Goal: Task Accomplishment & Management: Manage account settings

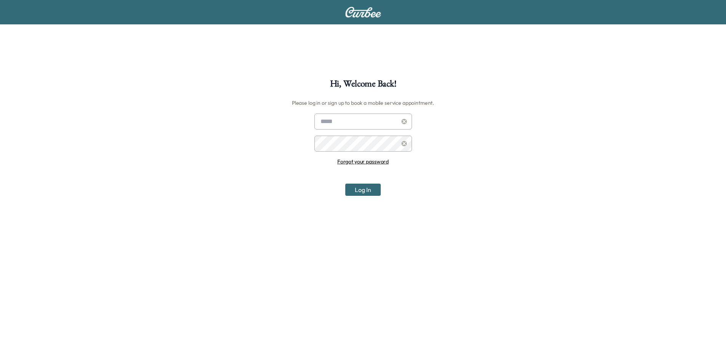
type input "**********"
click at [356, 195] on button "Log In" at bounding box center [362, 190] width 35 height 12
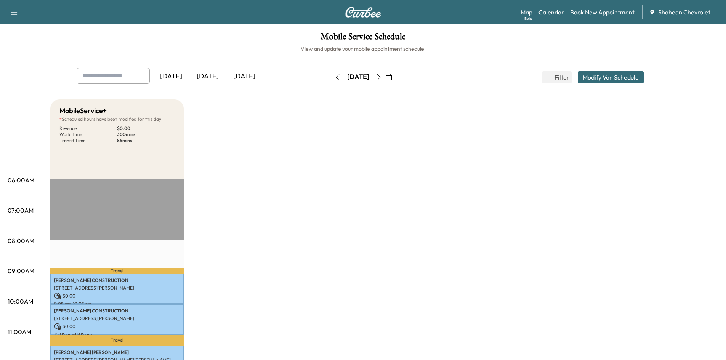
click at [574, 12] on link "Book New Appointment" at bounding box center [602, 12] width 64 height 9
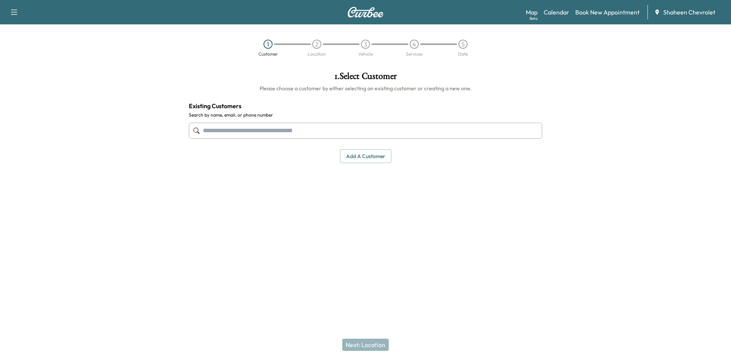
click at [363, 128] on input "text" at bounding box center [365, 131] width 353 height 16
type input "*"
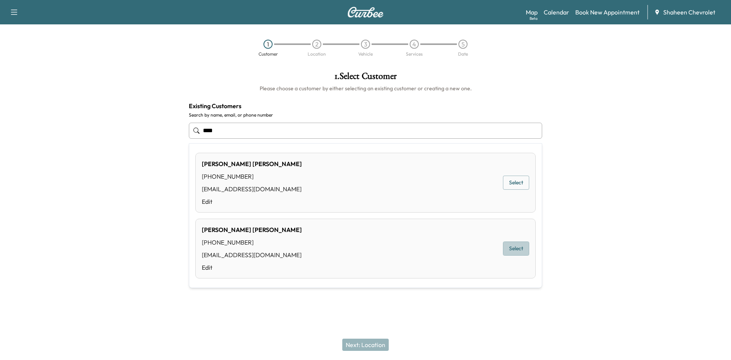
click at [519, 248] on button "Select" at bounding box center [516, 248] width 26 height 14
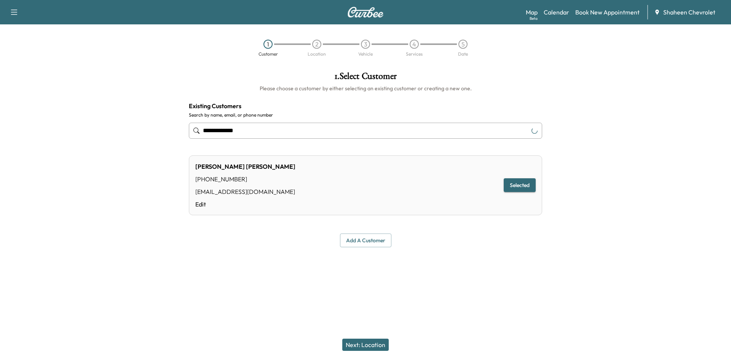
type input "**********"
click at [363, 343] on button "Next: Location" at bounding box center [365, 345] width 46 height 12
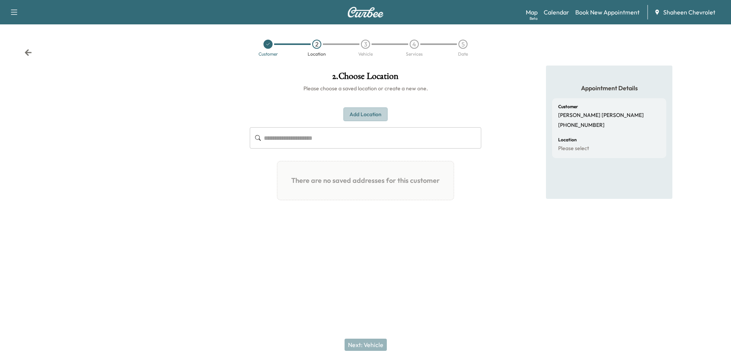
click at [365, 115] on button "Add Location" at bounding box center [366, 114] width 44 height 14
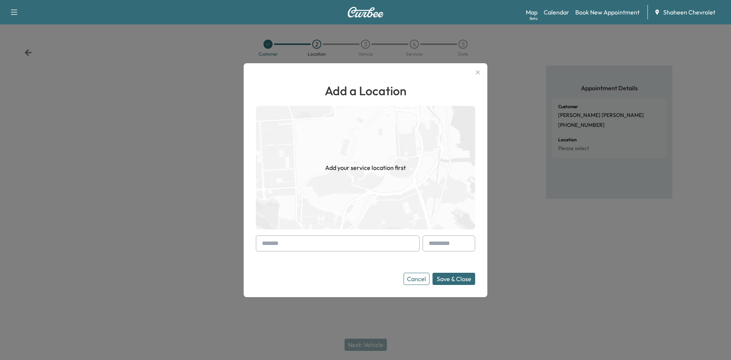
click at [302, 240] on input "text" at bounding box center [338, 243] width 164 height 16
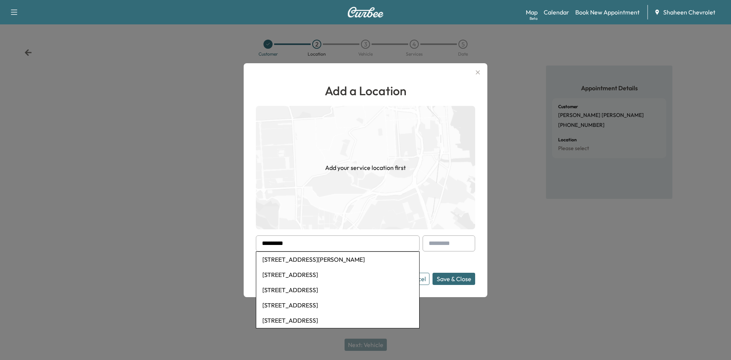
click at [305, 256] on li "[STREET_ADDRESS][PERSON_NAME]" at bounding box center [337, 259] width 163 height 15
type input "**********"
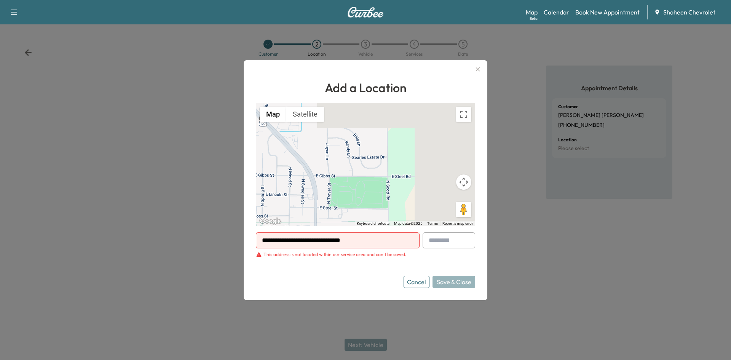
click at [539, 86] on div at bounding box center [365, 180] width 731 height 360
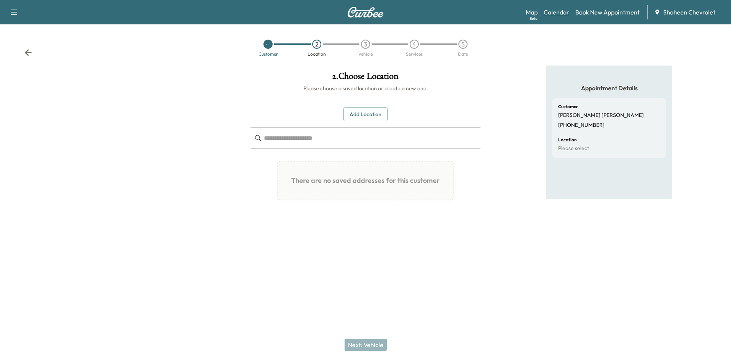
click at [563, 14] on link "Calendar" at bounding box center [557, 12] width 26 height 9
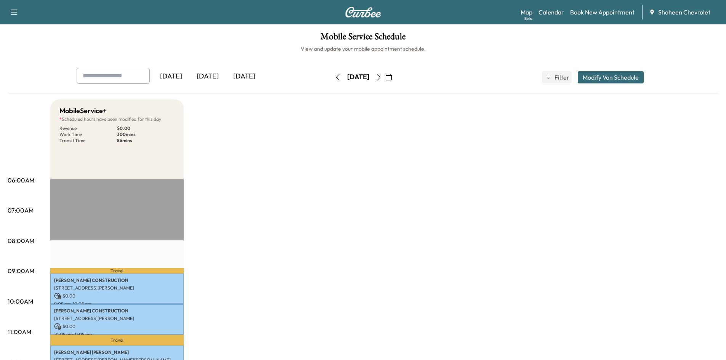
click at [382, 78] on icon "button" at bounding box center [379, 77] width 6 height 6
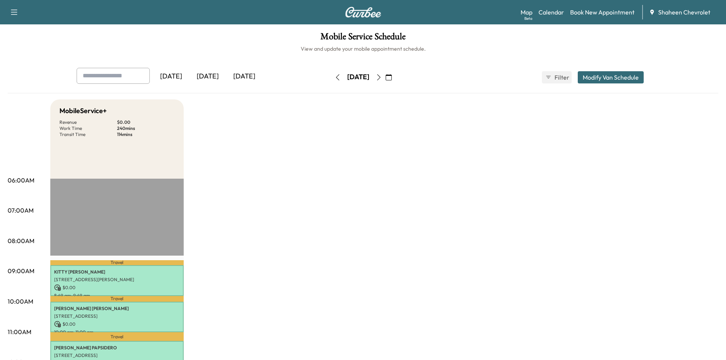
click at [382, 79] on icon "button" at bounding box center [379, 77] width 6 height 6
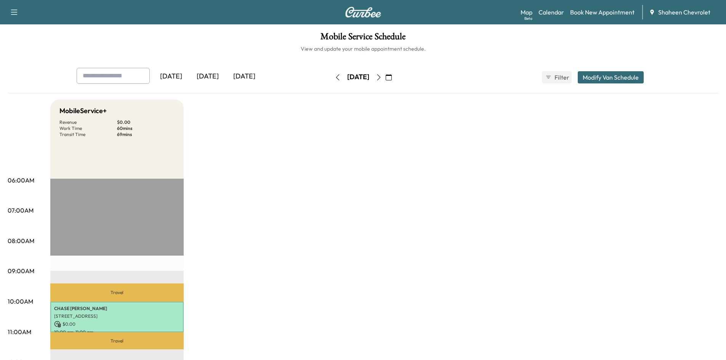
click at [331, 81] on button "button" at bounding box center [337, 77] width 13 height 12
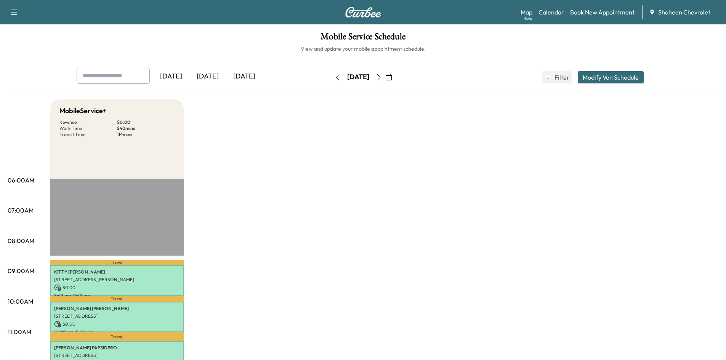
click at [334, 80] on icon "button" at bounding box center [337, 77] width 6 height 6
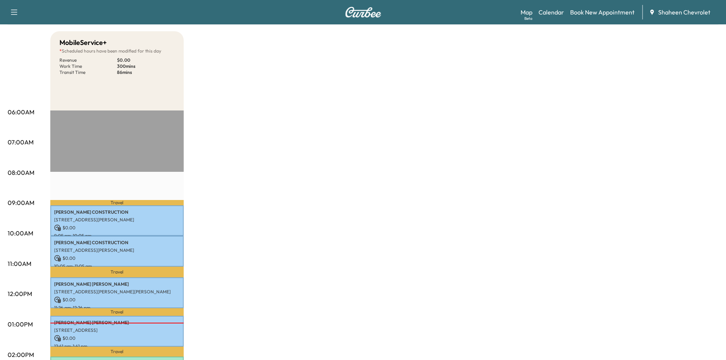
scroll to position [152, 0]
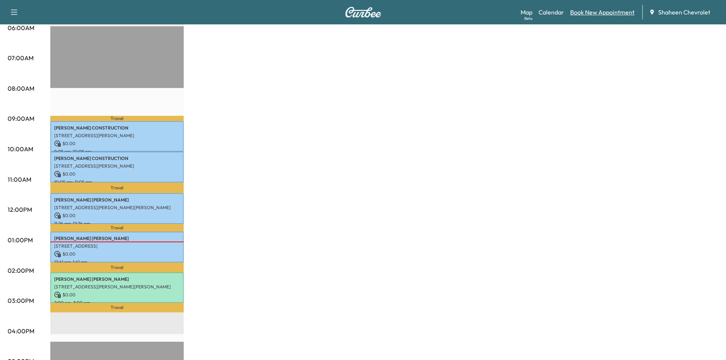
click at [586, 15] on link "Book New Appointment" at bounding box center [602, 12] width 64 height 9
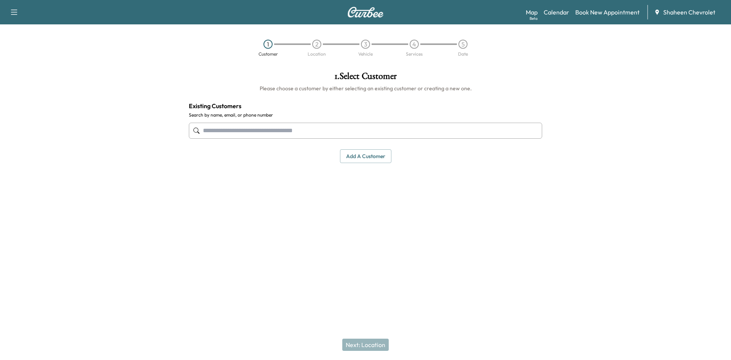
click at [321, 124] on input "text" at bounding box center [365, 131] width 353 height 16
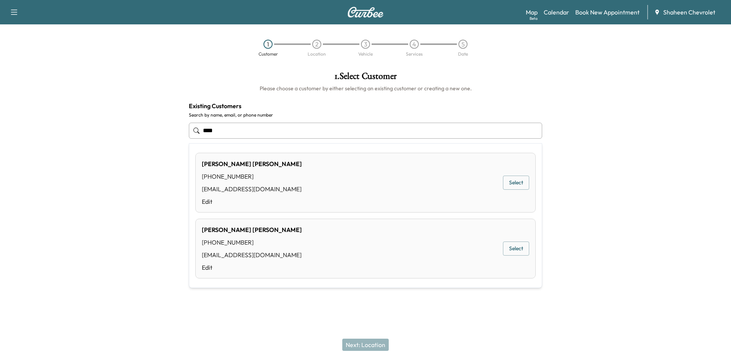
click at [336, 251] on div "[PERSON_NAME] [PHONE_NUMBER] [EMAIL_ADDRESS][DOMAIN_NAME] Edit Select" at bounding box center [365, 249] width 340 height 60
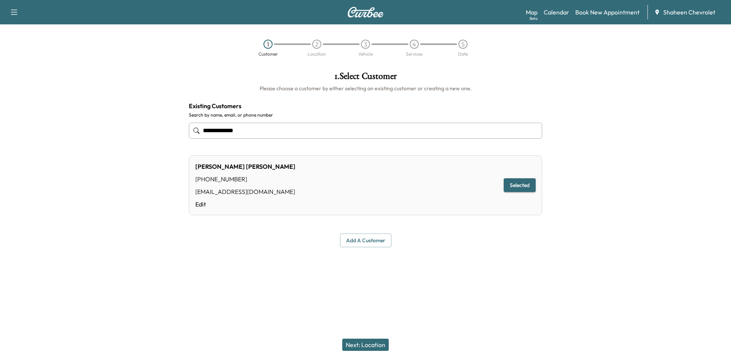
type input "**********"
click at [372, 341] on button "Next: Location" at bounding box center [365, 345] width 46 height 12
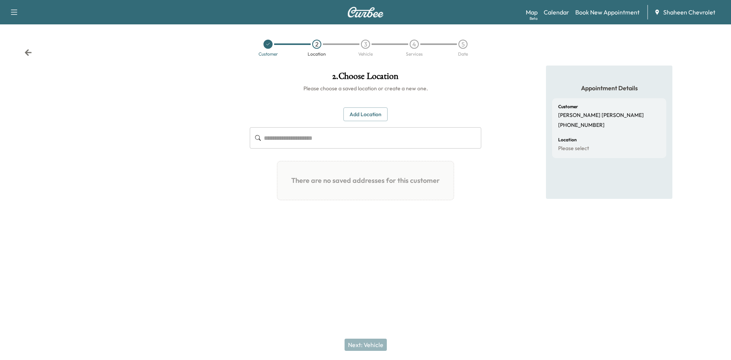
click at [363, 104] on div "2 . Choose Location Please choose a saved location or create a new one. Add Loc…" at bounding box center [366, 147] width 244 height 162
click at [364, 110] on button "Add Location" at bounding box center [366, 114] width 44 height 14
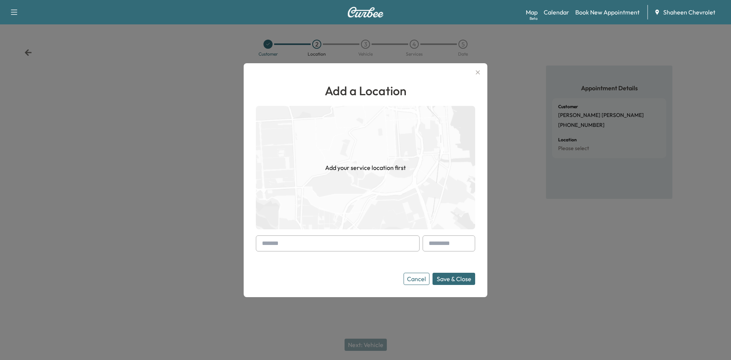
click at [297, 239] on input "text" at bounding box center [338, 243] width 164 height 16
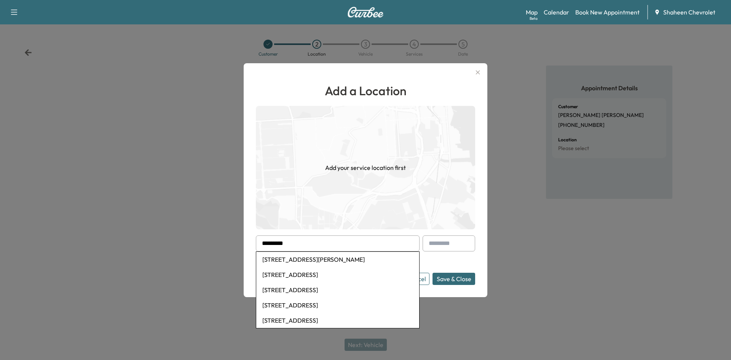
click at [311, 257] on li "[STREET_ADDRESS][PERSON_NAME]" at bounding box center [337, 259] width 163 height 15
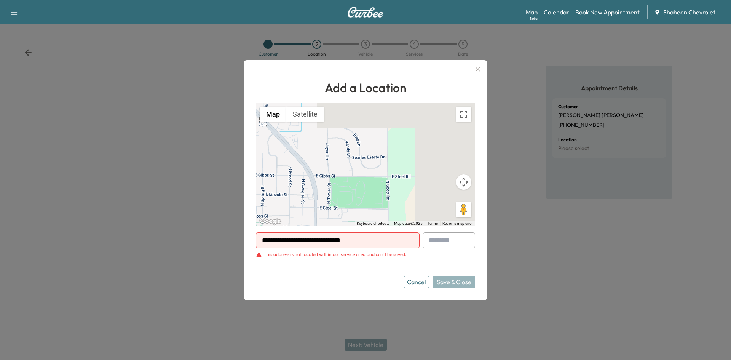
click at [337, 244] on input "**********" at bounding box center [338, 240] width 164 height 16
click at [475, 285] on div "Cancel Save & Close" at bounding box center [440, 282] width 72 height 12
click at [468, 281] on div "Cancel Save & Close" at bounding box center [440, 282] width 72 height 12
click at [378, 243] on input "**********" at bounding box center [338, 240] width 164 height 16
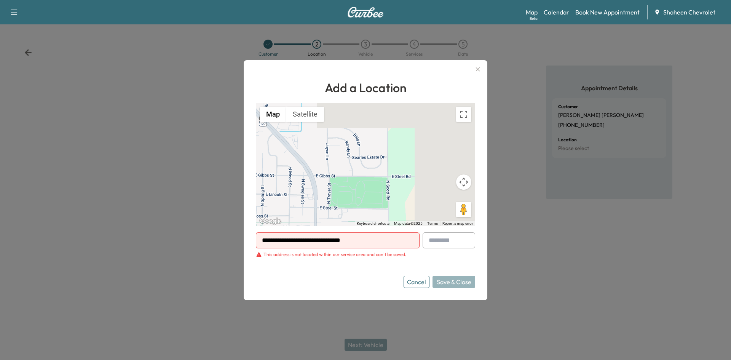
click at [378, 243] on input "**********" at bounding box center [338, 240] width 164 height 16
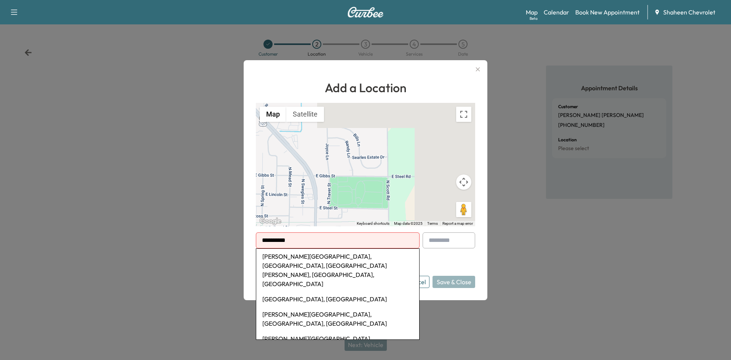
click at [372, 254] on li "[PERSON_NAME][GEOGRAPHIC_DATA], [GEOGRAPHIC_DATA], [GEOGRAPHIC_DATA][PERSON_NAM…" at bounding box center [337, 270] width 163 height 43
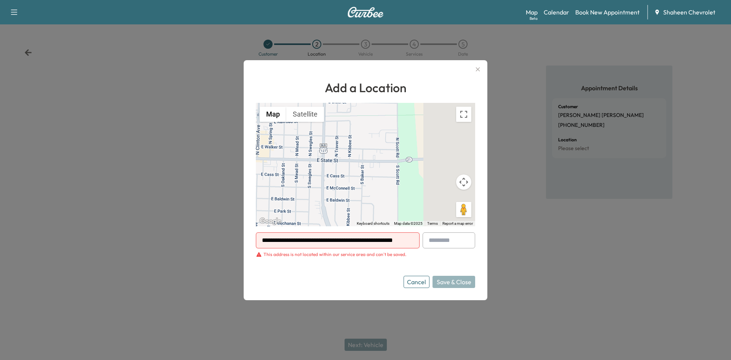
drag, startPoint x: 361, startPoint y: 188, endPoint x: 325, endPoint y: 140, distance: 59.8
click at [325, 140] on div "To activate drag with keyboard, press Alt + Enter. Once in keyboard drag state,…" at bounding box center [365, 164] width 219 height 123
click at [358, 240] on input "**********" at bounding box center [338, 240] width 164 height 16
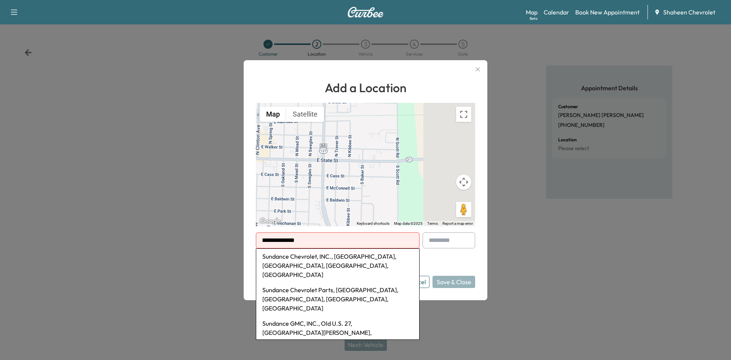
click at [347, 316] on li "Sundance GMC, INC., Old U.S. 27, [GEOGRAPHIC_DATA][PERSON_NAME], [GEOGRAPHIC_DA…" at bounding box center [337, 333] width 163 height 34
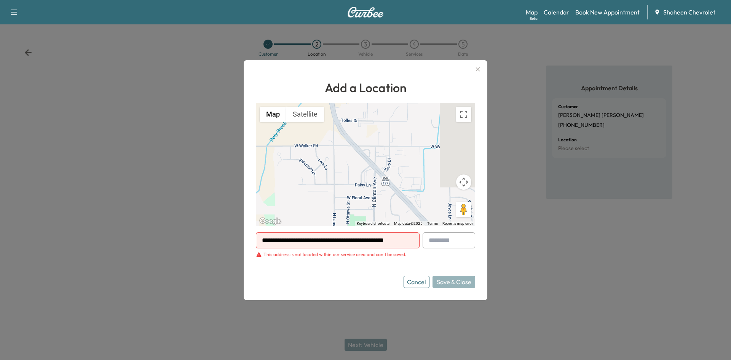
click at [353, 240] on input "**********" at bounding box center [338, 240] width 164 height 16
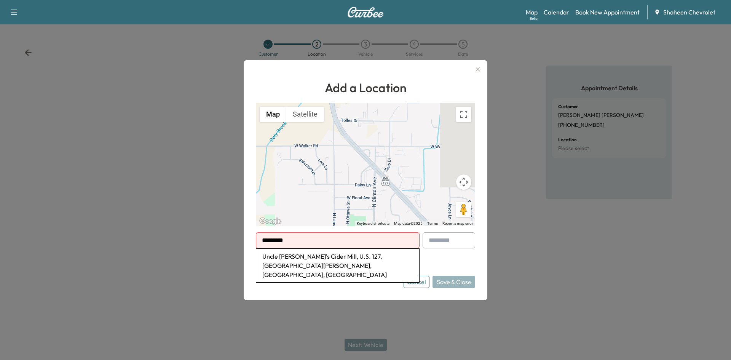
click at [350, 256] on li "Uncle [PERSON_NAME]'s Cider Mill, U.S. 127, [GEOGRAPHIC_DATA][PERSON_NAME], [GE…" at bounding box center [337, 266] width 163 height 34
type input "**********"
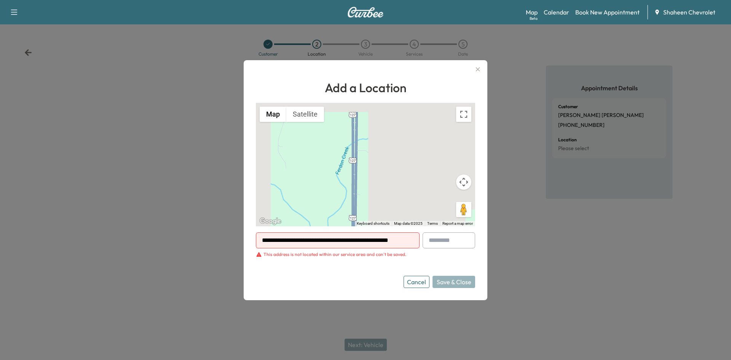
click at [479, 66] on icon "button" at bounding box center [477, 69] width 9 height 9
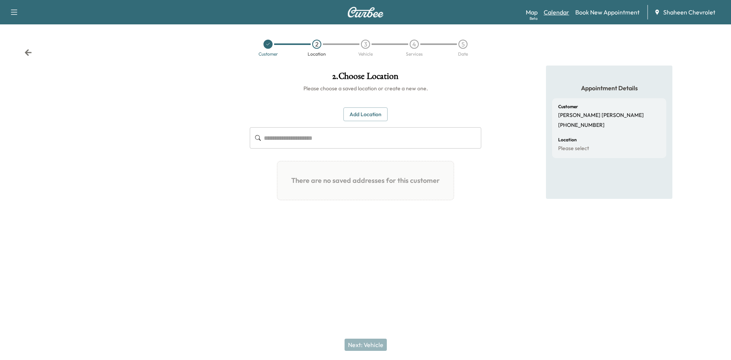
click at [553, 11] on link "Calendar" at bounding box center [557, 12] width 26 height 9
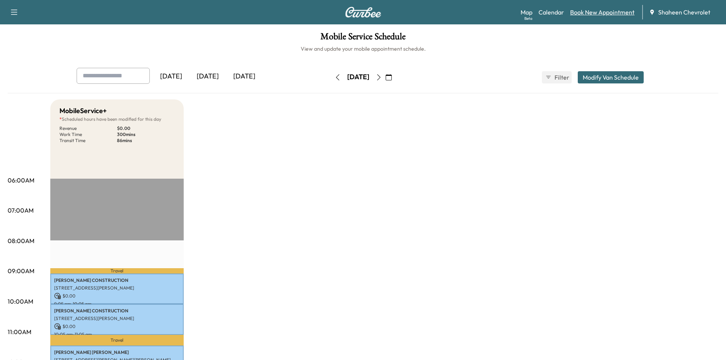
click at [596, 9] on link "Book New Appointment" at bounding box center [602, 12] width 64 height 9
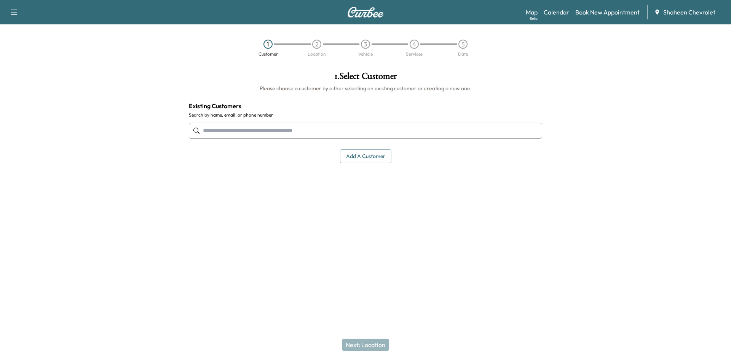
click at [308, 123] on input "text" at bounding box center [365, 131] width 353 height 16
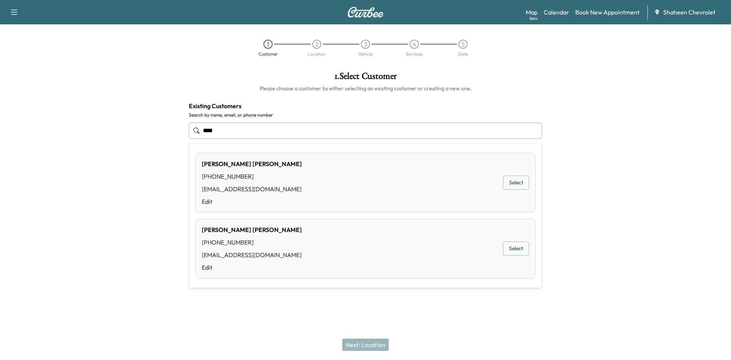
click at [381, 240] on div "[PERSON_NAME] [PHONE_NUMBER] [EMAIL_ADDRESS][DOMAIN_NAME] Edit Select" at bounding box center [365, 249] width 340 height 60
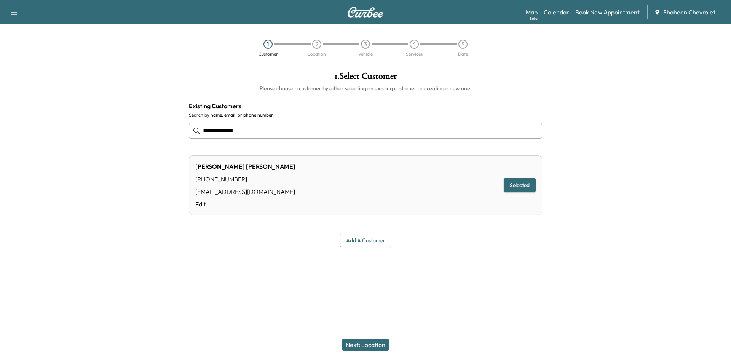
type input "**********"
click at [371, 340] on button "Next: Location" at bounding box center [365, 345] width 46 height 12
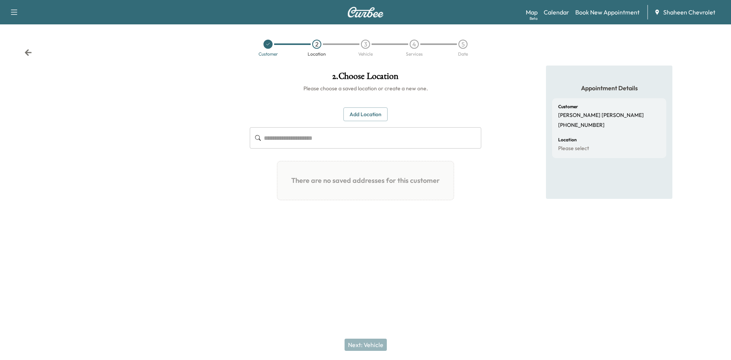
click at [337, 135] on input "text" at bounding box center [372, 137] width 217 height 21
click at [361, 110] on button "Add Location" at bounding box center [366, 114] width 44 height 14
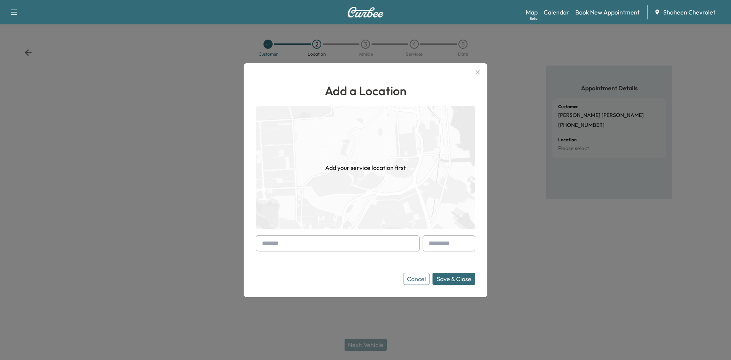
click at [286, 241] on input "text" at bounding box center [338, 243] width 164 height 16
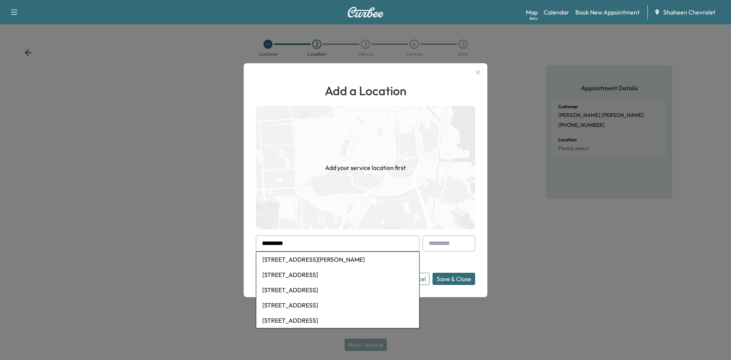
click at [297, 265] on li "[STREET_ADDRESS][PERSON_NAME]" at bounding box center [337, 259] width 163 height 15
type input "**********"
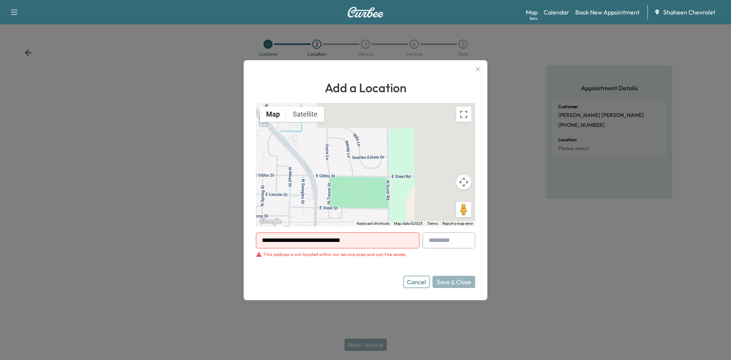
click at [185, 115] on div at bounding box center [365, 180] width 731 height 360
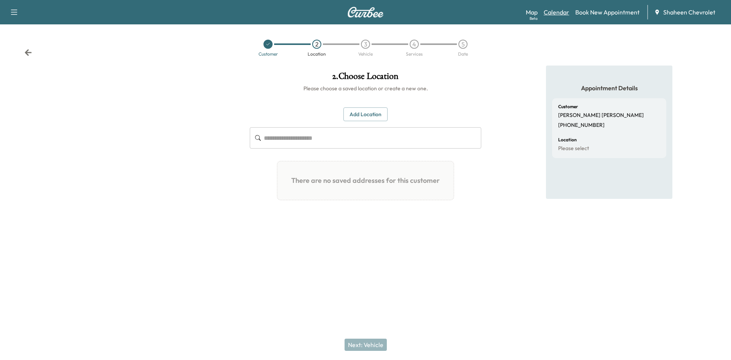
click at [566, 14] on link "Calendar" at bounding box center [557, 12] width 26 height 9
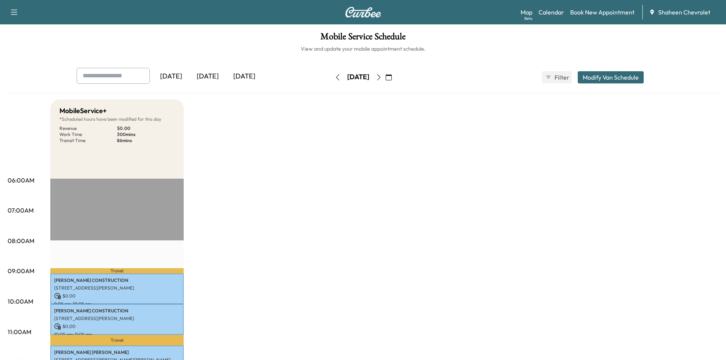
click at [382, 79] on icon "button" at bounding box center [379, 77] width 6 height 6
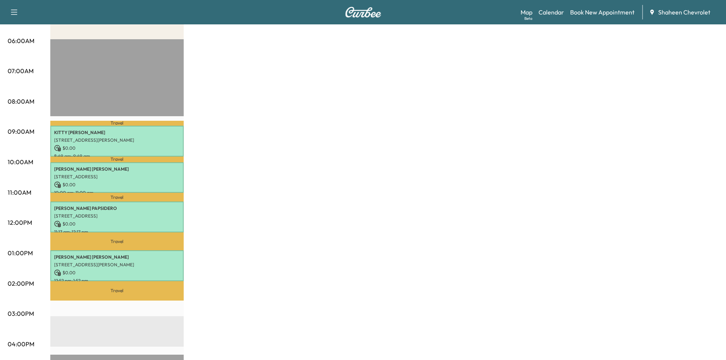
scroll to position [152, 0]
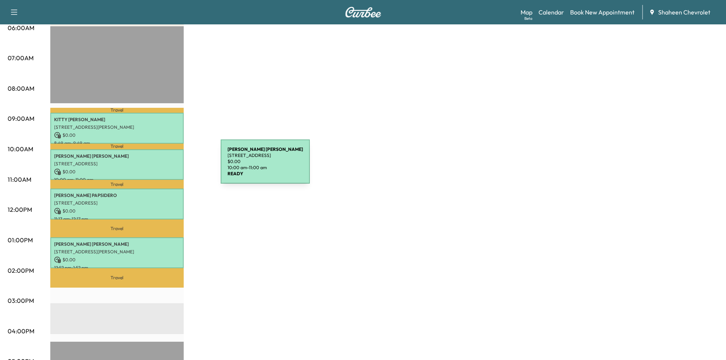
click at [163, 166] on div "[PERSON_NAME] [STREET_ADDRESS] $ 0.00 10:00 am - 11:00 am" at bounding box center [116, 164] width 133 height 31
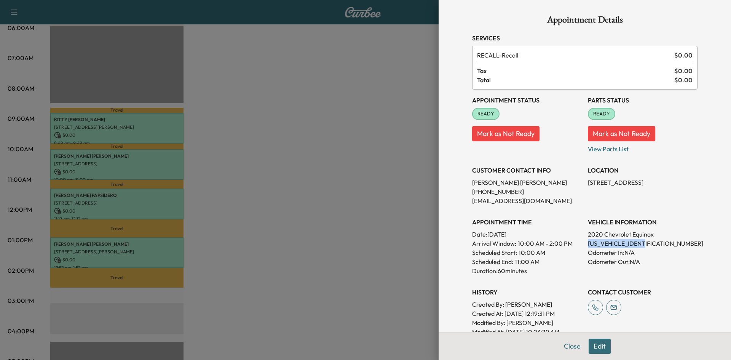
drag, startPoint x: 647, startPoint y: 242, endPoint x: 583, endPoint y: 239, distance: 64.1
click at [588, 239] on p "[US_VEHICLE_IDENTIFICATION_NUMBER]" at bounding box center [643, 243] width 110 height 9
copy p "[US_VEHICLE_IDENTIFICATION_NUMBER]"
click at [364, 210] on div at bounding box center [365, 180] width 731 height 360
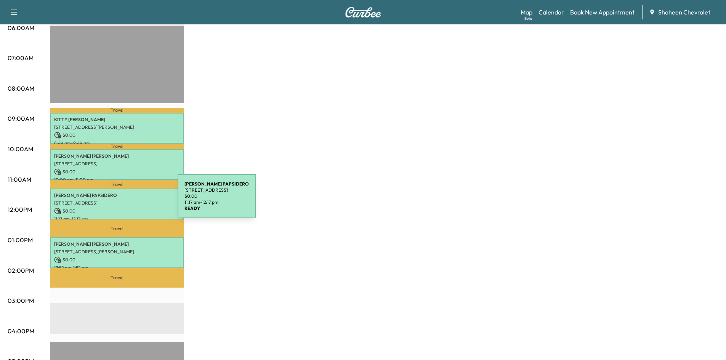
click at [120, 201] on p "[STREET_ADDRESS]" at bounding box center [117, 203] width 126 height 6
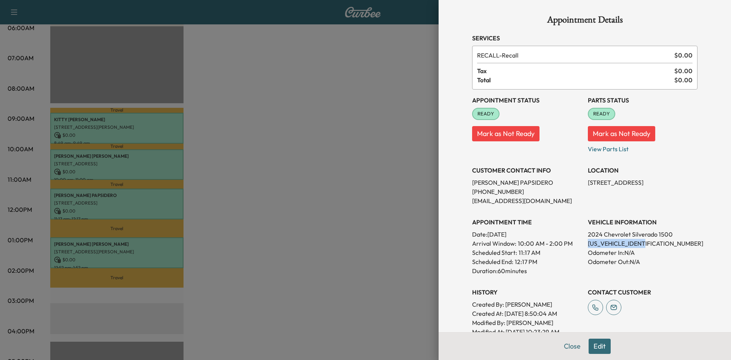
drag, startPoint x: 645, startPoint y: 243, endPoint x: 583, endPoint y: 243, distance: 62.1
click at [588, 243] on p "[US_VEHICLE_IDENTIFICATION_NUMBER]" at bounding box center [643, 243] width 110 height 9
copy p "[US_VEHICLE_IDENTIFICATION_NUMBER]"
click at [357, 197] on div at bounding box center [365, 180] width 731 height 360
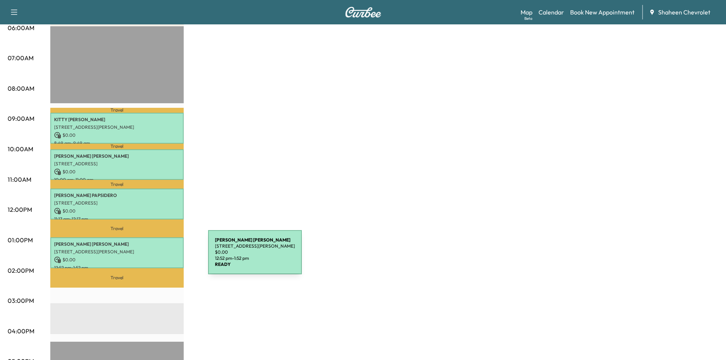
click at [151, 256] on p "$ 0.00" at bounding box center [117, 259] width 126 height 7
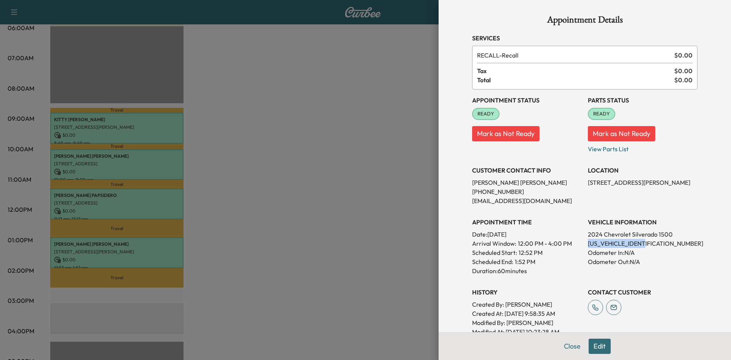
drag, startPoint x: 646, startPoint y: 244, endPoint x: 583, endPoint y: 239, distance: 63.0
click at [588, 239] on p "[US_VEHICLE_IDENTIFICATION_NUMBER]" at bounding box center [643, 243] width 110 height 9
copy p "[US_VEHICLE_IDENTIFICATION_NUMBER]"
click at [364, 143] on div at bounding box center [365, 180] width 731 height 360
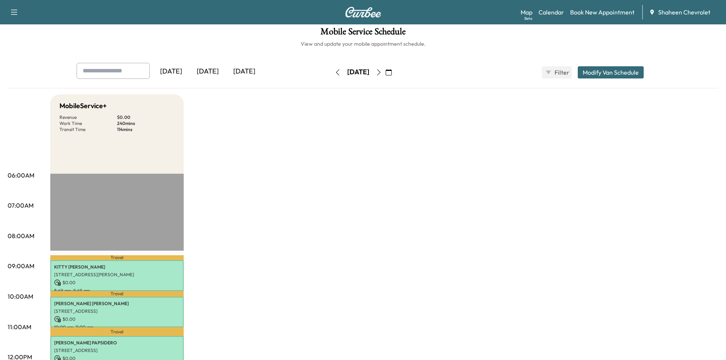
scroll to position [0, 0]
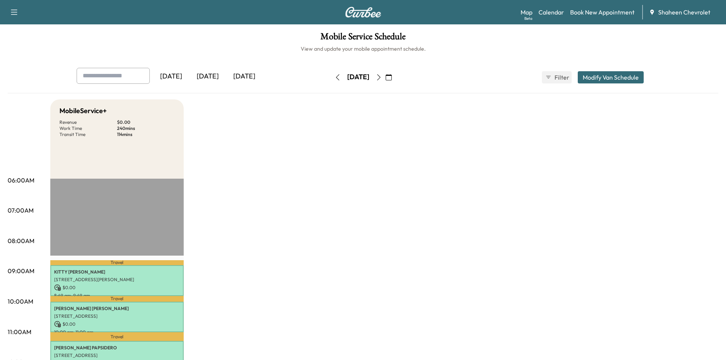
click at [382, 77] on icon "button" at bounding box center [379, 77] width 6 height 6
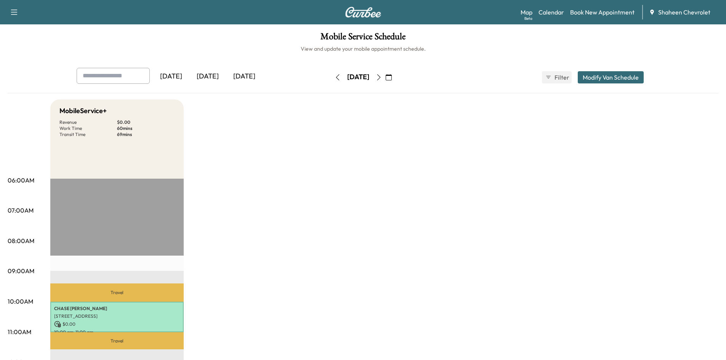
click at [331, 78] on button "button" at bounding box center [337, 77] width 13 height 12
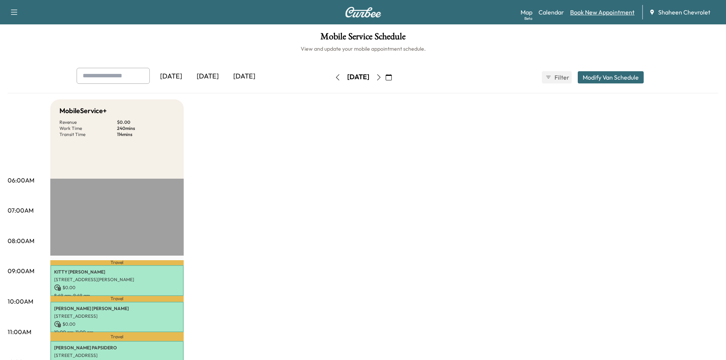
click at [594, 14] on link "Book New Appointment" at bounding box center [602, 12] width 64 height 9
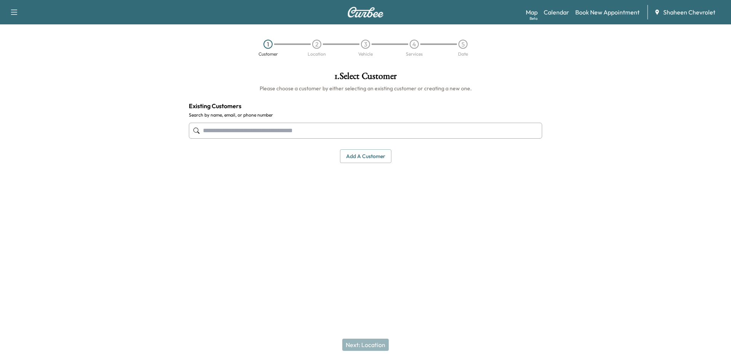
click at [290, 131] on input "text" at bounding box center [365, 131] width 353 height 16
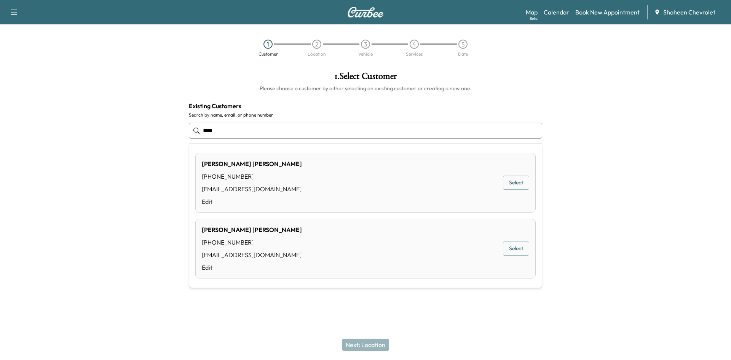
click at [515, 251] on button "Select" at bounding box center [516, 248] width 26 height 14
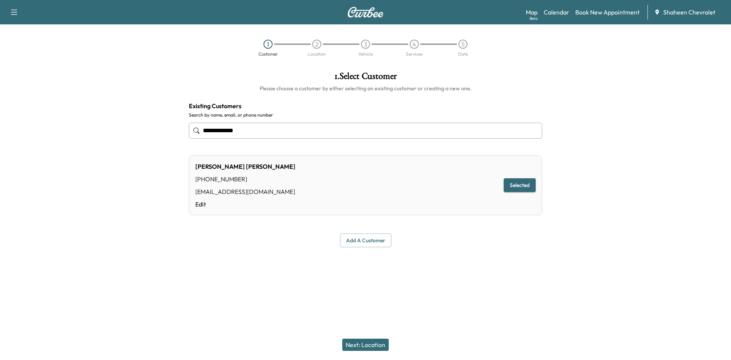
type input "**********"
click at [371, 342] on button "Next: Location" at bounding box center [365, 345] width 46 height 12
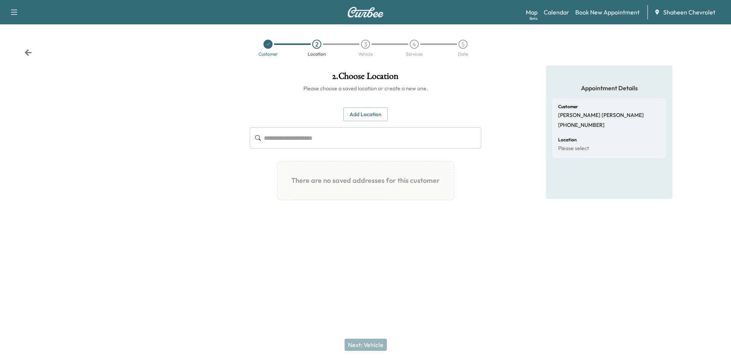
click at [358, 119] on button "Add Location" at bounding box center [366, 114] width 44 height 14
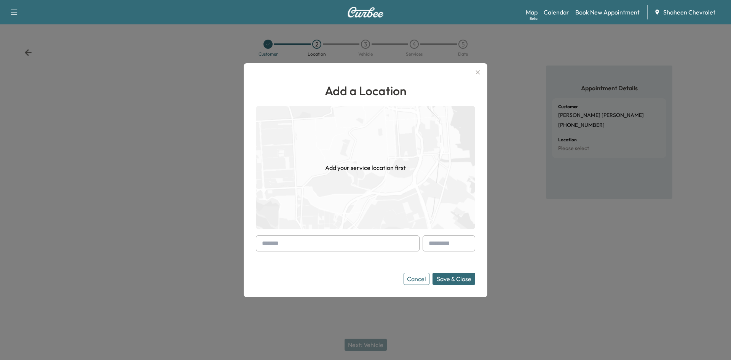
click at [331, 247] on input "text" at bounding box center [338, 243] width 164 height 16
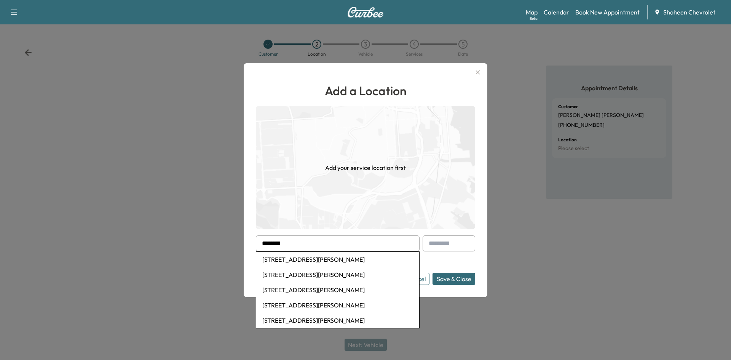
click at [331, 259] on li "[STREET_ADDRESS][PERSON_NAME]" at bounding box center [337, 259] width 163 height 15
type input "**********"
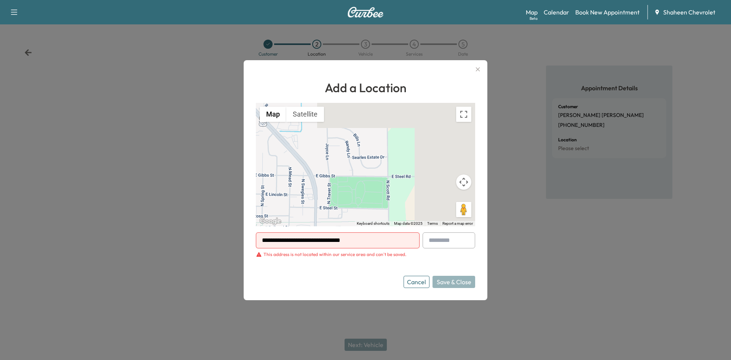
click at [212, 167] on div at bounding box center [365, 180] width 731 height 360
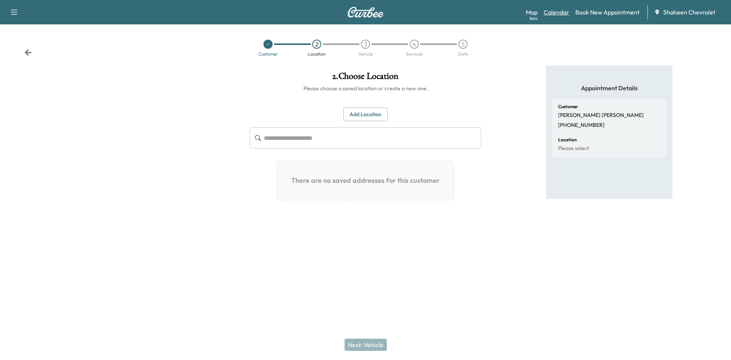
click at [560, 10] on link "Calendar" at bounding box center [557, 12] width 26 height 9
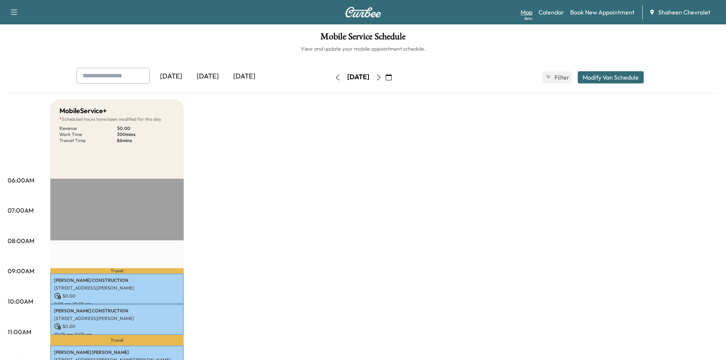
click at [528, 12] on link "Map Beta" at bounding box center [526, 12] width 12 height 9
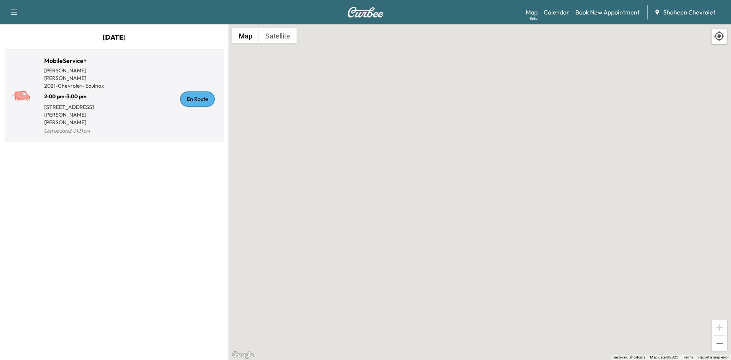
click at [150, 94] on div "En Route" at bounding box center [167, 99] width 107 height 74
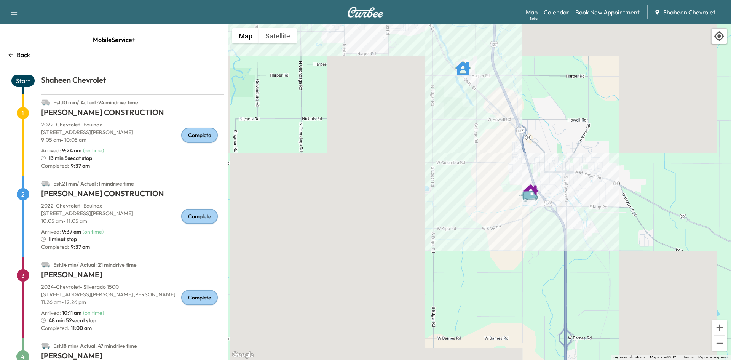
drag, startPoint x: 557, startPoint y: 221, endPoint x: 361, endPoint y: 131, distance: 215.9
click at [361, 131] on div "To activate drag with keyboard, press Alt + Enter. Once in keyboard drag state,…" at bounding box center [480, 192] width 503 height 336
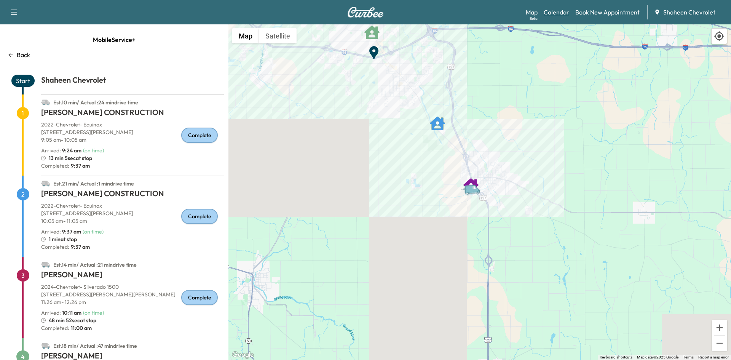
click at [563, 14] on link "Calendar" at bounding box center [557, 12] width 26 height 9
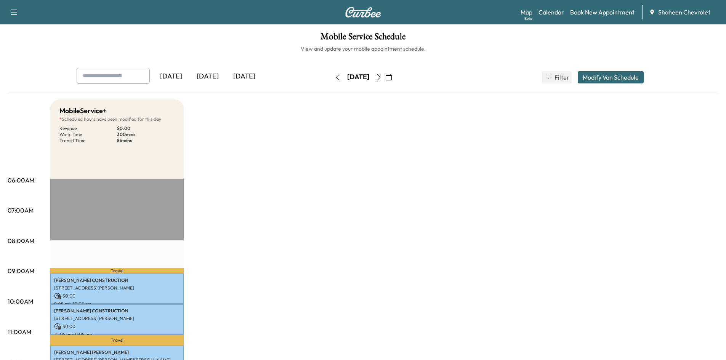
click at [382, 75] on icon "button" at bounding box center [379, 77] width 6 height 6
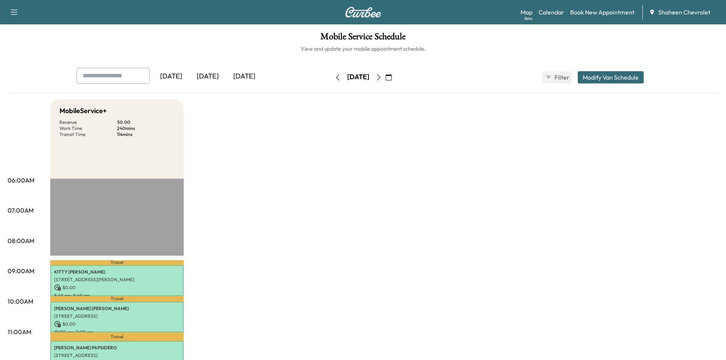
click at [382, 76] on icon "button" at bounding box center [379, 77] width 6 height 6
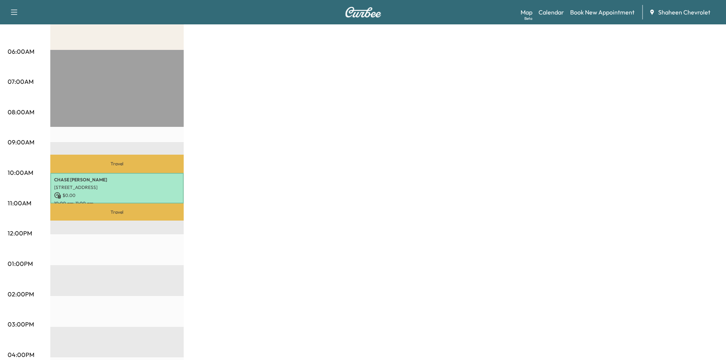
scroll to position [114, 0]
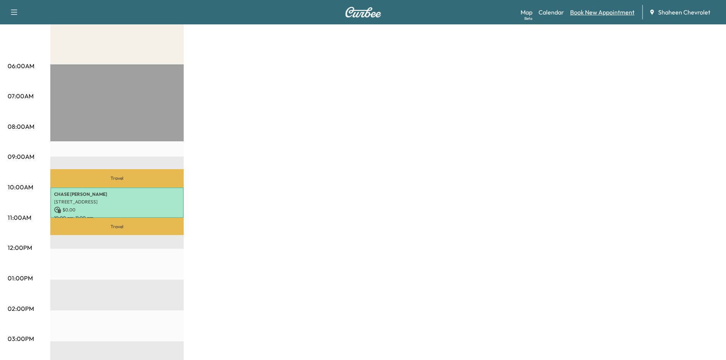
click at [596, 14] on link "Book New Appointment" at bounding box center [602, 12] width 64 height 9
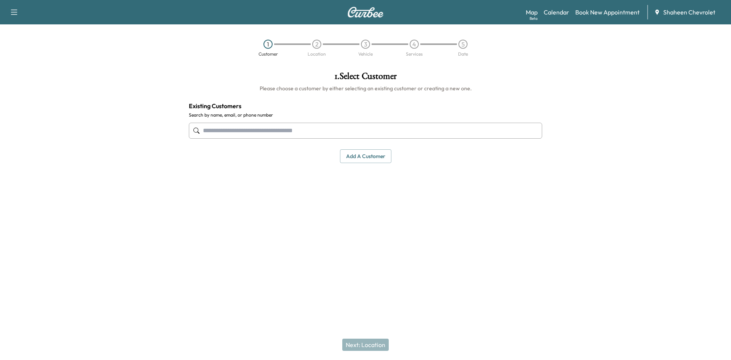
click at [351, 157] on button "Add a customer" at bounding box center [365, 156] width 51 height 14
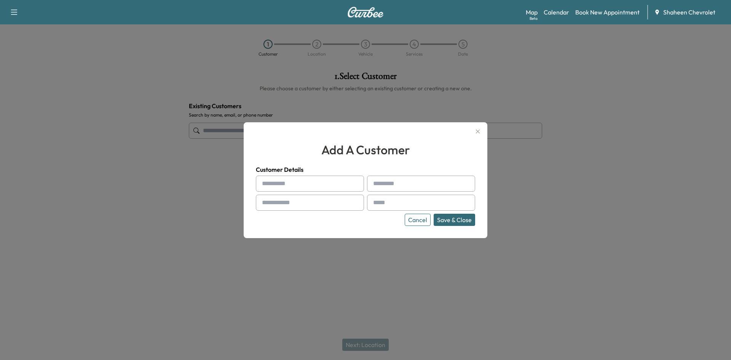
click at [294, 183] on input "text" at bounding box center [310, 184] width 108 height 16
type input "****"
type input "********"
click at [301, 206] on input "text" at bounding box center [310, 203] width 108 height 16
type input "**********"
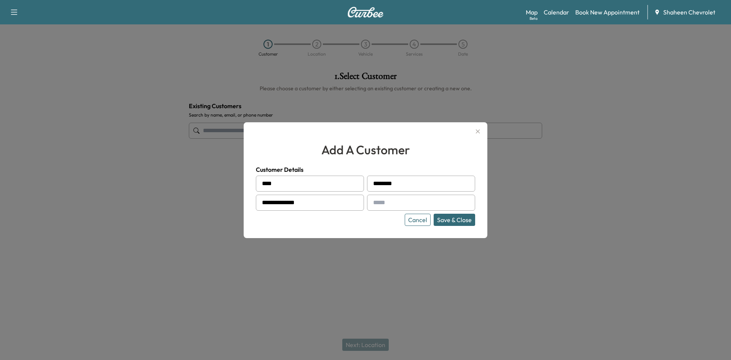
click at [398, 203] on input "text" at bounding box center [421, 203] width 108 height 16
type input "**********"
click at [447, 221] on button "Save & Close" at bounding box center [455, 220] width 42 height 12
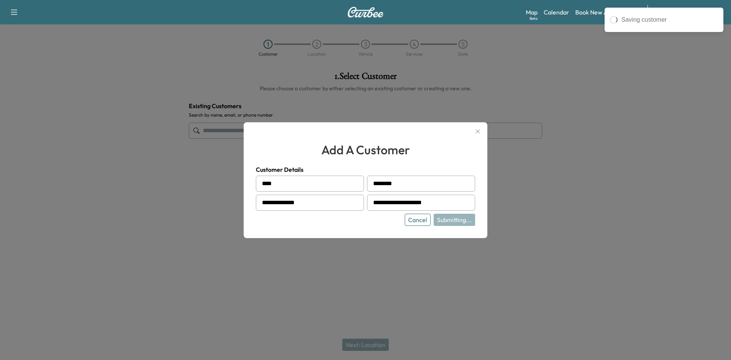
type input "**********"
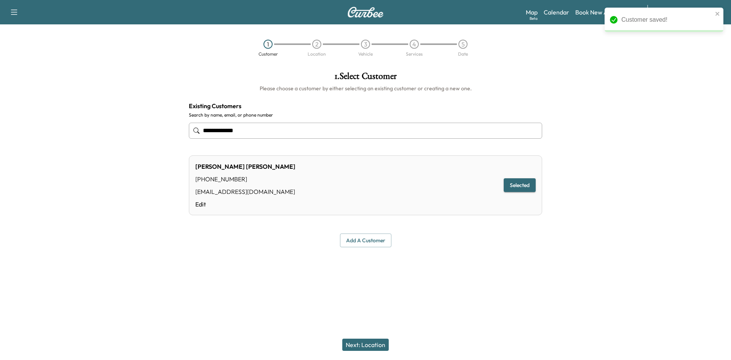
click at [375, 343] on button "Next: Location" at bounding box center [365, 345] width 46 height 12
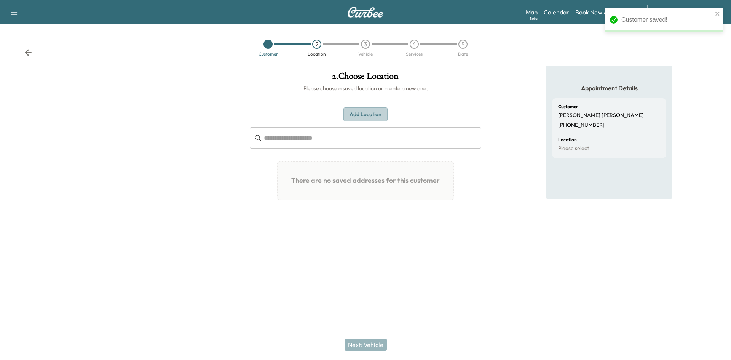
click at [358, 120] on button "Add Location" at bounding box center [366, 114] width 44 height 14
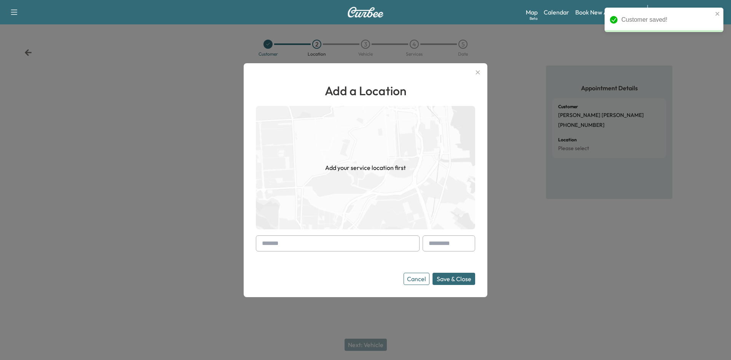
click at [322, 239] on input "text" at bounding box center [338, 243] width 164 height 16
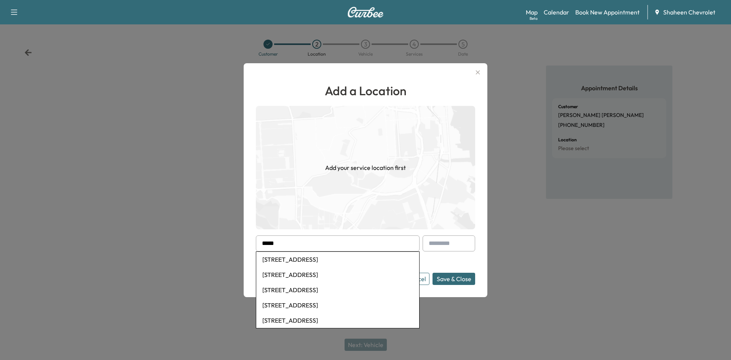
click at [317, 256] on li "[STREET_ADDRESS]" at bounding box center [337, 259] width 163 height 15
type input "**********"
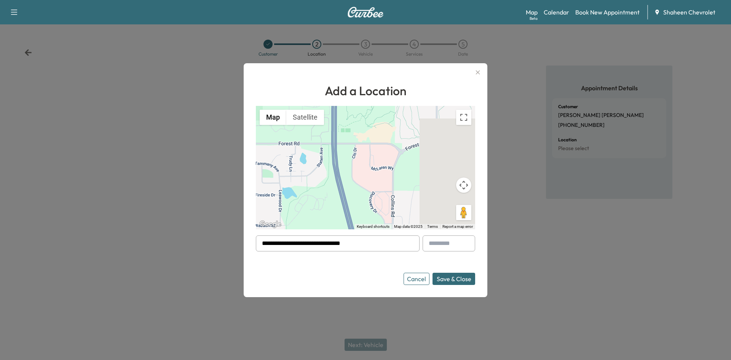
click at [444, 282] on button "Save & Close" at bounding box center [454, 279] width 43 height 12
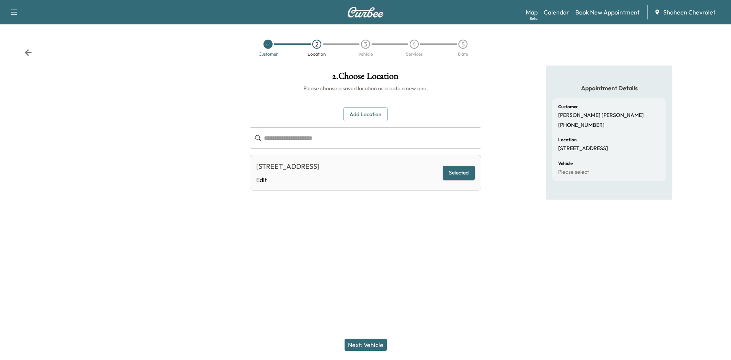
click at [372, 345] on button "Next: Vehicle" at bounding box center [366, 345] width 42 height 12
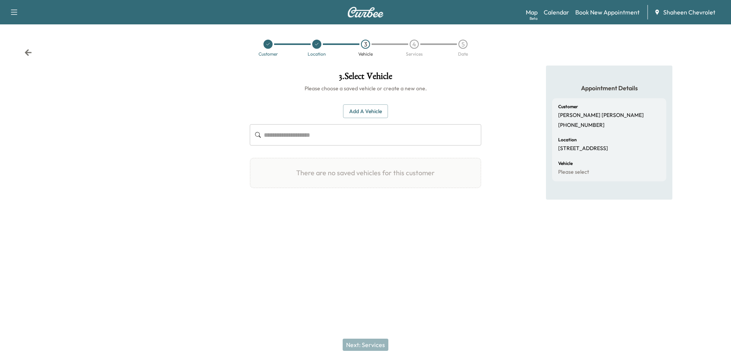
click at [353, 110] on button "Add a Vehicle" at bounding box center [365, 111] width 45 height 14
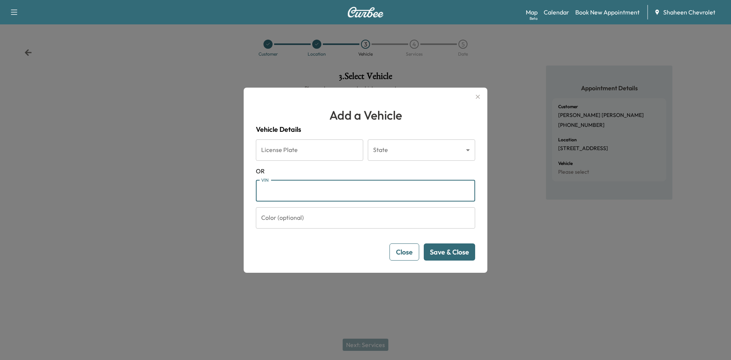
paste input "**********"
type input "**********"
click at [449, 255] on button "Save & Close" at bounding box center [449, 251] width 51 height 17
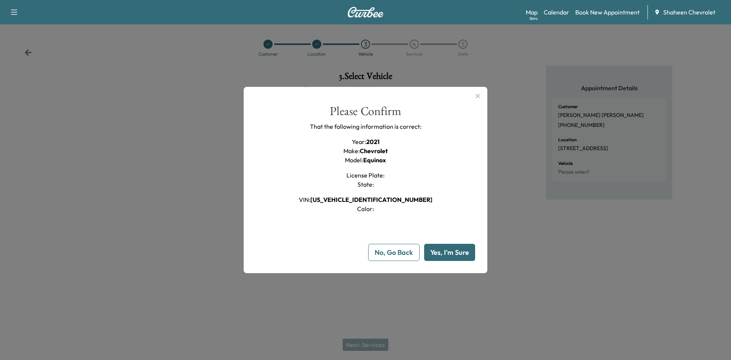
click at [453, 258] on button "Yes, I'm Sure" at bounding box center [449, 252] width 51 height 17
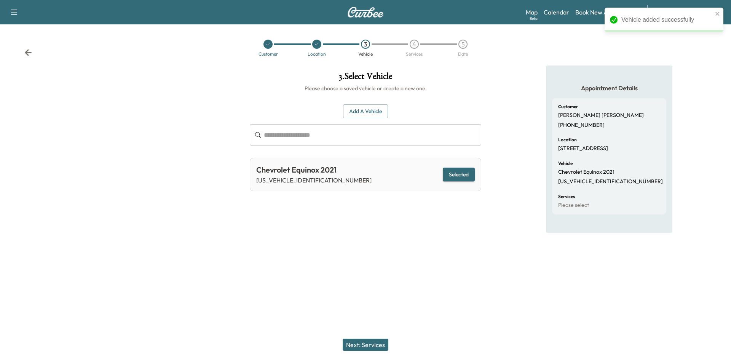
click at [372, 343] on button "Next: Services" at bounding box center [366, 345] width 46 height 12
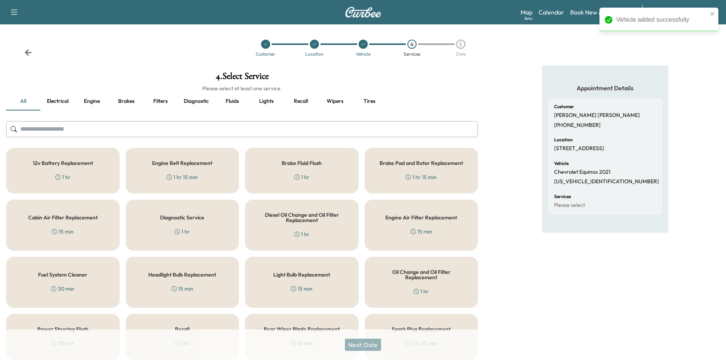
click at [128, 131] on input "text" at bounding box center [241, 129] width 471 height 16
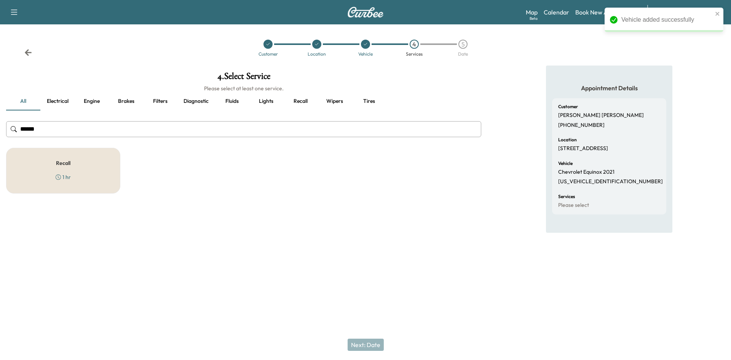
type input "******"
click at [98, 169] on div "Recall 1 hr" at bounding box center [63, 171] width 114 height 46
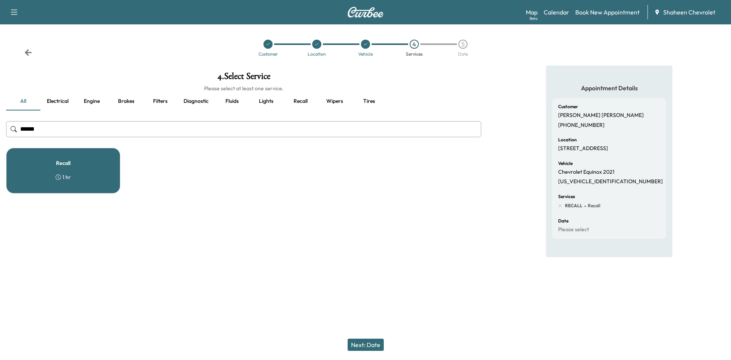
click at [368, 341] on button "Next: Date" at bounding box center [366, 345] width 36 height 12
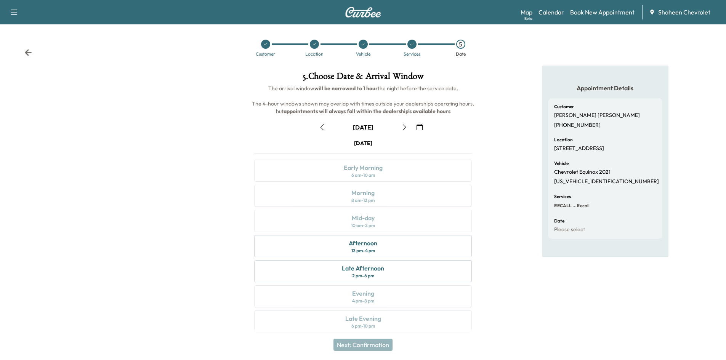
click at [404, 126] on icon "button" at bounding box center [403, 127] width 3 height 6
click at [387, 196] on div "Morning 8 am - 12 pm" at bounding box center [362, 196] width 217 height 22
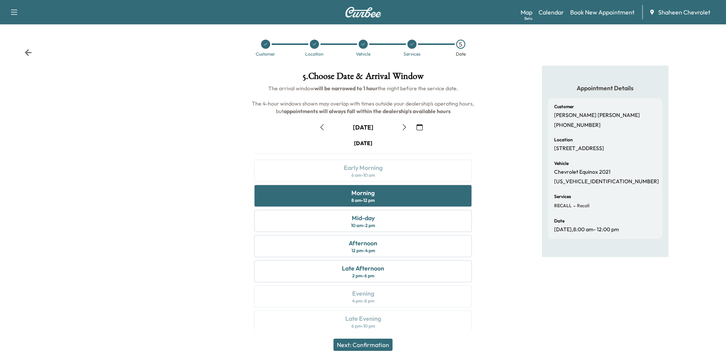
click at [369, 345] on button "Next: Confirmation" at bounding box center [362, 345] width 59 height 12
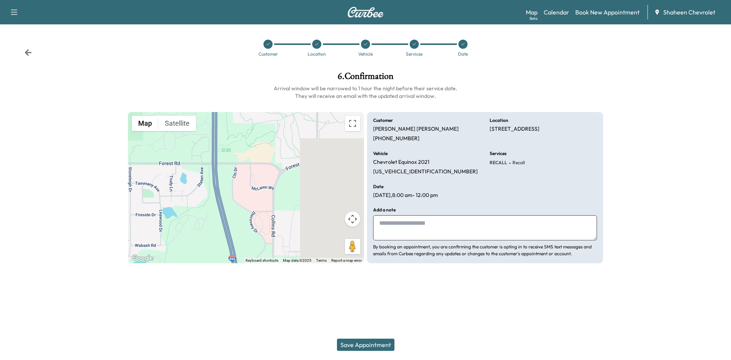
click at [420, 225] on textarea at bounding box center [485, 227] width 224 height 25
type textarea "**********"
click at [373, 345] on button "Save Appointment" at bounding box center [366, 345] width 58 height 12
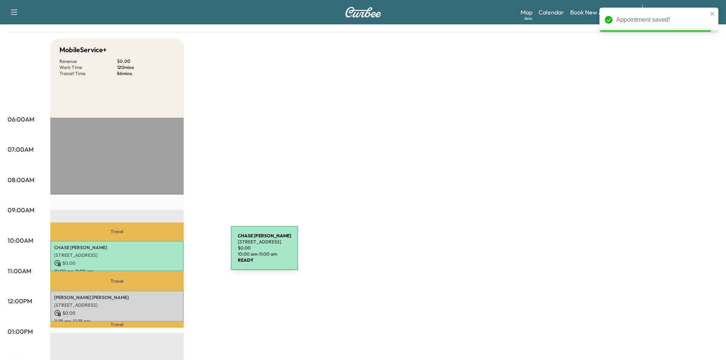
scroll to position [114, 0]
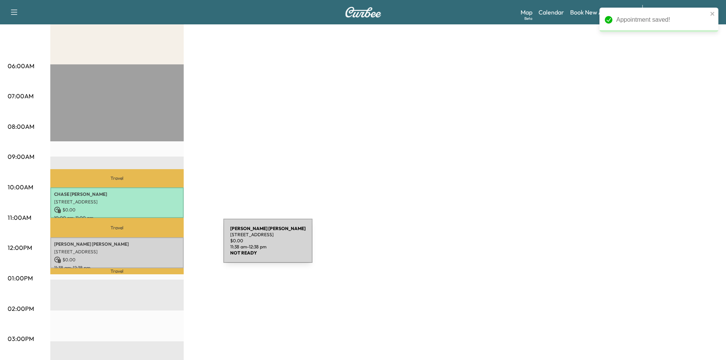
click at [166, 245] on p "[PERSON_NAME]" at bounding box center [117, 244] width 126 height 6
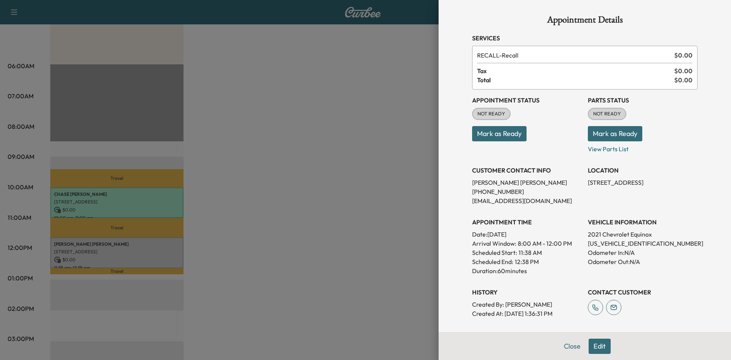
click at [513, 134] on button "Mark as Ready" at bounding box center [499, 133] width 54 height 15
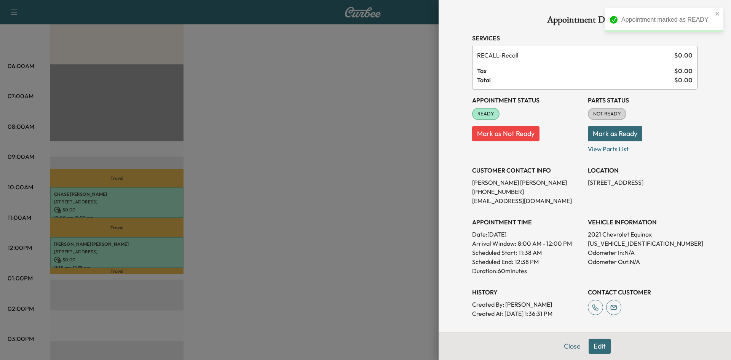
click at [600, 132] on button "Mark as Ready" at bounding box center [615, 133] width 54 height 15
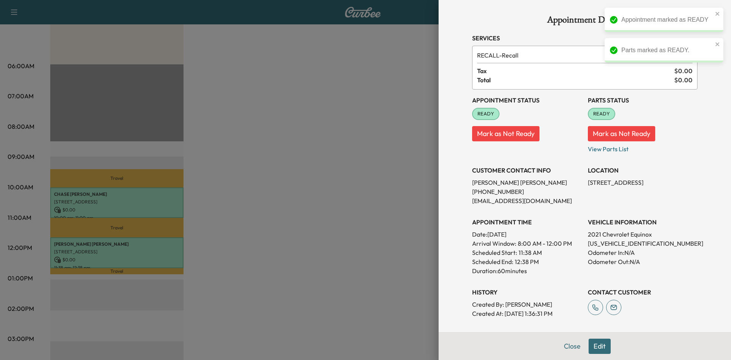
click at [348, 163] on div at bounding box center [365, 180] width 731 height 360
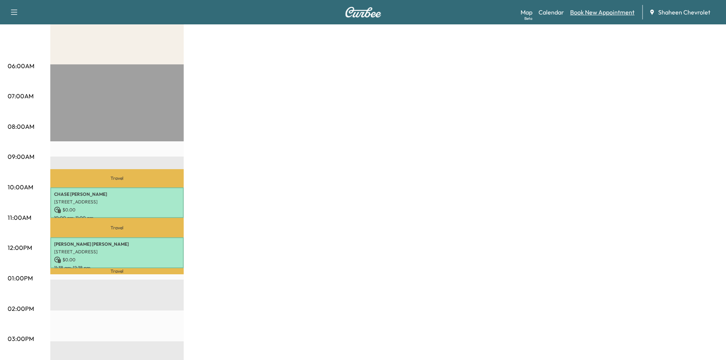
click at [574, 13] on link "Book New Appointment" at bounding box center [602, 12] width 64 height 9
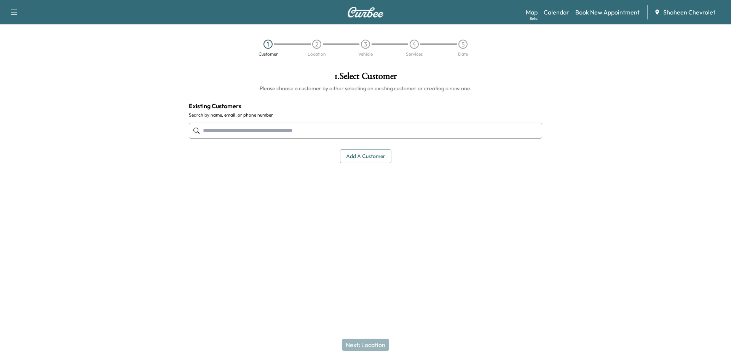
click at [286, 128] on input "text" at bounding box center [365, 131] width 353 height 16
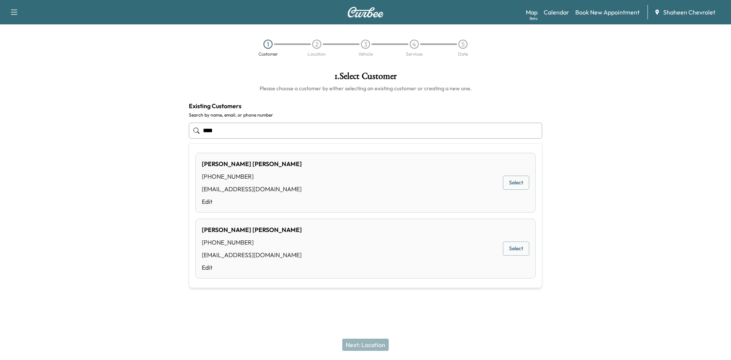
click at [395, 243] on div "[PERSON_NAME] [PHONE_NUMBER] [EMAIL_ADDRESS][DOMAIN_NAME] Edit Select" at bounding box center [365, 249] width 340 height 60
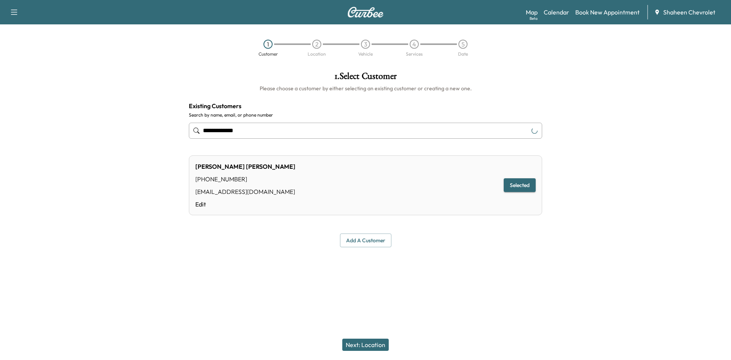
type input "**********"
click at [374, 348] on button "Next: Location" at bounding box center [365, 345] width 46 height 12
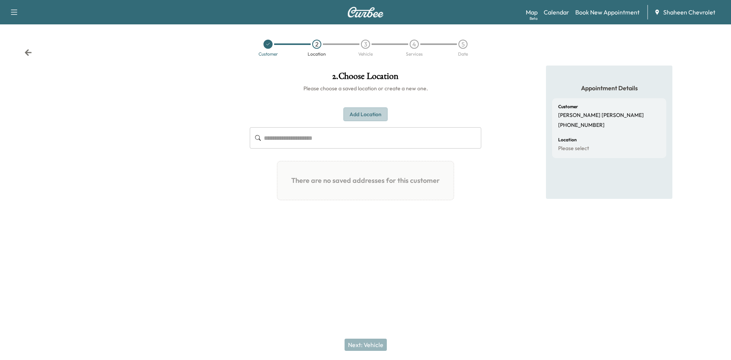
click at [366, 115] on button "Add Location" at bounding box center [366, 114] width 44 height 14
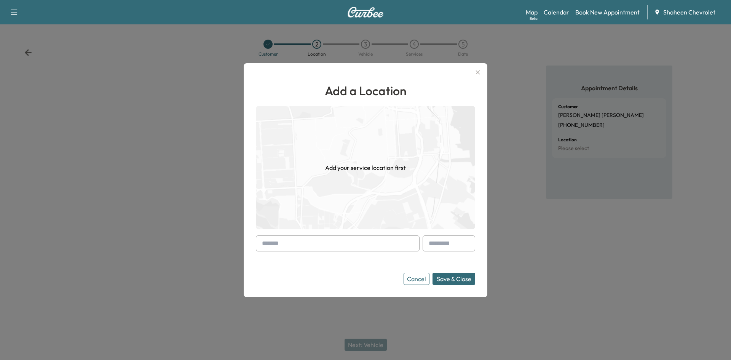
click at [292, 246] on input "text" at bounding box center [338, 243] width 164 height 16
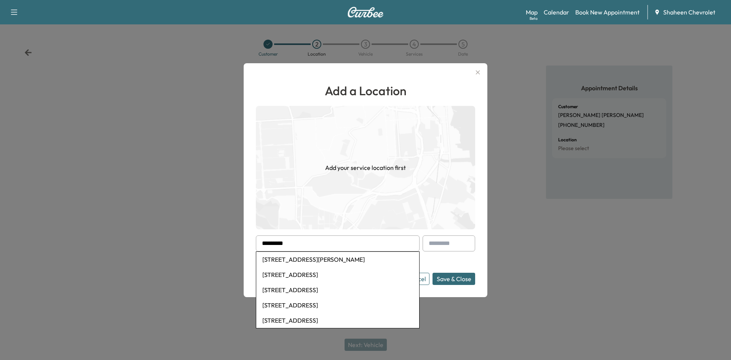
click at [297, 256] on li "[STREET_ADDRESS][PERSON_NAME]" at bounding box center [337, 259] width 163 height 15
type input "**********"
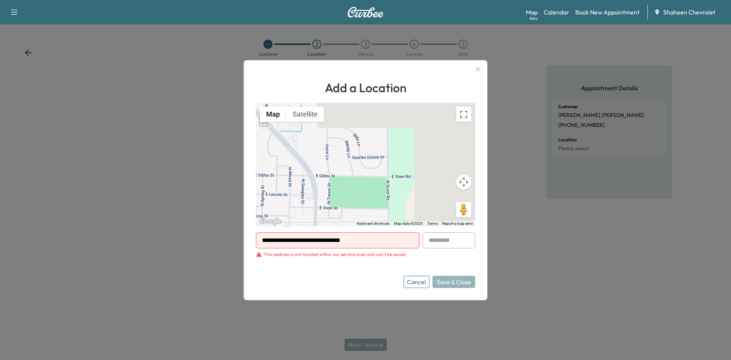
click at [479, 66] on icon "button" at bounding box center [477, 69] width 9 height 9
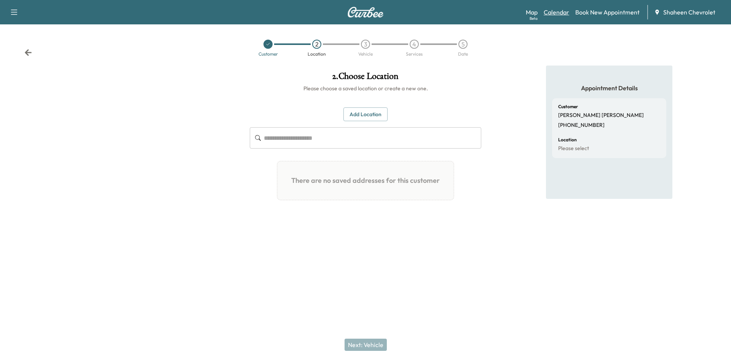
click at [564, 13] on link "Calendar" at bounding box center [557, 12] width 26 height 9
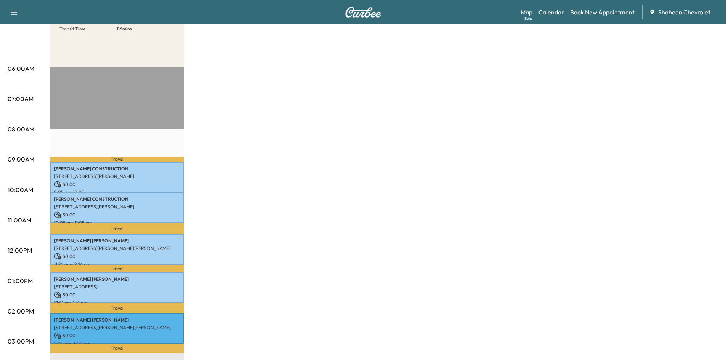
scroll to position [38, 0]
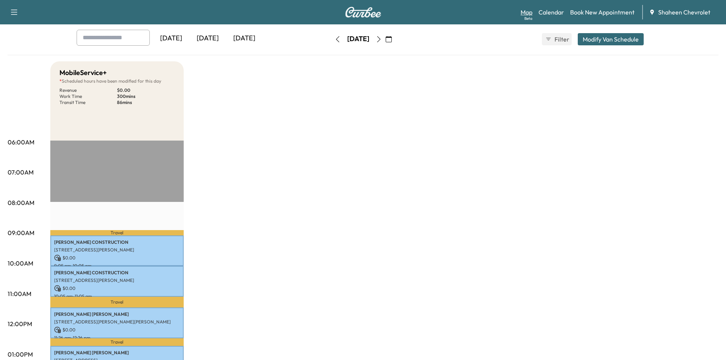
click at [526, 12] on link "Map Beta" at bounding box center [526, 12] width 12 height 9
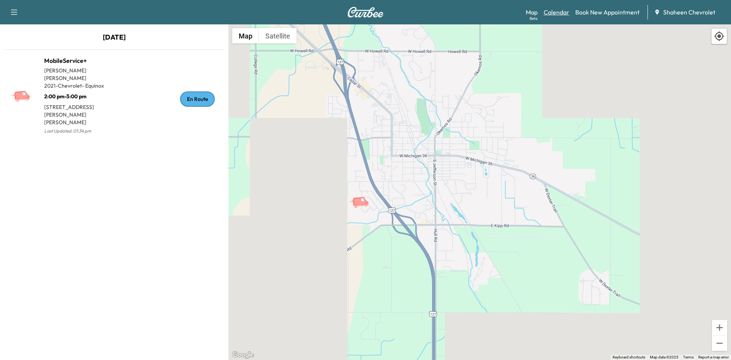
click at [563, 14] on link "Calendar" at bounding box center [557, 12] width 26 height 9
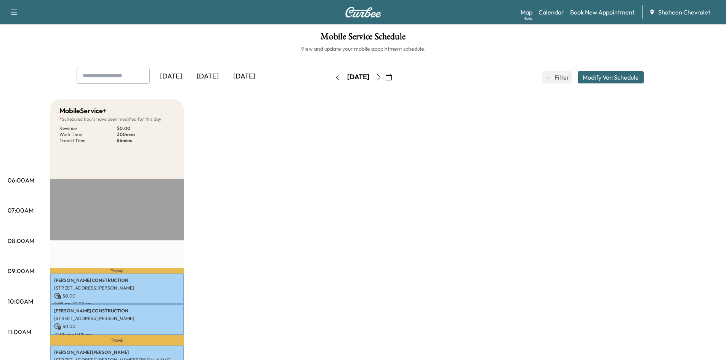
click at [382, 80] on icon "button" at bounding box center [379, 77] width 6 height 6
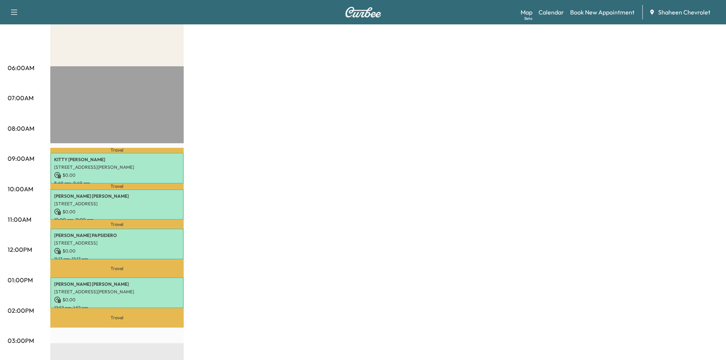
scroll to position [76, 0]
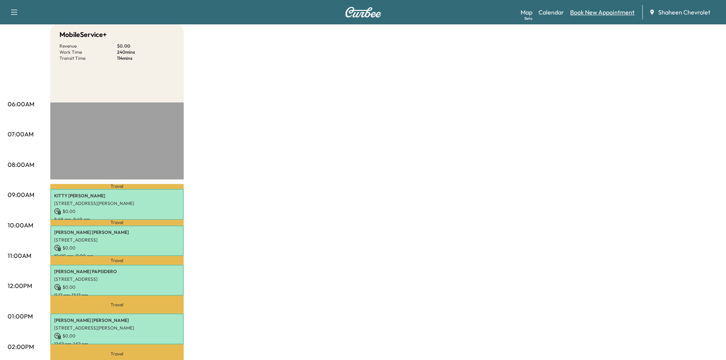
click at [601, 10] on link "Book New Appointment" at bounding box center [602, 12] width 64 height 9
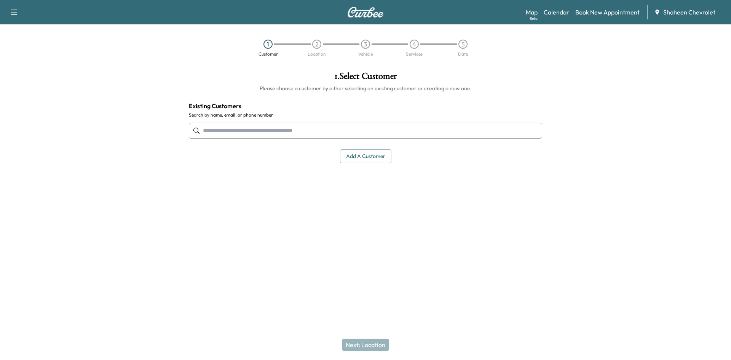
click at [230, 126] on input "text" at bounding box center [365, 131] width 353 height 16
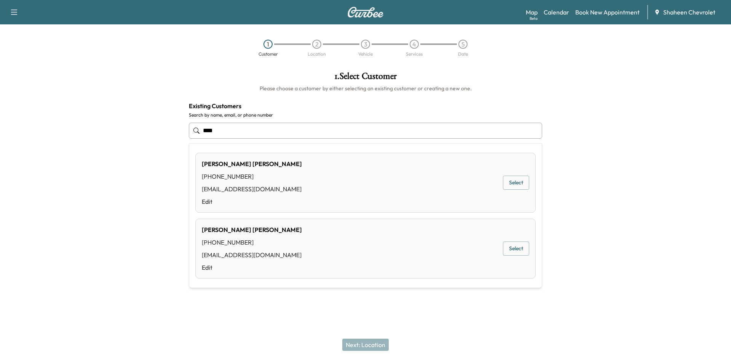
click at [359, 253] on div "[PERSON_NAME] [PHONE_NUMBER] [EMAIL_ADDRESS][DOMAIN_NAME] Edit Select" at bounding box center [365, 249] width 340 height 60
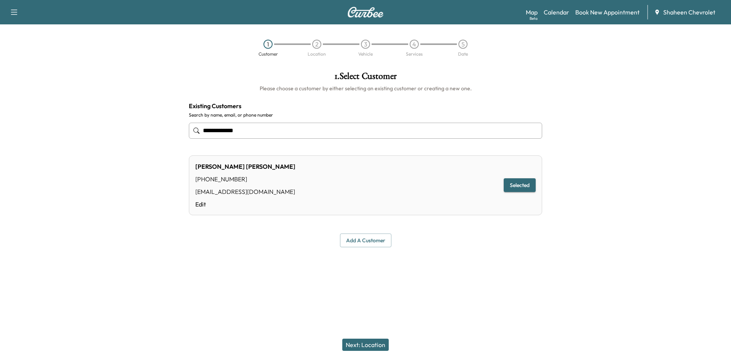
type input "**********"
click at [373, 342] on button "Next: Location" at bounding box center [365, 345] width 46 height 12
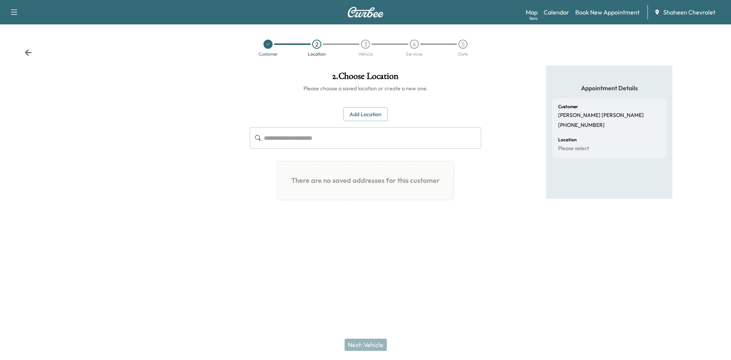
click at [365, 118] on button "Add Location" at bounding box center [366, 114] width 44 height 14
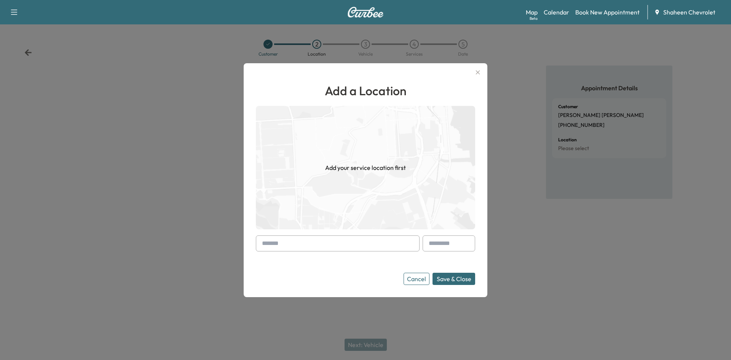
click at [321, 239] on input "text" at bounding box center [338, 243] width 164 height 16
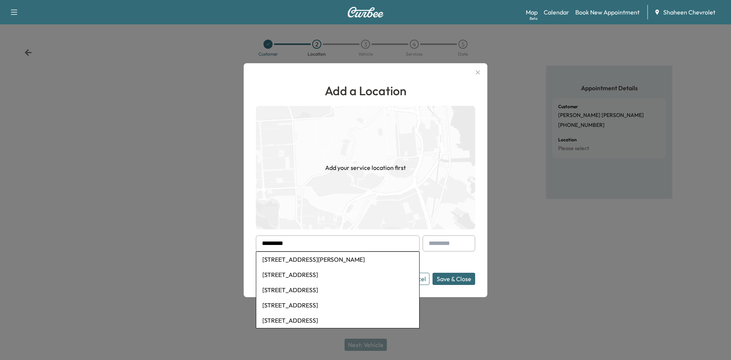
click at [334, 260] on li "[STREET_ADDRESS][PERSON_NAME]" at bounding box center [337, 259] width 163 height 15
type input "**********"
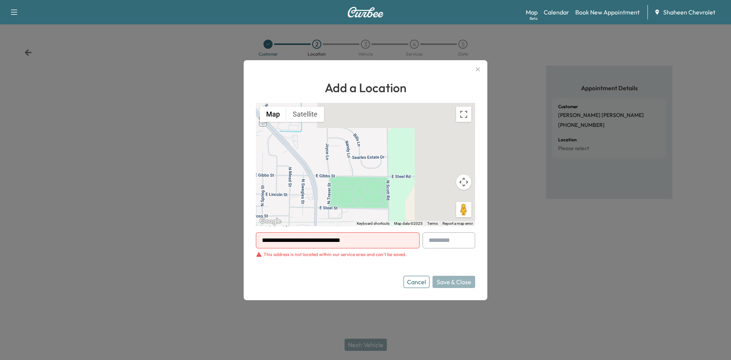
drag, startPoint x: 120, startPoint y: 126, endPoint x: 169, endPoint y: 117, distance: 49.6
click at [120, 126] on div at bounding box center [365, 180] width 731 height 360
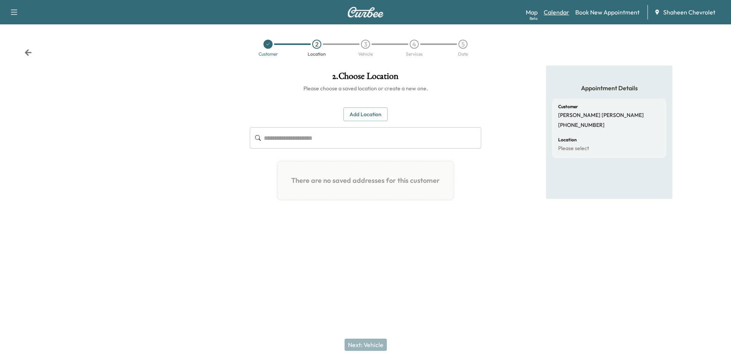
click at [562, 11] on link "Calendar" at bounding box center [557, 12] width 26 height 9
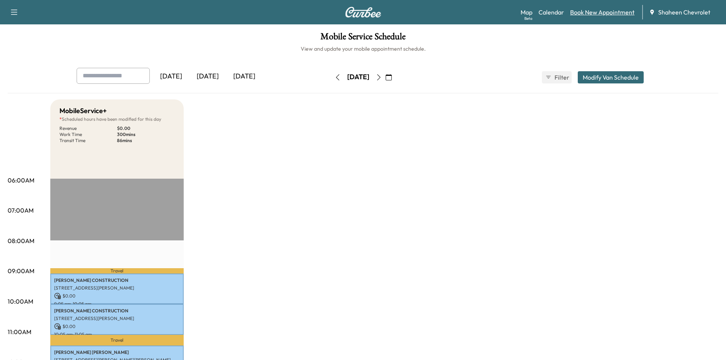
click at [596, 8] on link "Book New Appointment" at bounding box center [602, 12] width 64 height 9
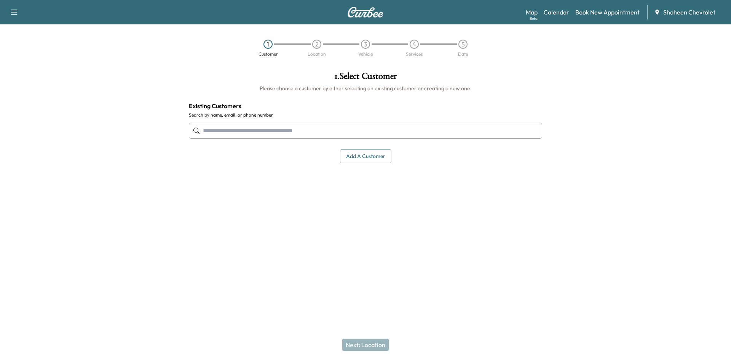
click at [336, 136] on input "text" at bounding box center [365, 131] width 353 height 16
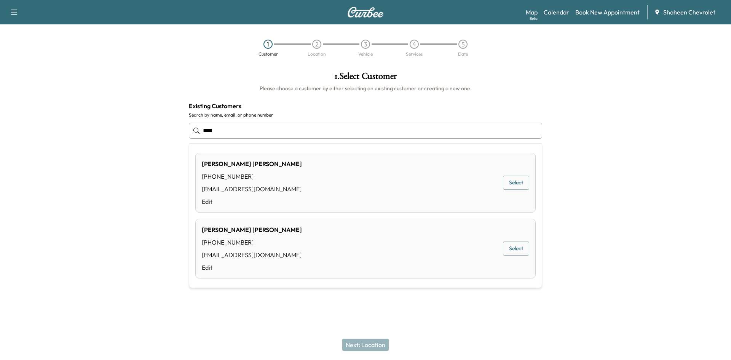
click at [522, 243] on button "Select" at bounding box center [516, 248] width 26 height 14
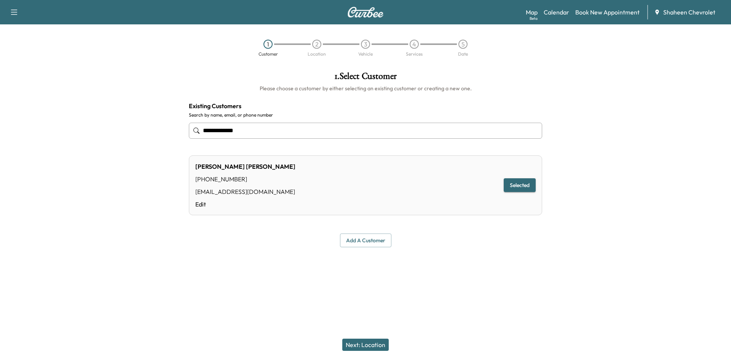
type input "**********"
click at [365, 345] on button "Next: Location" at bounding box center [365, 345] width 46 height 12
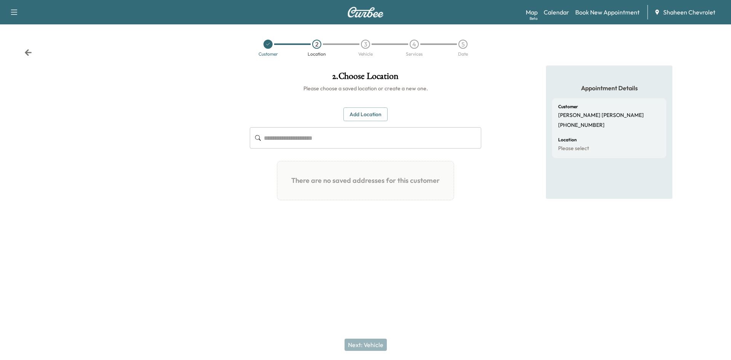
click at [374, 117] on button "Add Location" at bounding box center [366, 114] width 44 height 14
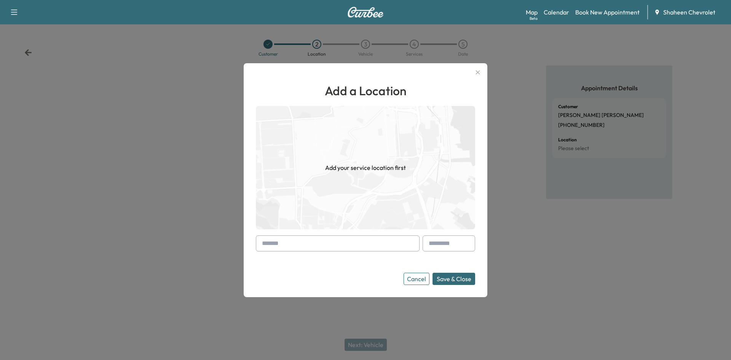
click at [304, 237] on input "text" at bounding box center [338, 243] width 164 height 16
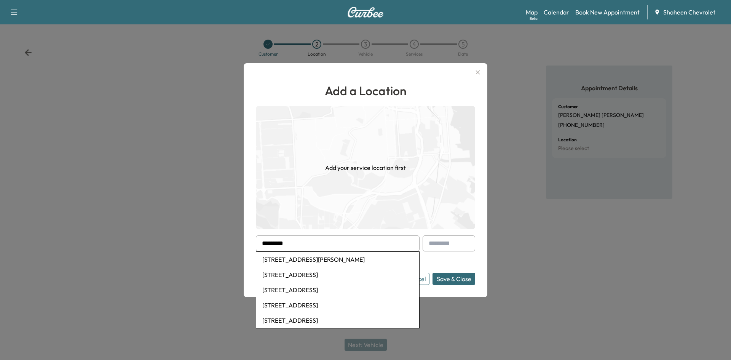
click at [317, 264] on li "[STREET_ADDRESS][PERSON_NAME]" at bounding box center [337, 259] width 163 height 15
type input "**********"
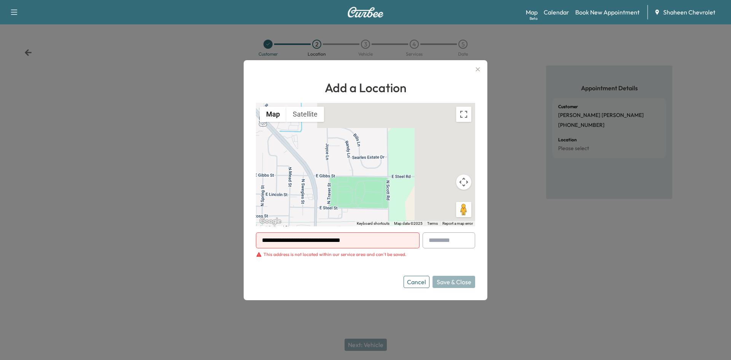
click at [476, 68] on icon "button" at bounding box center [478, 69] width 4 height 4
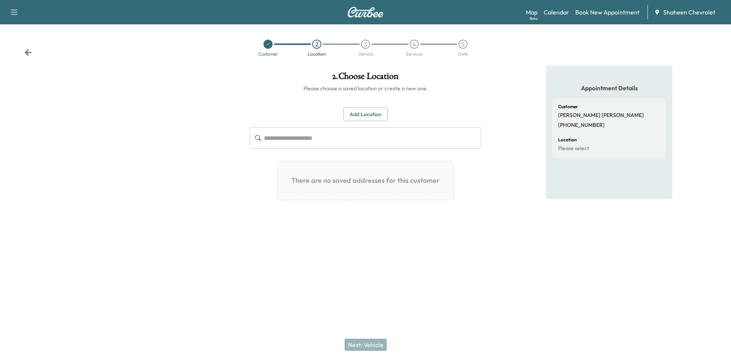
click at [391, 312] on div "**********" at bounding box center [365, 180] width 731 height 360
click at [561, 9] on link "Calendar" at bounding box center [557, 12] width 26 height 9
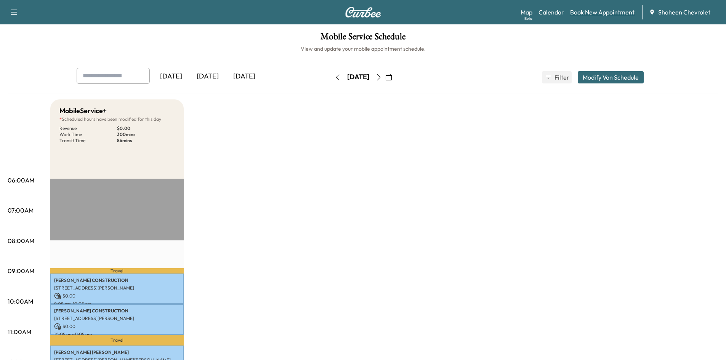
click at [577, 8] on link "Book New Appointment" at bounding box center [602, 12] width 64 height 9
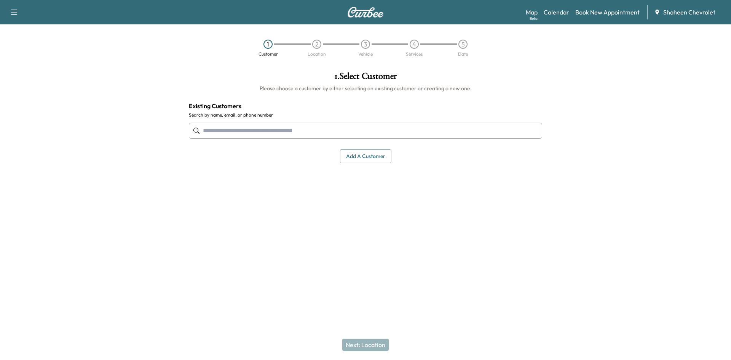
click at [339, 120] on div at bounding box center [365, 130] width 353 height 25
click at [336, 131] on input "text" at bounding box center [365, 131] width 353 height 16
type input "*"
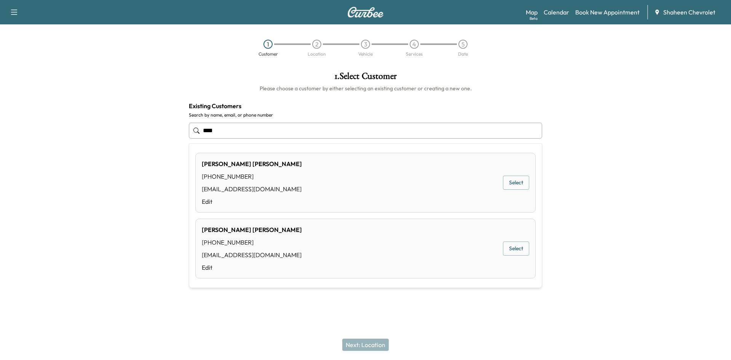
click at [291, 243] on div "[PERSON_NAME] [PHONE_NUMBER] [EMAIL_ADDRESS][DOMAIN_NAME] Edit Select" at bounding box center [365, 249] width 340 height 60
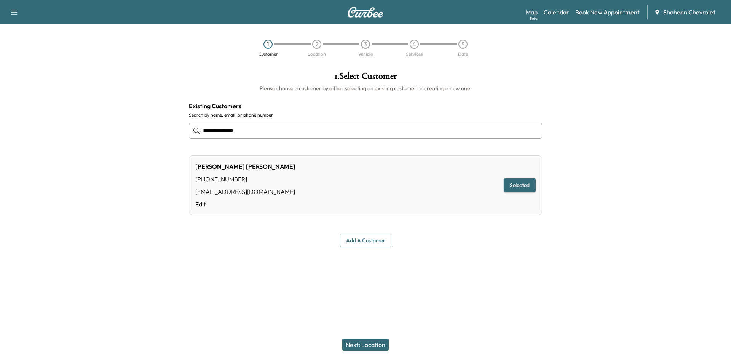
type input "**********"
click at [363, 340] on button "Next: Location" at bounding box center [365, 345] width 46 height 12
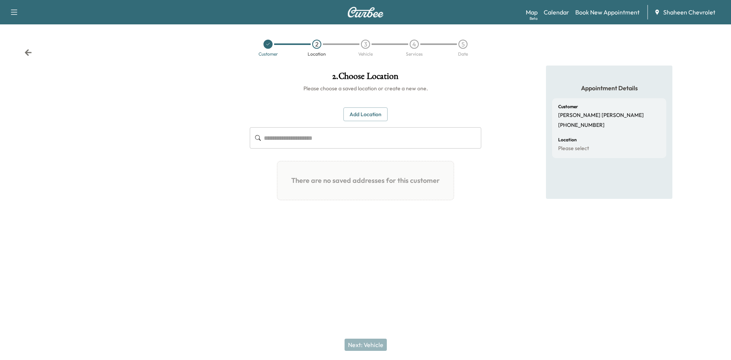
click at [353, 108] on button "Add Location" at bounding box center [366, 114] width 44 height 14
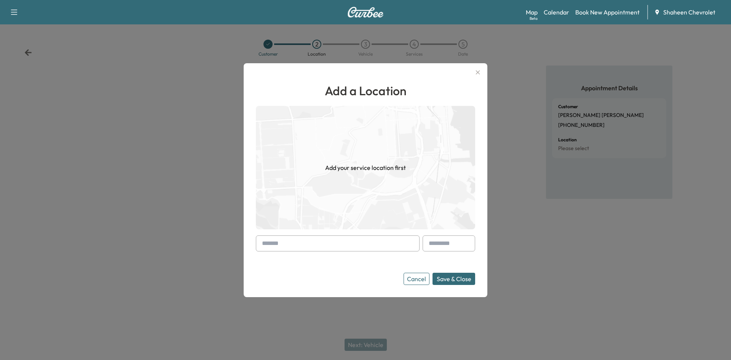
click at [319, 237] on input "text" at bounding box center [338, 243] width 164 height 16
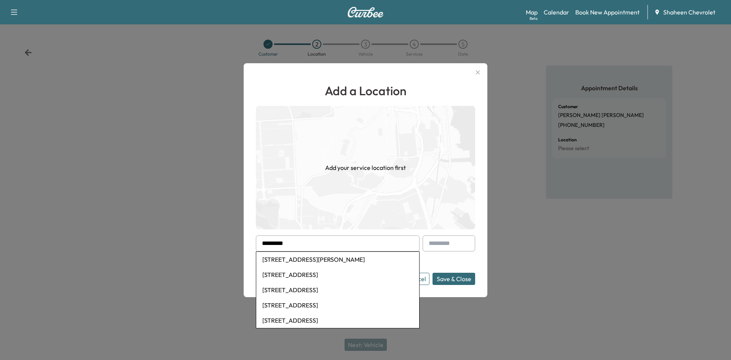
click at [315, 264] on li "[STREET_ADDRESS][PERSON_NAME]" at bounding box center [337, 259] width 163 height 15
type input "**********"
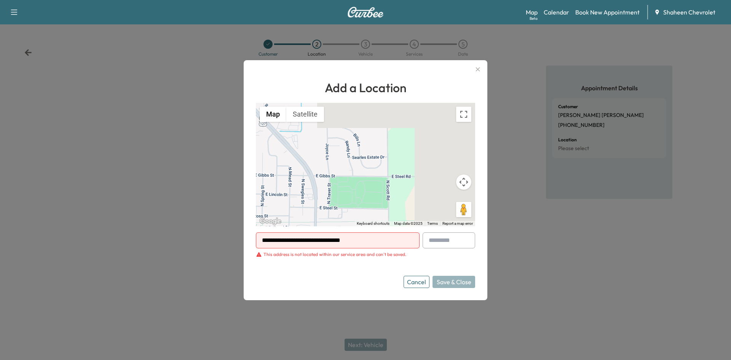
click at [478, 69] on icon "button" at bounding box center [478, 69] width 4 height 4
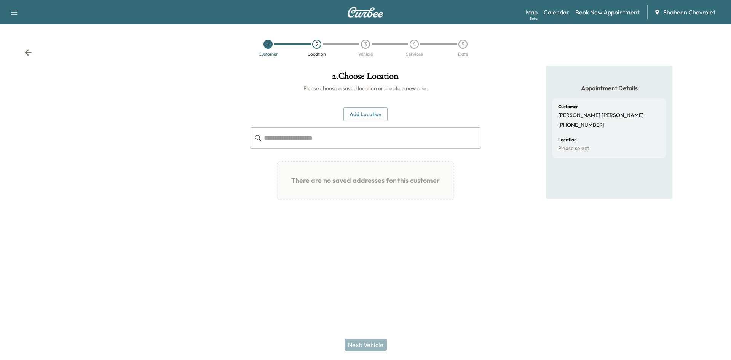
click at [551, 11] on link "Calendar" at bounding box center [557, 12] width 26 height 9
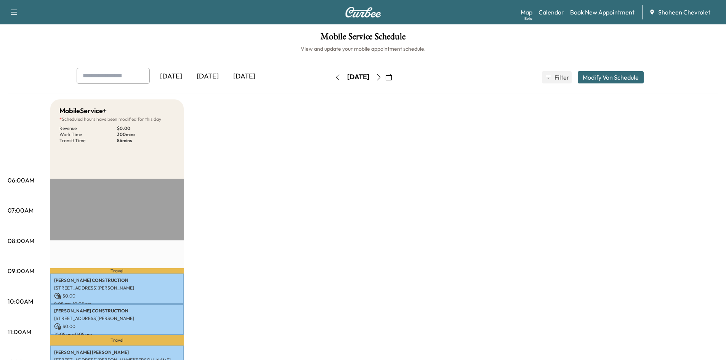
click at [524, 16] on link "Map Beta" at bounding box center [526, 12] width 12 height 9
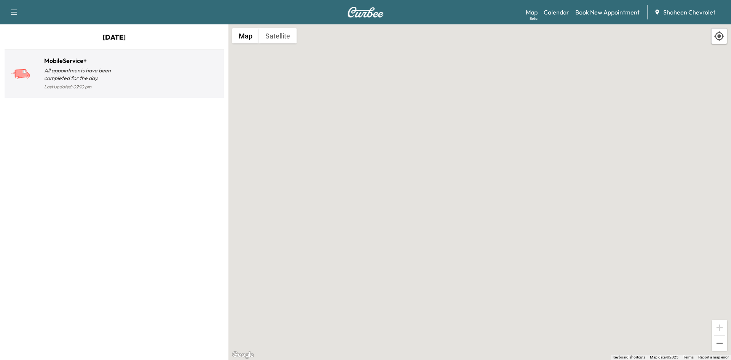
click at [203, 74] on div at bounding box center [167, 77] width 107 height 30
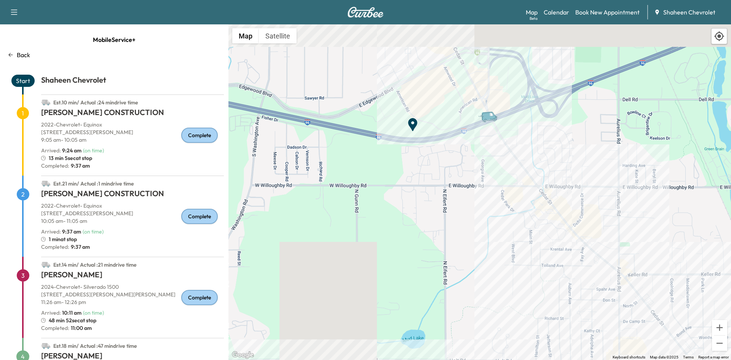
drag, startPoint x: 485, startPoint y: 157, endPoint x: 451, endPoint y: 262, distance: 109.7
click at [451, 262] on div "To activate drag with keyboard, press Alt + Enter. Once in keyboard drag state,…" at bounding box center [480, 192] width 503 height 336
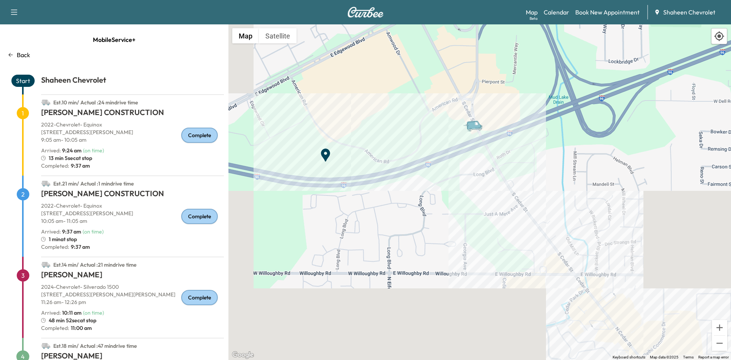
drag, startPoint x: 460, startPoint y: 153, endPoint x: 458, endPoint y: 177, distance: 24.9
click at [458, 177] on div "To activate drag with keyboard, press Alt + Enter. Once in keyboard drag state,…" at bounding box center [480, 192] width 503 height 336
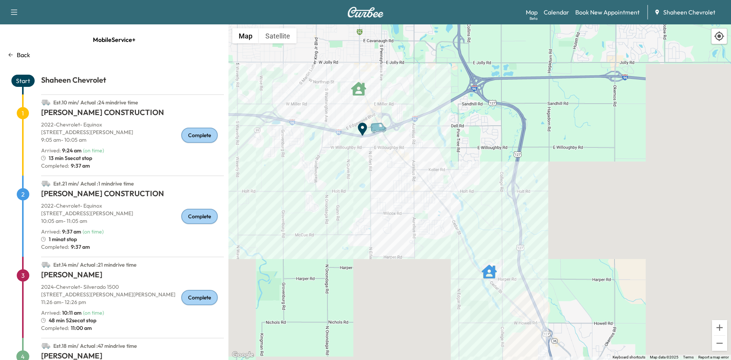
drag, startPoint x: 418, startPoint y: 259, endPoint x: 381, endPoint y: 158, distance: 107.1
click at [381, 158] on div "To activate drag with keyboard, press Alt + Enter. Once in keyboard drag state,…" at bounding box center [480, 192] width 503 height 336
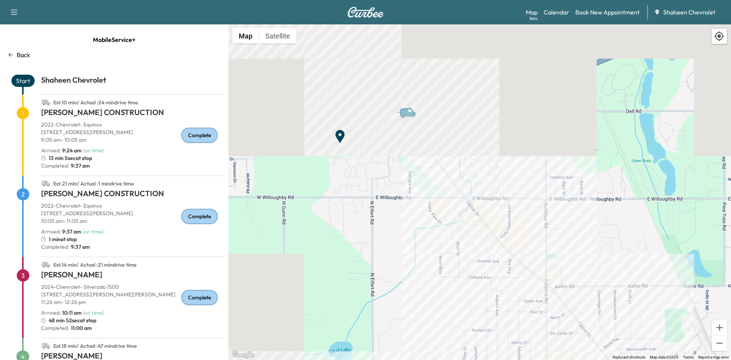
drag, startPoint x: 387, startPoint y: 58, endPoint x: 443, endPoint y: 292, distance: 241.0
click at [444, 295] on div "To activate drag with keyboard, press Alt + Enter. Once in keyboard drag state,…" at bounding box center [480, 192] width 503 height 336
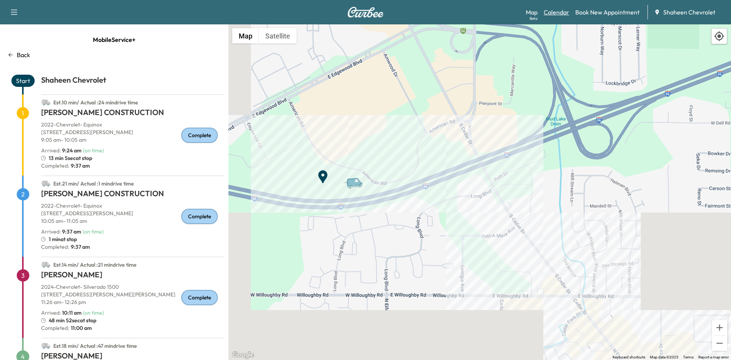
click at [562, 13] on link "Calendar" at bounding box center [557, 12] width 26 height 9
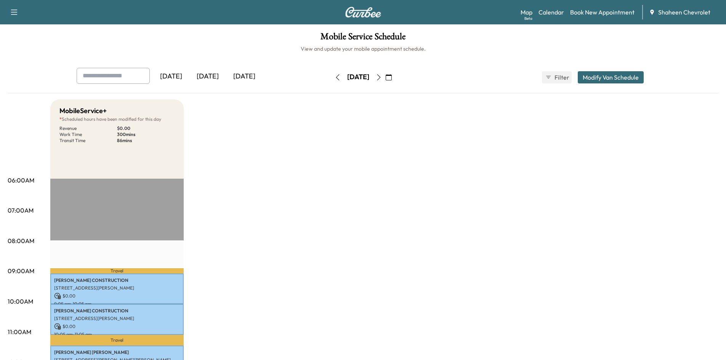
click at [382, 78] on icon "button" at bounding box center [379, 77] width 6 height 6
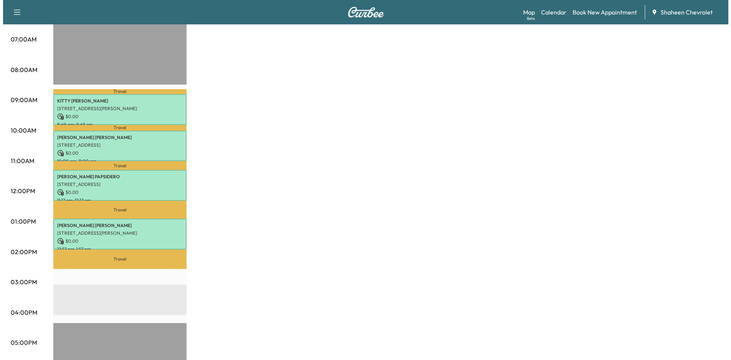
scroll to position [152, 0]
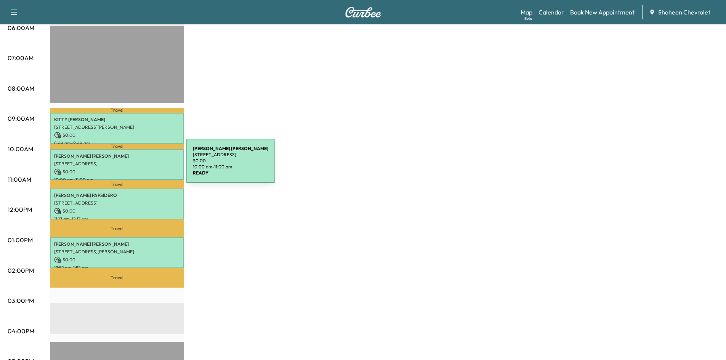
click at [129, 165] on div "[PERSON_NAME] [STREET_ADDRESS] $ 0.00 10:00 am - 11:00 am" at bounding box center [116, 164] width 133 height 31
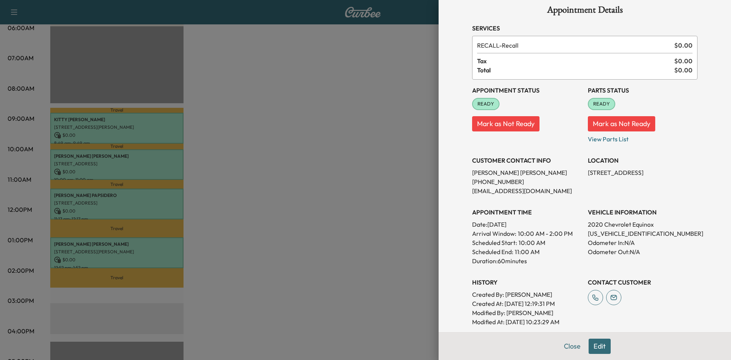
scroll to position [0, 0]
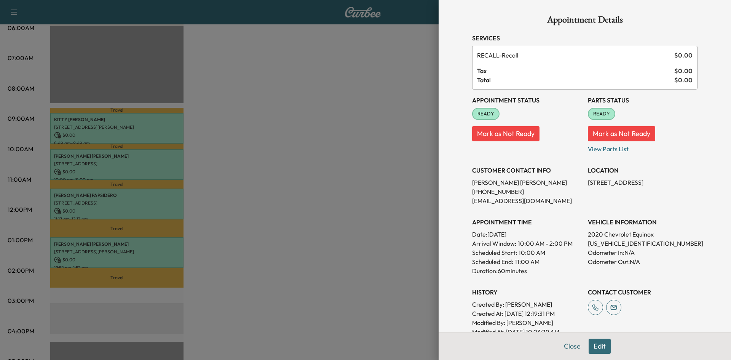
click at [182, 171] on div at bounding box center [365, 180] width 731 height 360
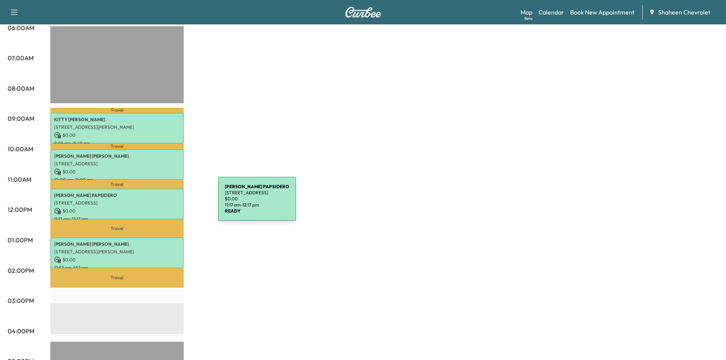
click at [161, 203] on p "[STREET_ADDRESS]" at bounding box center [117, 203] width 126 height 6
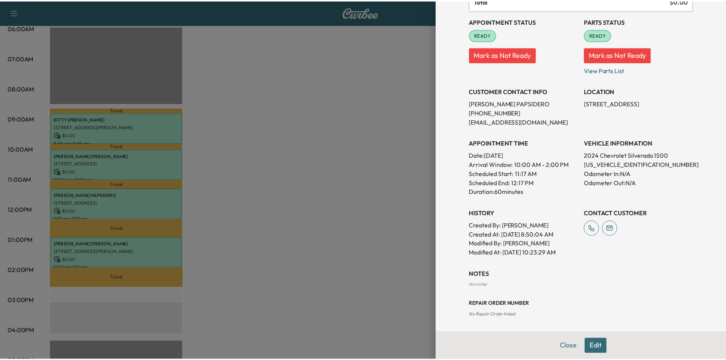
scroll to position [80, 0]
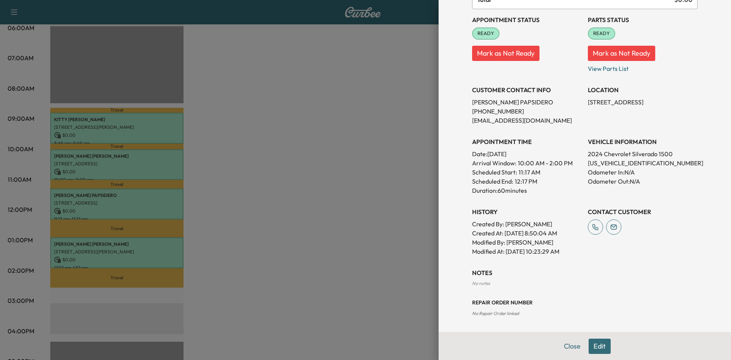
click at [377, 191] on div at bounding box center [365, 180] width 731 height 360
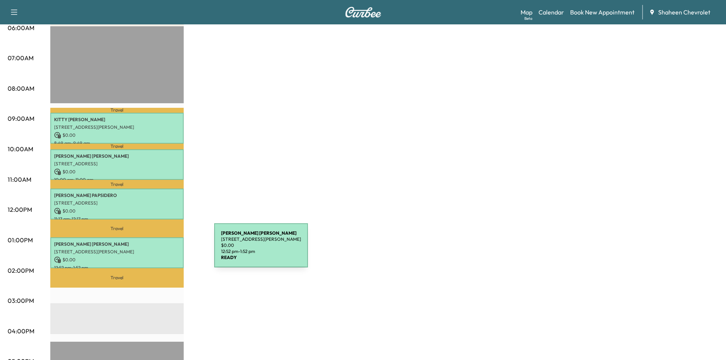
click at [157, 250] on p "[STREET_ADDRESS][PERSON_NAME]" at bounding box center [117, 252] width 126 height 6
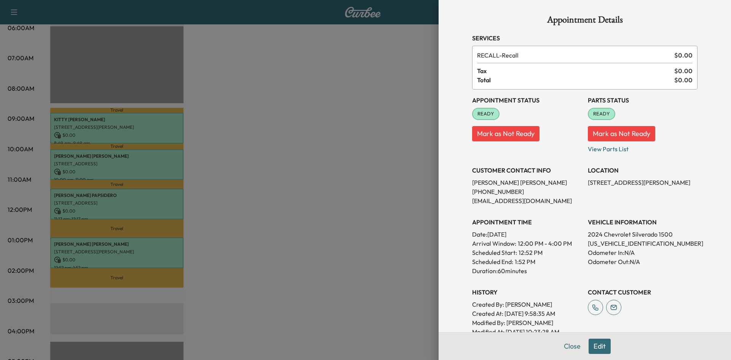
click at [349, 222] on div at bounding box center [365, 180] width 731 height 360
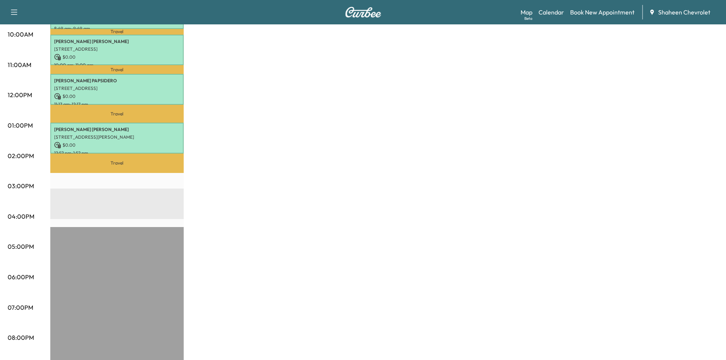
scroll to position [190, 0]
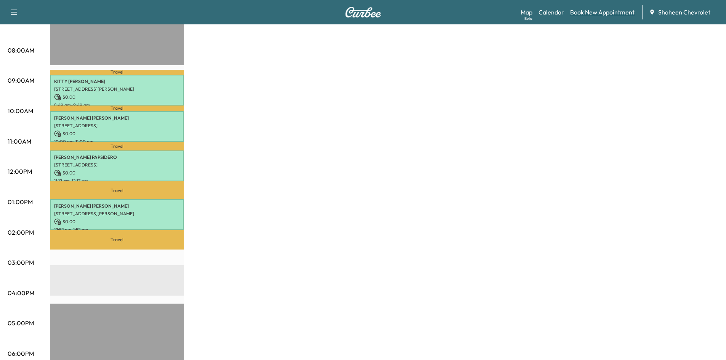
click at [586, 14] on link "Book New Appointment" at bounding box center [602, 12] width 64 height 9
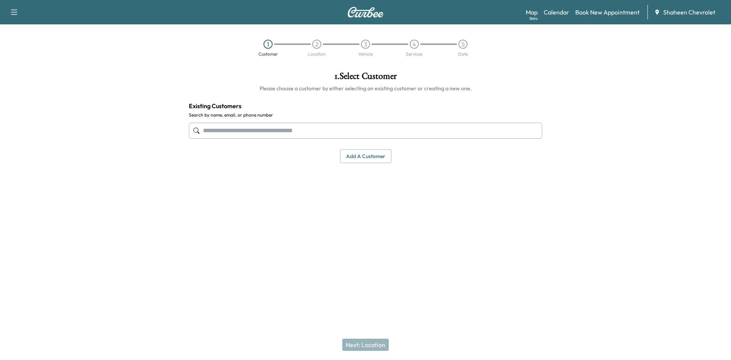
click at [268, 128] on input "text" at bounding box center [365, 131] width 353 height 16
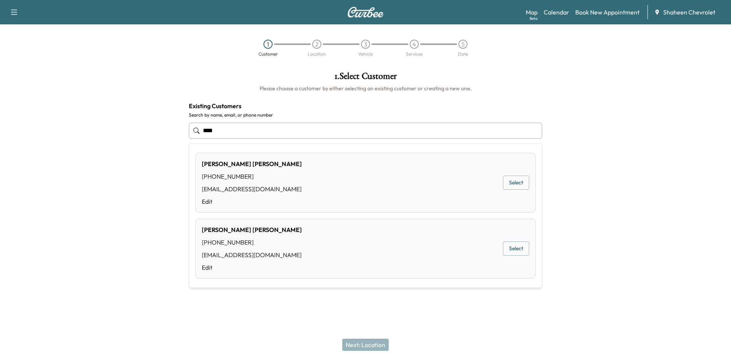
click at [513, 246] on button "Select" at bounding box center [516, 248] width 26 height 14
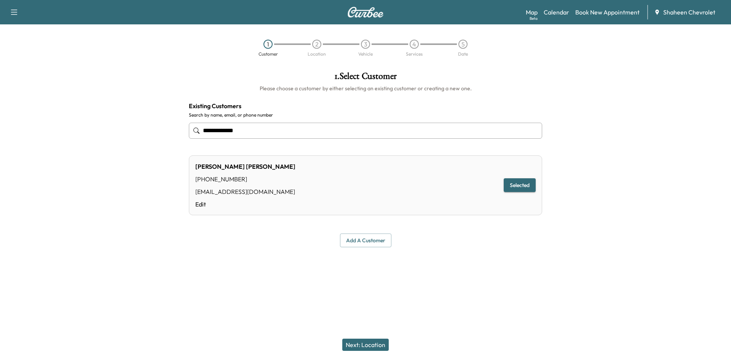
type input "**********"
click at [374, 344] on button "Next: Location" at bounding box center [365, 345] width 46 height 12
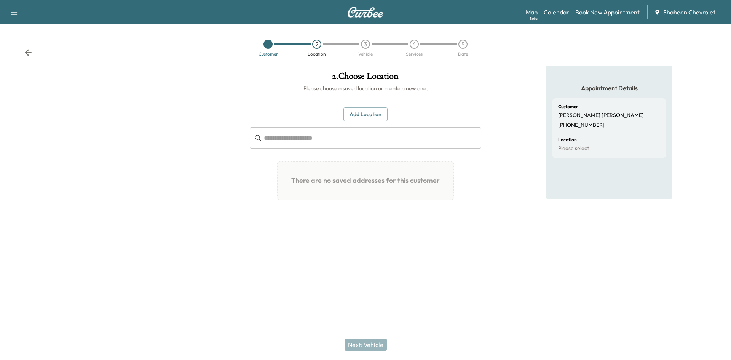
click at [385, 113] on button "Add Location" at bounding box center [366, 114] width 44 height 14
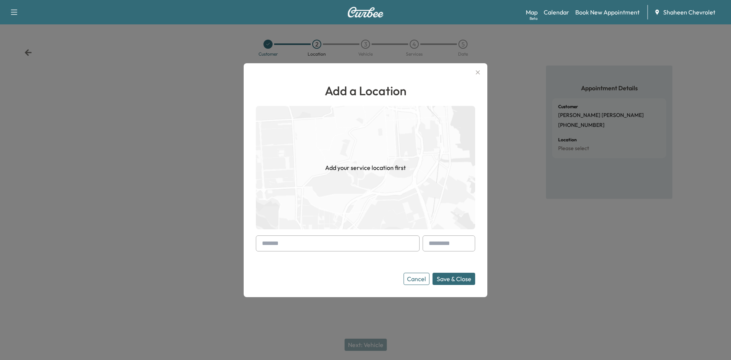
click at [370, 242] on input "text" at bounding box center [338, 243] width 164 height 16
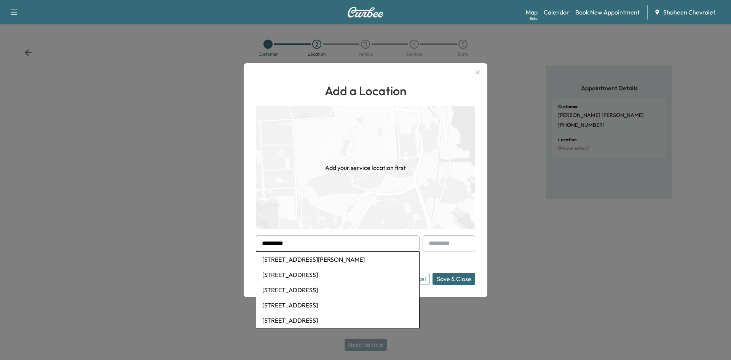
click at [343, 256] on li "[STREET_ADDRESS][PERSON_NAME]" at bounding box center [337, 259] width 163 height 15
type input "**********"
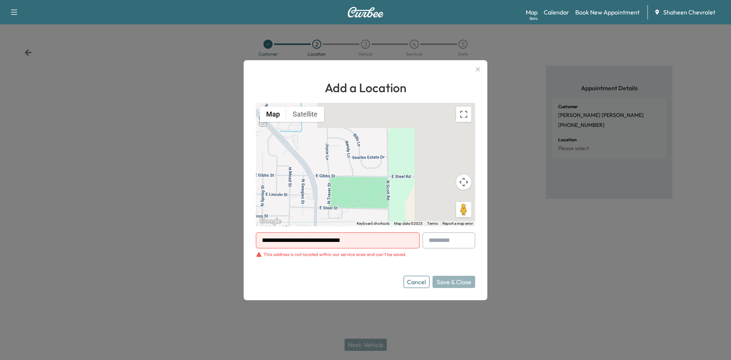
drag, startPoint x: 385, startPoint y: 199, endPoint x: 355, endPoint y: 130, distance: 74.9
click at [355, 131] on div "To activate drag with keyboard, press Alt + Enter. Once in keyboard drag state,…" at bounding box center [365, 164] width 219 height 123
click at [202, 109] on div at bounding box center [365, 180] width 731 height 360
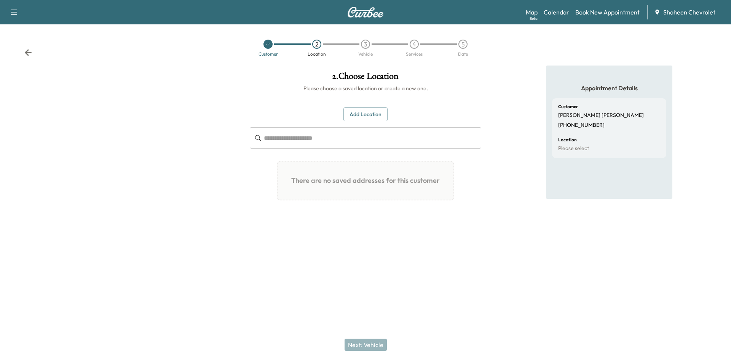
click at [377, 112] on button "Add Location" at bounding box center [366, 114] width 44 height 14
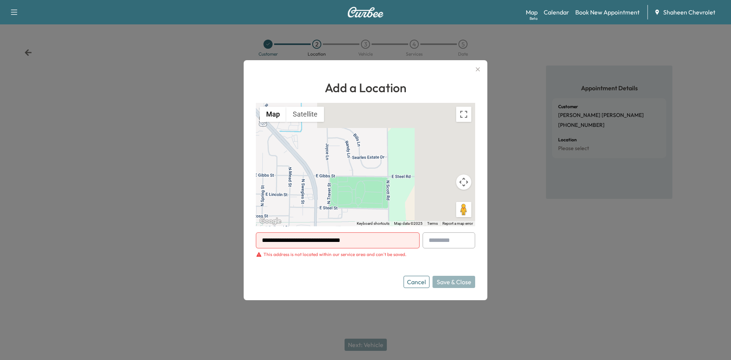
click at [396, 246] on input "**********" at bounding box center [338, 240] width 164 height 16
click at [455, 285] on div "Cancel Save & Close" at bounding box center [440, 282] width 72 height 12
click at [419, 281] on button "Cancel" at bounding box center [417, 282] width 26 height 12
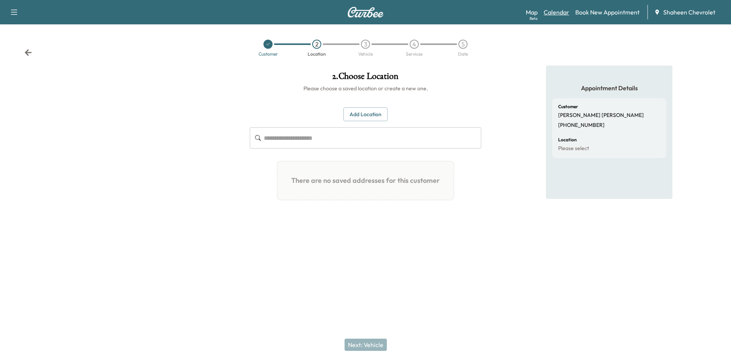
click at [554, 12] on link "Calendar" at bounding box center [557, 12] width 26 height 9
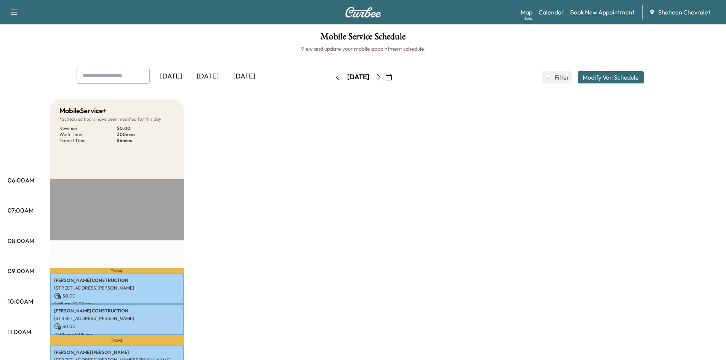
click at [586, 13] on link "Book New Appointment" at bounding box center [602, 12] width 64 height 9
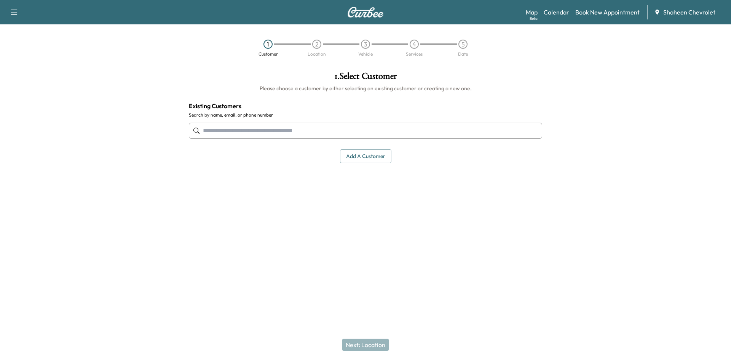
click at [332, 133] on input "text" at bounding box center [365, 131] width 353 height 16
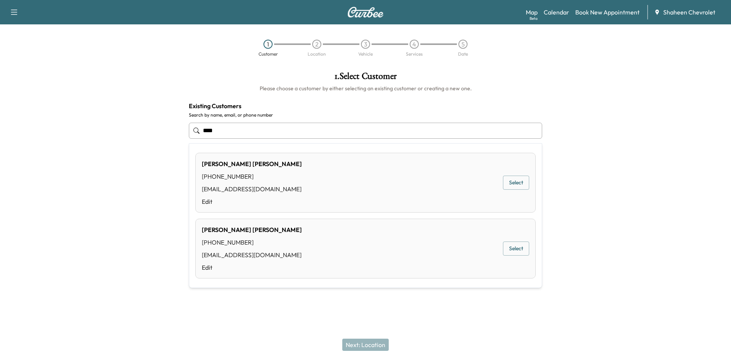
click at [304, 243] on div "[PERSON_NAME] [PHONE_NUMBER] [EMAIL_ADDRESS][DOMAIN_NAME] Edit Select" at bounding box center [365, 249] width 340 height 60
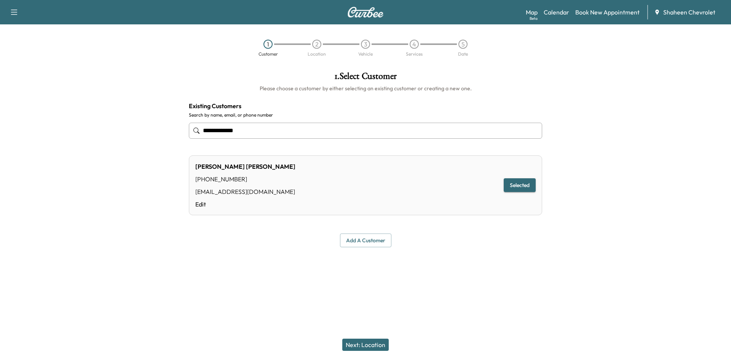
type input "**********"
click at [359, 342] on button "Next: Location" at bounding box center [365, 345] width 46 height 12
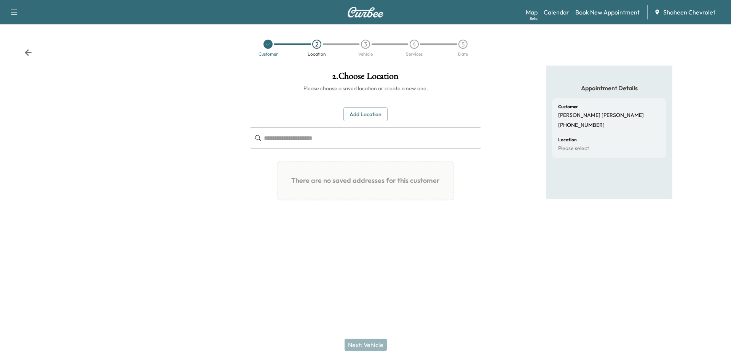
click at [354, 113] on button "Add Location" at bounding box center [366, 114] width 44 height 14
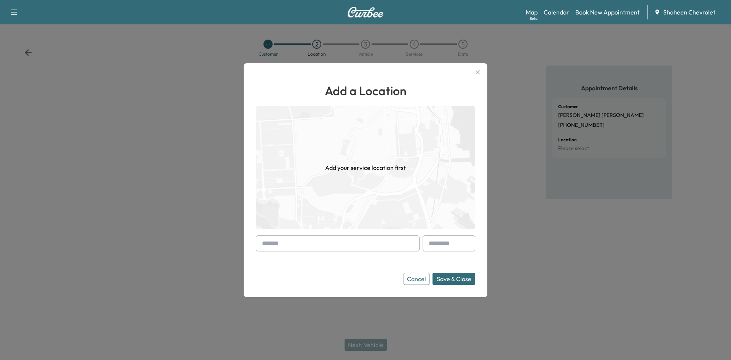
click at [270, 241] on input "text" at bounding box center [338, 243] width 164 height 16
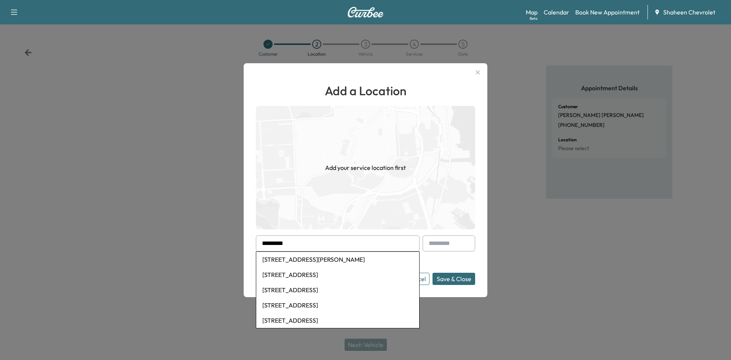
click at [302, 259] on li "[STREET_ADDRESS][PERSON_NAME]" at bounding box center [337, 259] width 163 height 15
type input "**********"
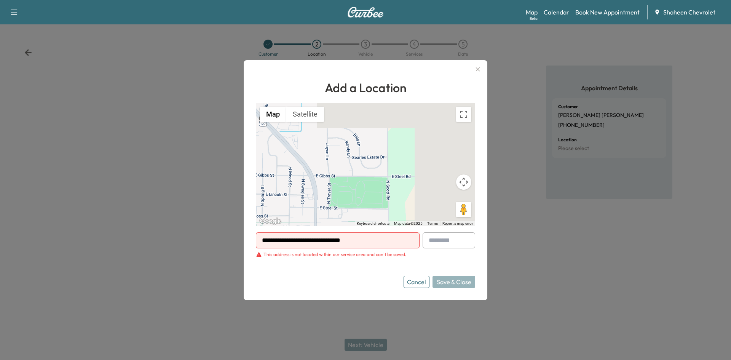
click at [422, 281] on button "Cancel" at bounding box center [417, 282] width 26 height 12
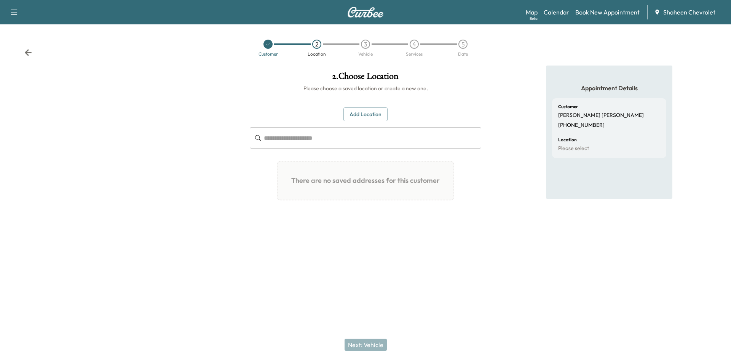
click at [220, 173] on div at bounding box center [122, 156] width 244 height 180
click at [110, 123] on div at bounding box center [122, 156] width 244 height 180
click at [95, 119] on div at bounding box center [122, 156] width 244 height 180
click at [104, 137] on div at bounding box center [122, 156] width 244 height 180
click at [377, 116] on button "Add Location" at bounding box center [366, 114] width 44 height 14
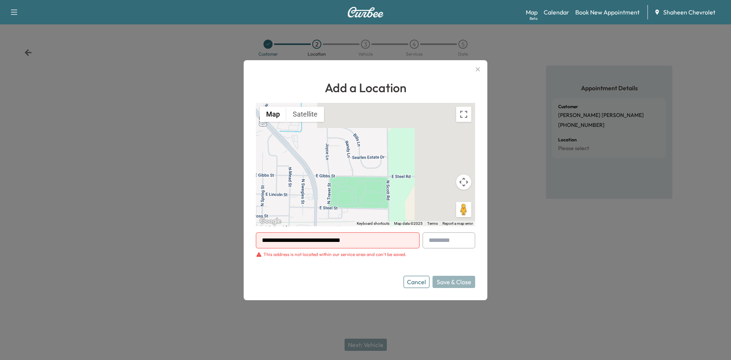
click at [410, 289] on div "**********" at bounding box center [366, 180] width 244 height 240
click at [411, 286] on button "Cancel" at bounding box center [417, 282] width 26 height 12
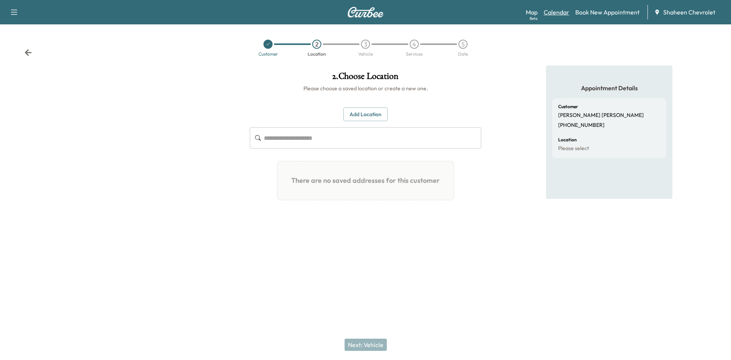
click at [554, 11] on link "Calendar" at bounding box center [557, 12] width 26 height 9
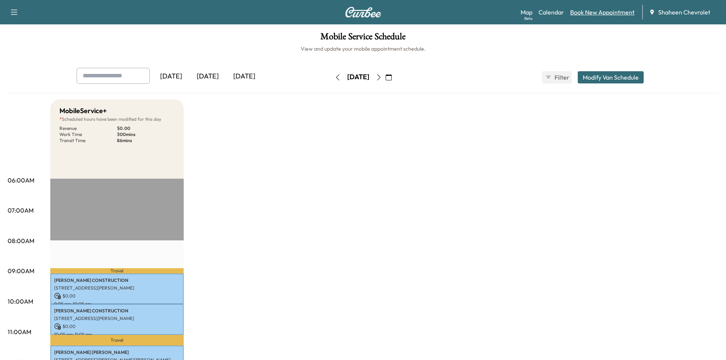
click at [577, 12] on link "Book New Appointment" at bounding box center [602, 12] width 64 height 9
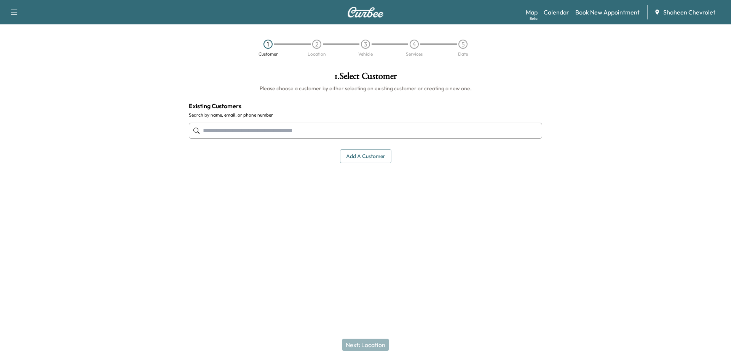
click at [299, 131] on input "text" at bounding box center [365, 131] width 353 height 16
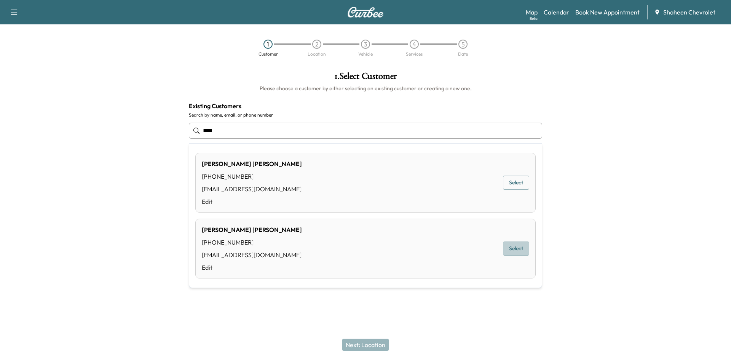
click at [513, 248] on button "Select" at bounding box center [516, 248] width 26 height 14
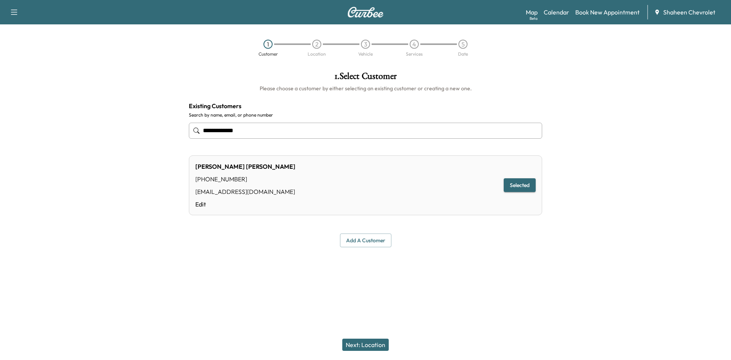
type input "**********"
click at [377, 350] on button "Next: Location" at bounding box center [365, 345] width 46 height 12
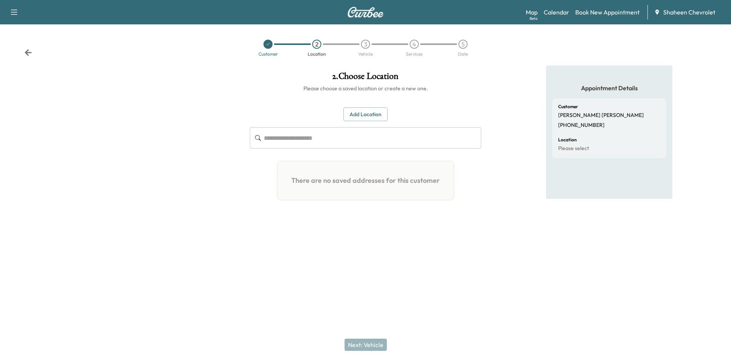
click at [68, 129] on div at bounding box center [122, 156] width 244 height 180
click at [366, 117] on button "Add Location" at bounding box center [366, 114] width 44 height 14
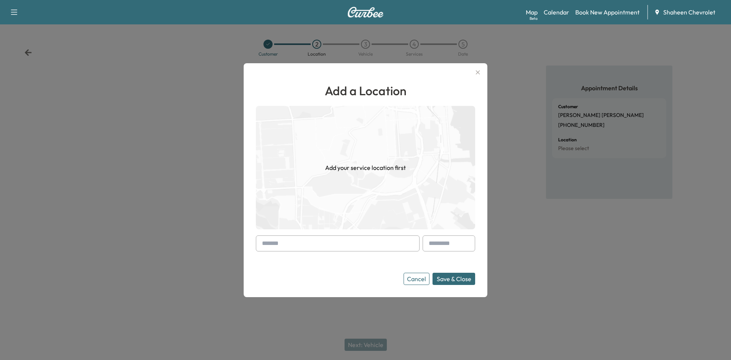
click at [318, 243] on input "text" at bounding box center [338, 243] width 164 height 16
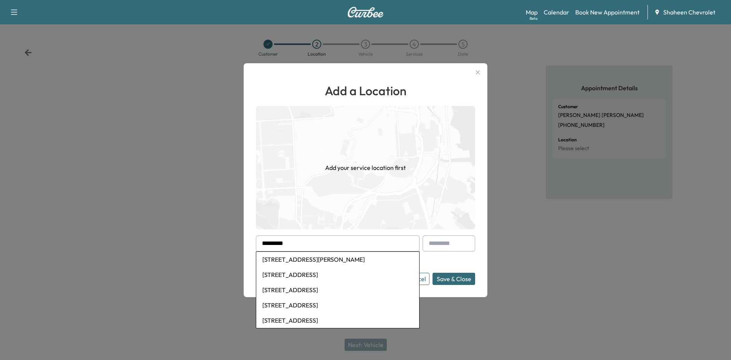
click at [307, 270] on li "[STREET_ADDRESS]" at bounding box center [337, 274] width 163 height 15
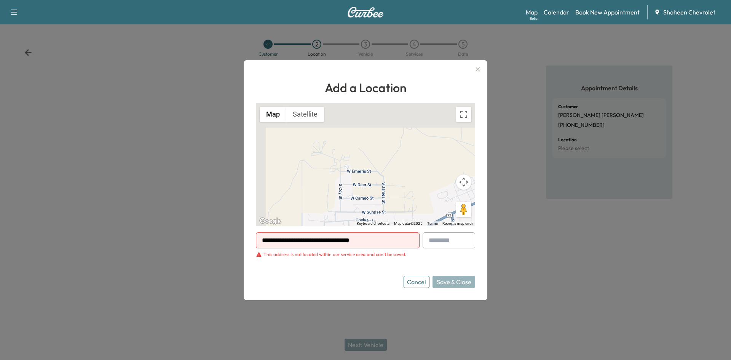
click at [316, 243] on input "**********" at bounding box center [338, 240] width 164 height 16
drag, startPoint x: 316, startPoint y: 243, endPoint x: 368, endPoint y: 241, distance: 52.6
click at [320, 242] on input "**********" at bounding box center [338, 240] width 164 height 16
click at [396, 237] on input "**********" at bounding box center [338, 240] width 164 height 16
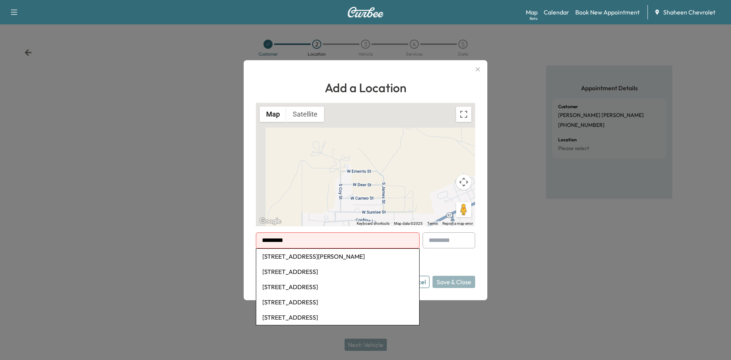
click at [362, 258] on li "[STREET_ADDRESS][PERSON_NAME]" at bounding box center [337, 256] width 163 height 15
type input "**********"
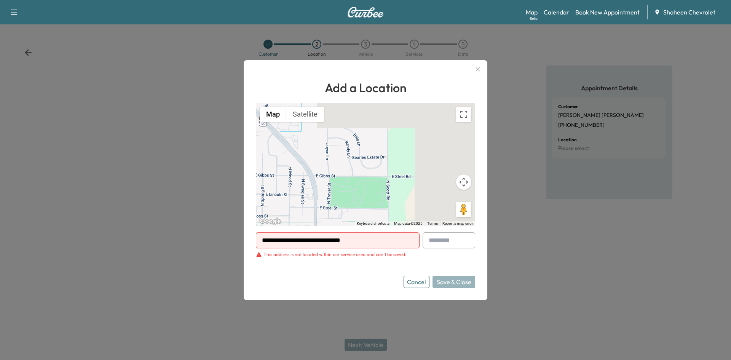
click at [478, 67] on icon "button" at bounding box center [477, 69] width 9 height 9
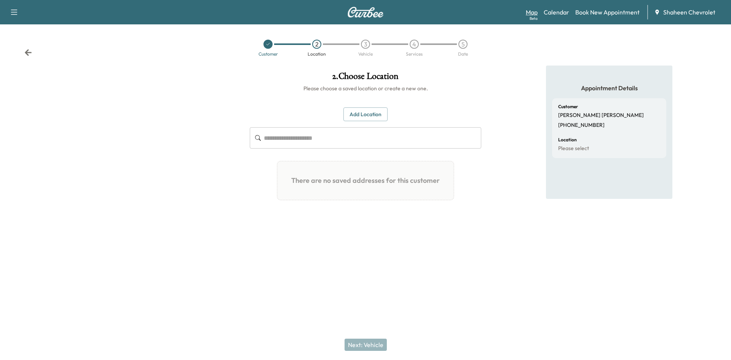
click at [534, 10] on link "Map Beta" at bounding box center [532, 12] width 12 height 9
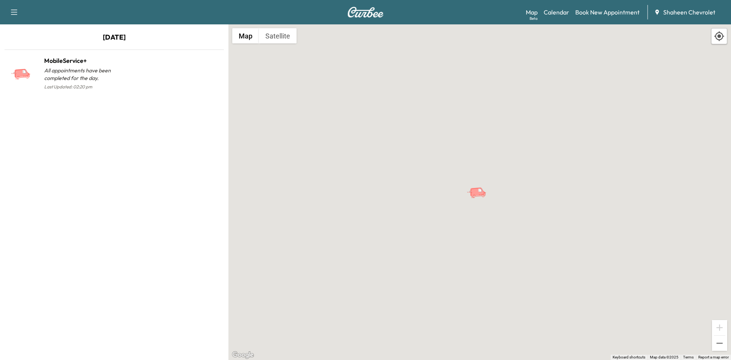
click at [591, 17] on div "Map Beta Calendar Book New Appointment Shaheen Chevrolet" at bounding box center [625, 12] width 199 height 14
click at [589, 14] on link "Book New Appointment" at bounding box center [607, 12] width 64 height 9
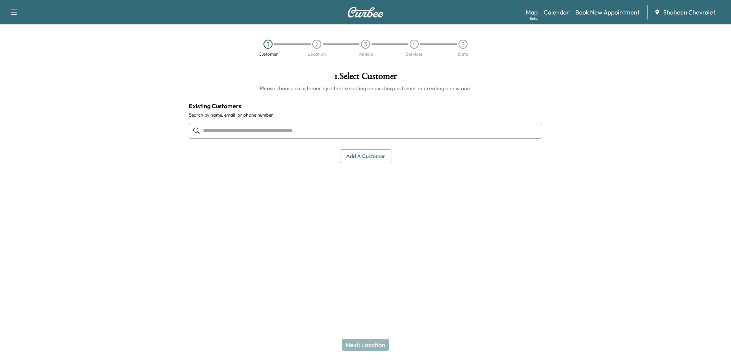
click at [269, 126] on input "text" at bounding box center [365, 131] width 353 height 16
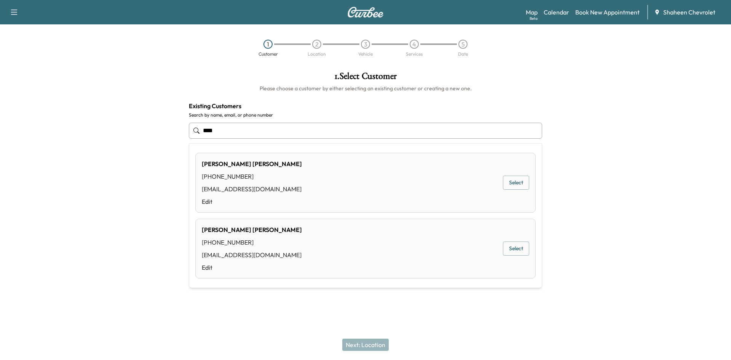
click at [304, 241] on div "[PERSON_NAME] [PHONE_NUMBER] [EMAIL_ADDRESS][DOMAIN_NAME] Edit Select" at bounding box center [365, 249] width 340 height 60
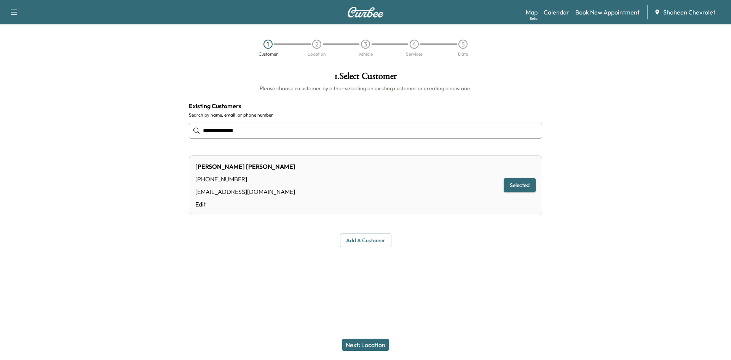
type input "**********"
click at [363, 340] on button "Next: Location" at bounding box center [365, 345] width 46 height 12
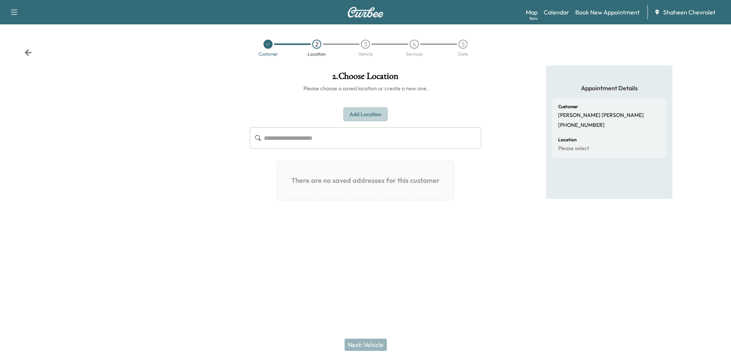
click at [351, 115] on button "Add Location" at bounding box center [366, 114] width 44 height 14
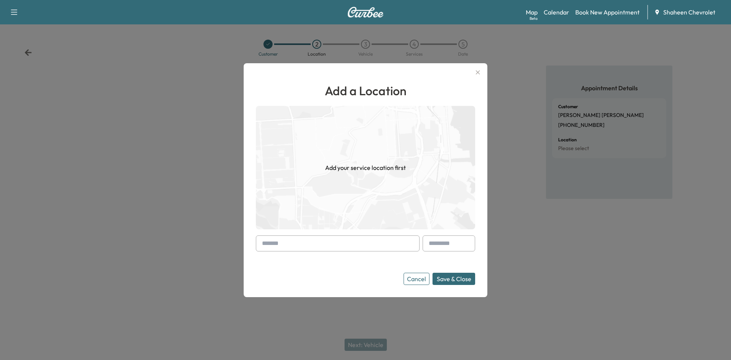
click at [311, 243] on input "text" at bounding box center [338, 243] width 164 height 16
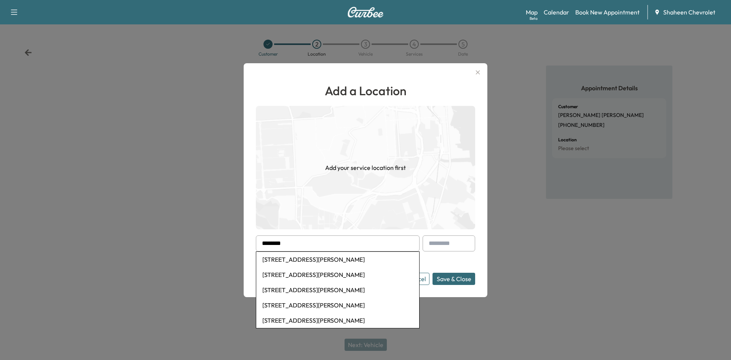
click at [314, 259] on li "[STREET_ADDRESS][PERSON_NAME]" at bounding box center [337, 259] width 163 height 15
type input "**********"
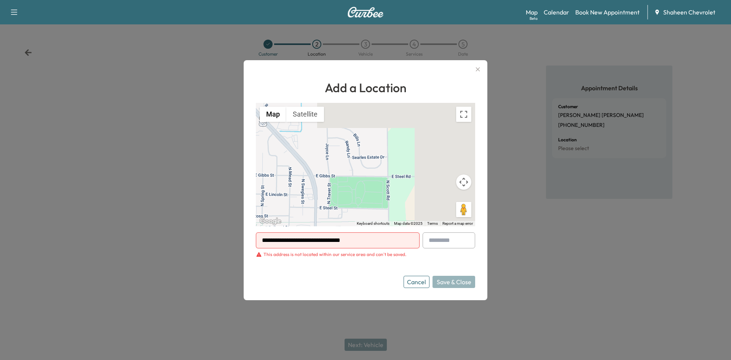
click at [478, 69] on icon "button" at bounding box center [478, 69] width 4 height 4
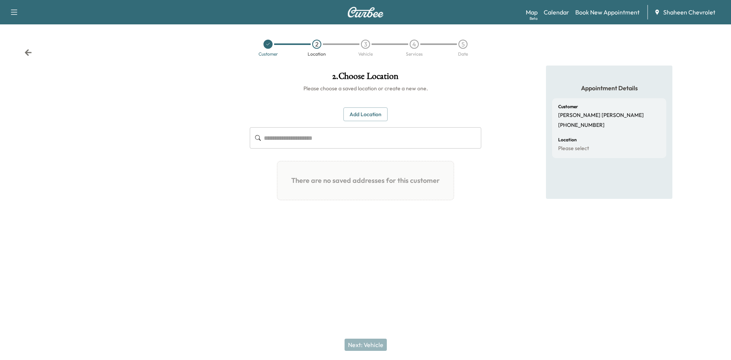
click at [147, 125] on div at bounding box center [122, 156] width 244 height 180
click at [356, 108] on button "Add Location" at bounding box center [366, 114] width 44 height 14
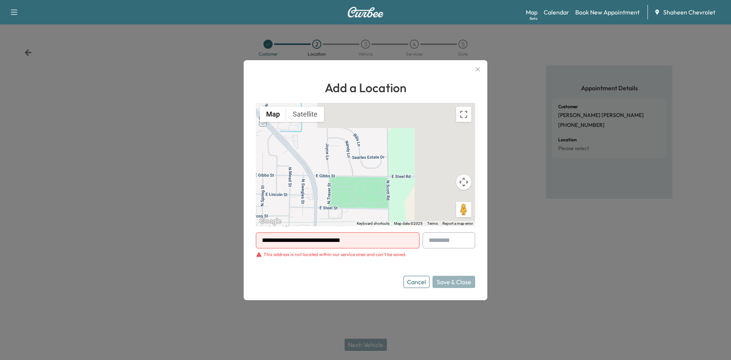
click at [478, 71] on icon "button" at bounding box center [477, 69] width 9 height 9
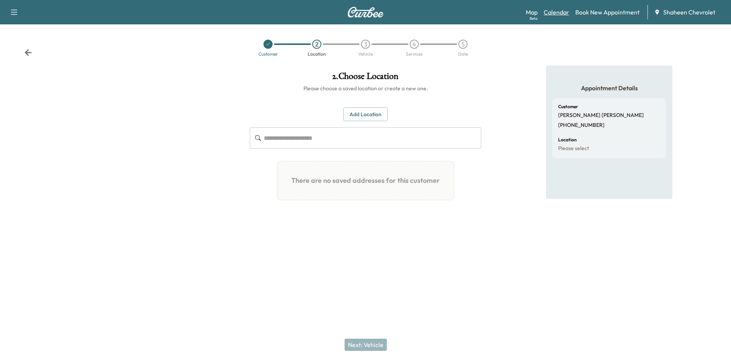
click at [559, 11] on link "Calendar" at bounding box center [557, 12] width 26 height 9
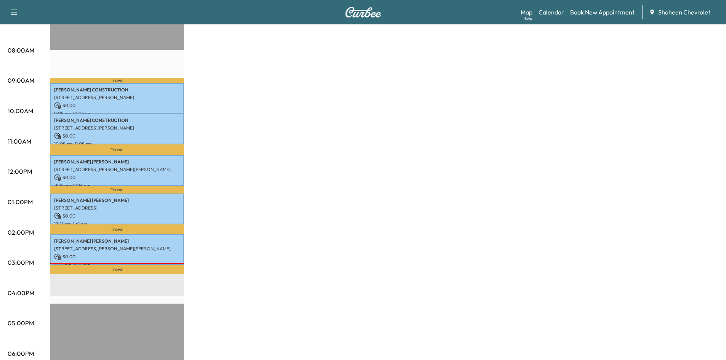
scroll to position [38, 0]
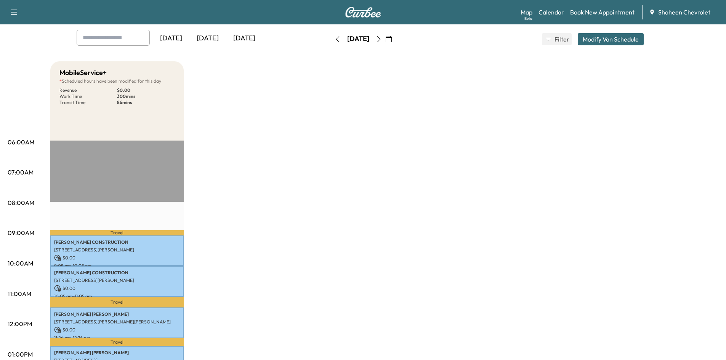
click at [382, 40] on icon "button" at bounding box center [379, 39] width 6 height 6
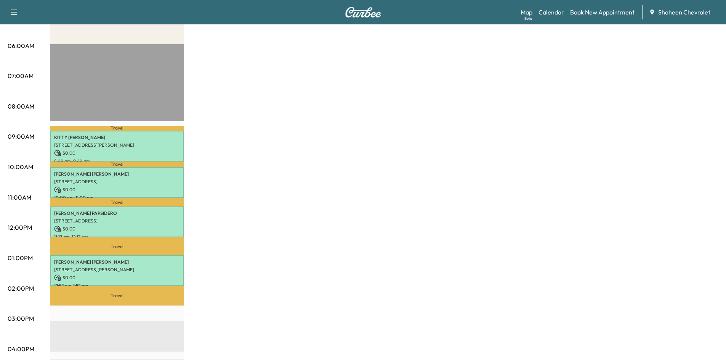
scroll to position [152, 0]
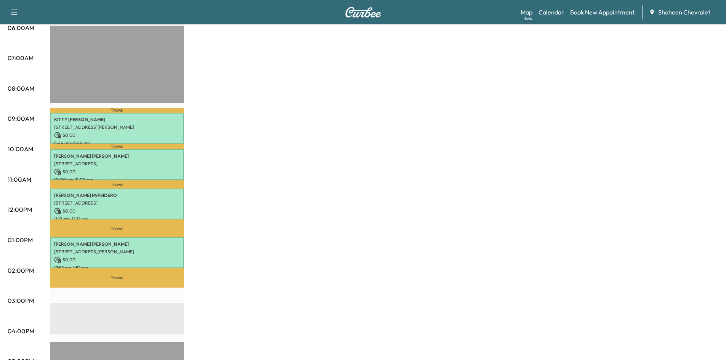
click at [585, 12] on link "Book New Appointment" at bounding box center [602, 12] width 64 height 9
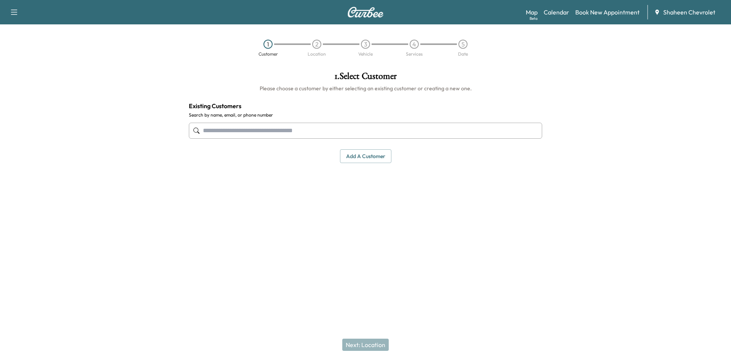
click at [274, 126] on input "text" at bounding box center [365, 131] width 353 height 16
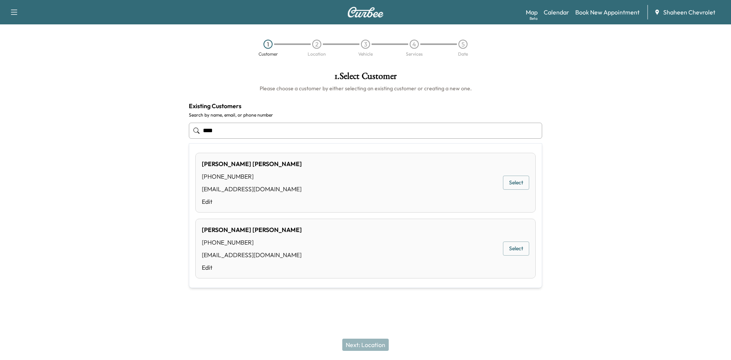
click at [300, 241] on div "[PERSON_NAME] [PHONE_NUMBER] [EMAIL_ADDRESS][DOMAIN_NAME] Edit Select" at bounding box center [365, 249] width 340 height 60
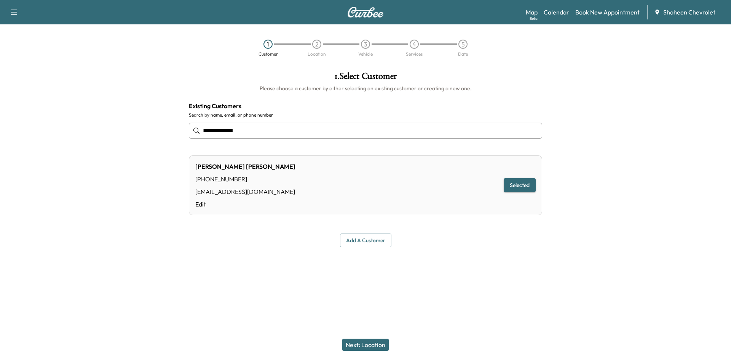
type input "**********"
click at [369, 339] on button "Next: Location" at bounding box center [365, 345] width 46 height 12
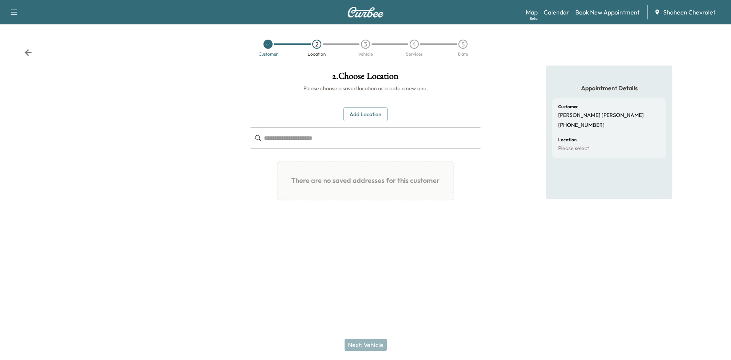
click at [364, 117] on button "Add Location" at bounding box center [366, 114] width 44 height 14
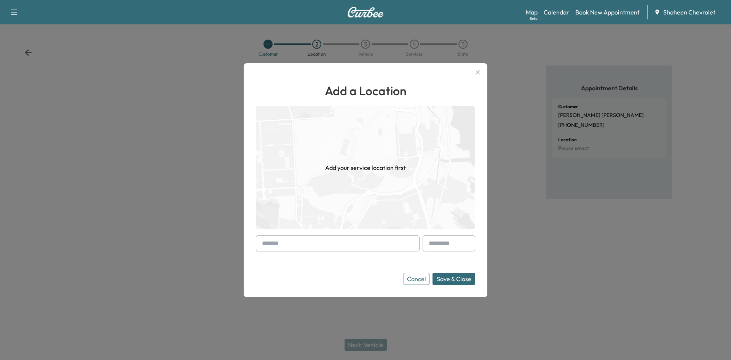
click at [302, 239] on input "text" at bounding box center [338, 243] width 164 height 16
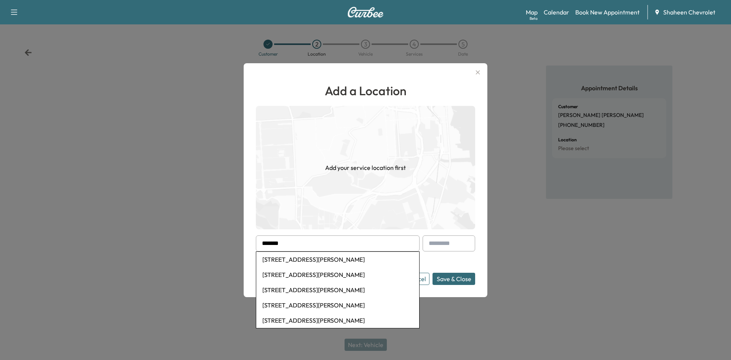
click at [302, 259] on li "[STREET_ADDRESS][PERSON_NAME]" at bounding box center [337, 259] width 163 height 15
type input "**********"
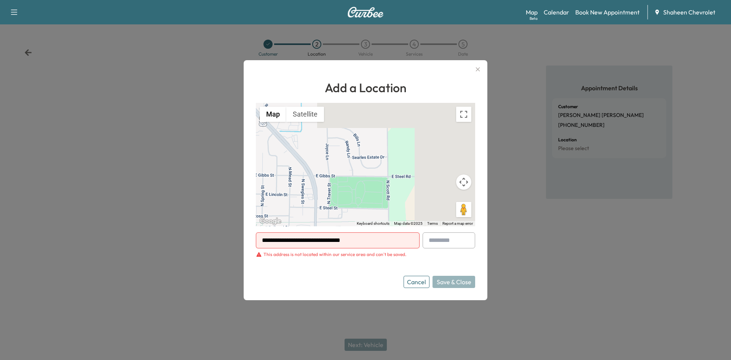
click at [480, 72] on icon "button" at bounding box center [477, 69] width 9 height 9
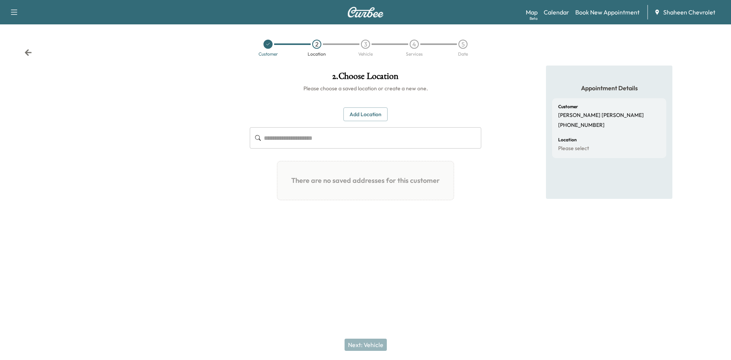
click at [215, 165] on div at bounding box center [122, 156] width 244 height 180
click at [118, 165] on div at bounding box center [122, 156] width 244 height 180
click at [372, 112] on button "Add Location" at bounding box center [366, 114] width 44 height 14
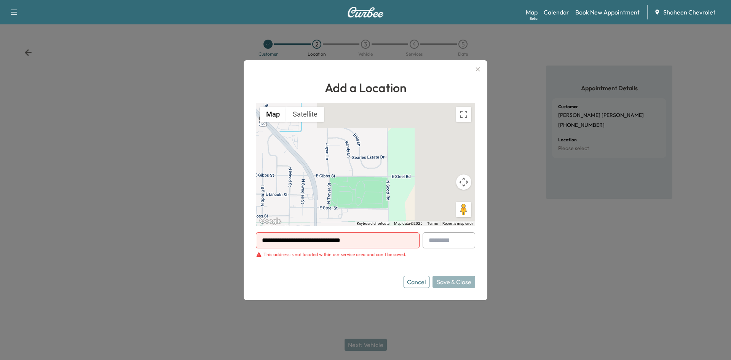
click at [479, 69] on icon "button" at bounding box center [477, 69] width 9 height 9
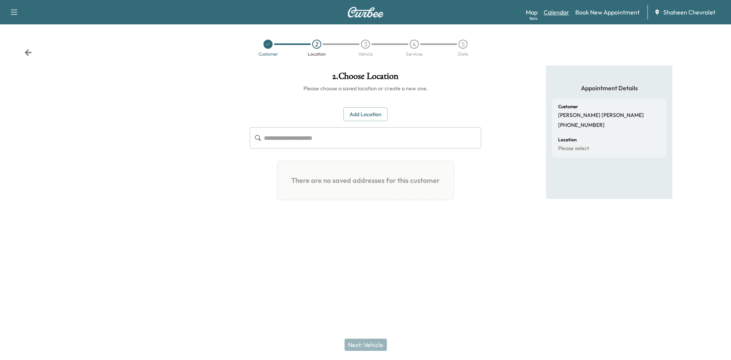
click at [566, 11] on link "Calendar" at bounding box center [557, 12] width 26 height 9
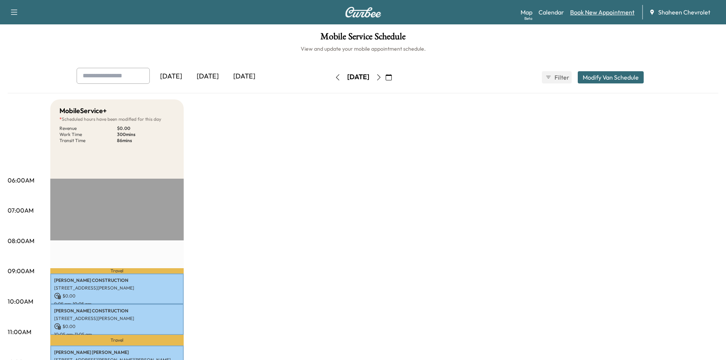
click at [585, 13] on link "Book New Appointment" at bounding box center [602, 12] width 64 height 9
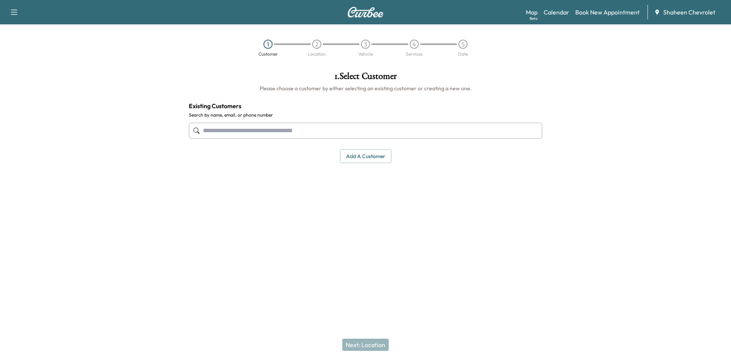
click at [248, 134] on input "text" at bounding box center [365, 131] width 353 height 16
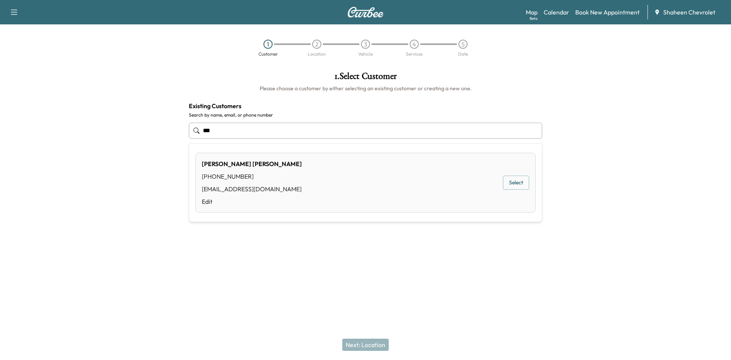
click at [514, 178] on button "Select" at bounding box center [516, 183] width 26 height 14
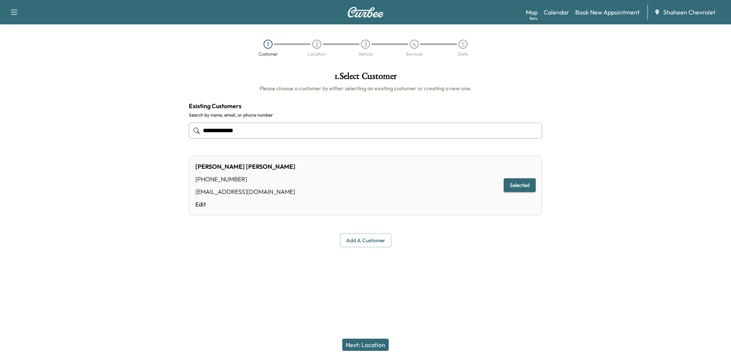
type input "**********"
click at [380, 343] on button "Next: Location" at bounding box center [365, 345] width 46 height 12
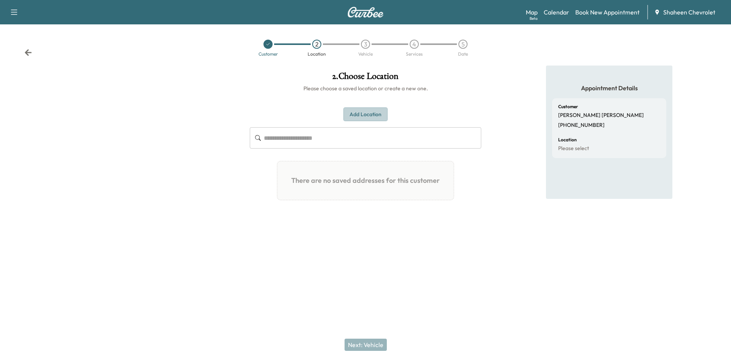
click at [348, 111] on button "Add Location" at bounding box center [366, 114] width 44 height 14
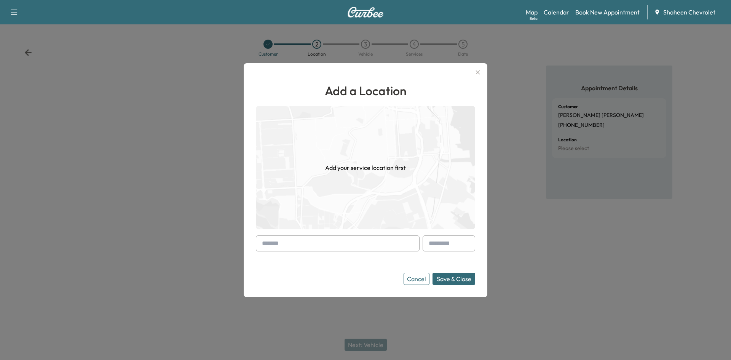
click at [302, 248] on input "text" at bounding box center [338, 243] width 164 height 16
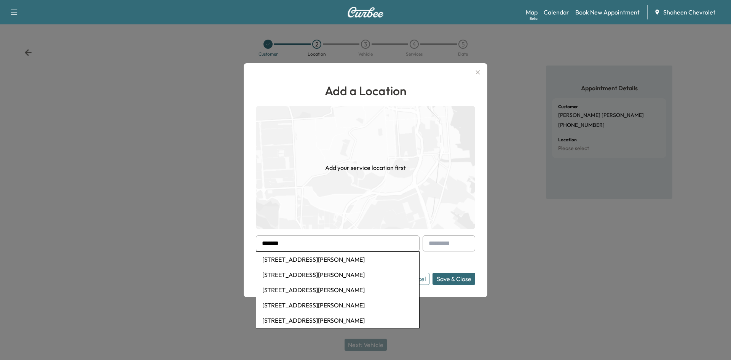
click at [307, 262] on li "[STREET_ADDRESS][PERSON_NAME]" at bounding box center [337, 259] width 163 height 15
type input "**********"
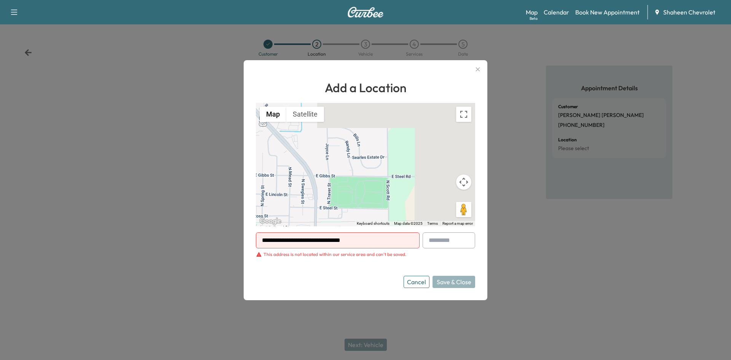
click at [328, 244] on input "**********" at bounding box center [338, 240] width 164 height 16
click at [483, 70] on button "button" at bounding box center [477, 69] width 13 height 12
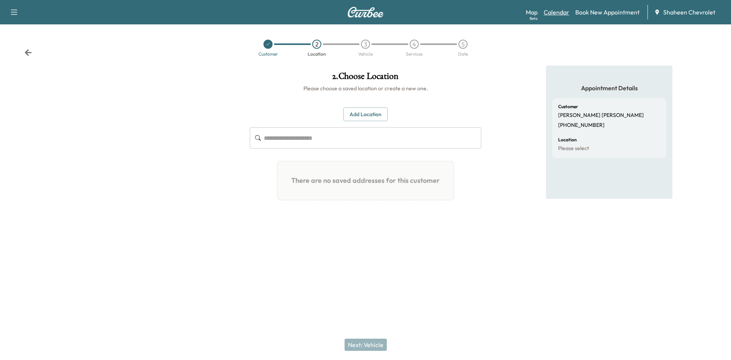
click at [566, 10] on link "Calendar" at bounding box center [557, 12] width 26 height 9
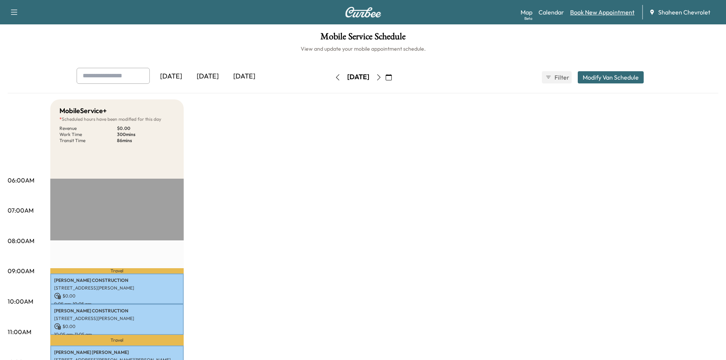
click at [594, 10] on link "Book New Appointment" at bounding box center [602, 12] width 64 height 9
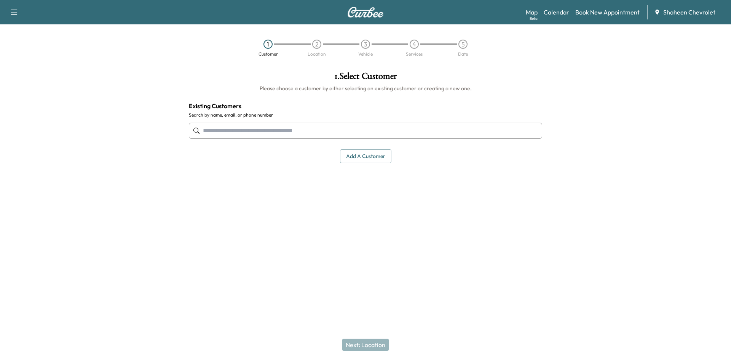
click at [276, 129] on input "text" at bounding box center [365, 131] width 353 height 16
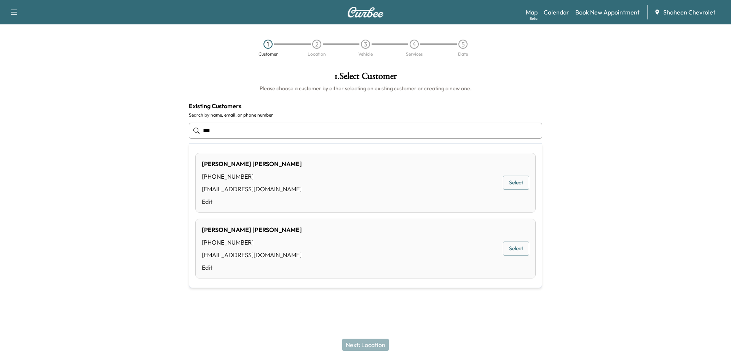
click at [359, 248] on div "[PERSON_NAME] [PHONE_NUMBER] [EMAIL_ADDRESS][DOMAIN_NAME] Edit Select" at bounding box center [365, 249] width 340 height 60
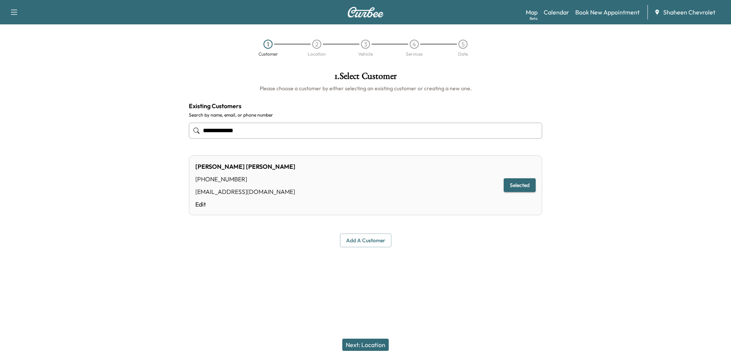
type input "**********"
click at [376, 342] on button "Next: Location" at bounding box center [365, 345] width 46 height 12
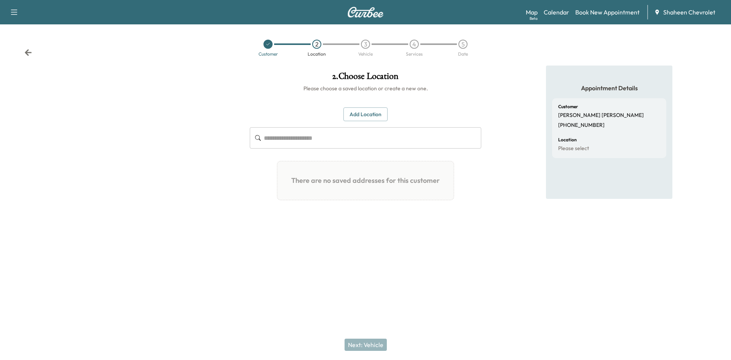
click at [366, 112] on button "Add Location" at bounding box center [366, 114] width 44 height 14
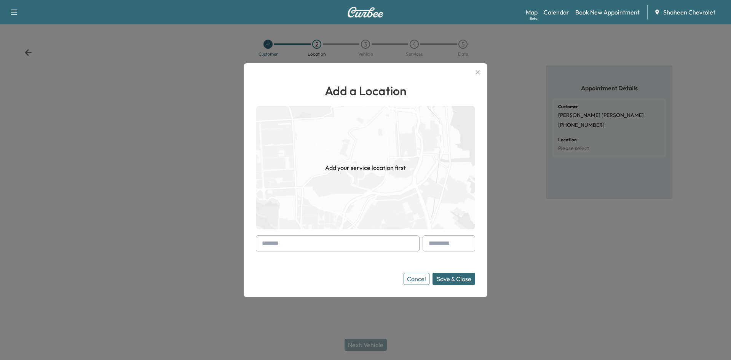
click at [296, 238] on input "text" at bounding box center [338, 243] width 164 height 16
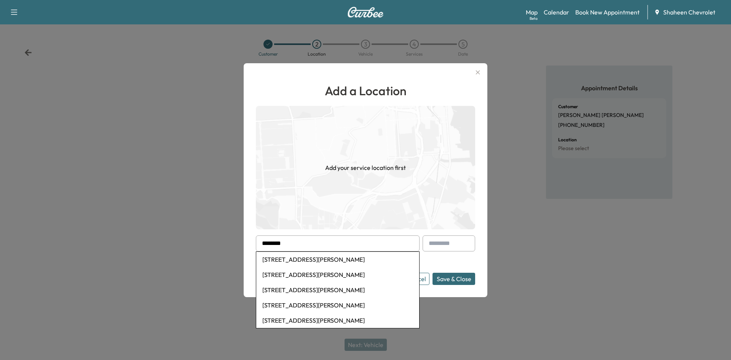
click at [307, 264] on li "[STREET_ADDRESS][PERSON_NAME]" at bounding box center [337, 259] width 163 height 15
type input "**********"
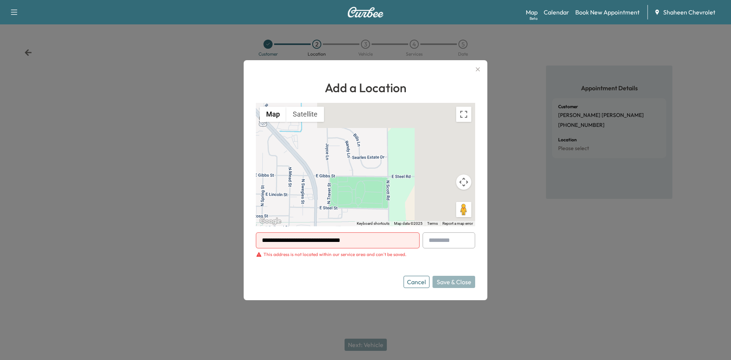
click at [479, 69] on icon "button" at bounding box center [477, 69] width 9 height 9
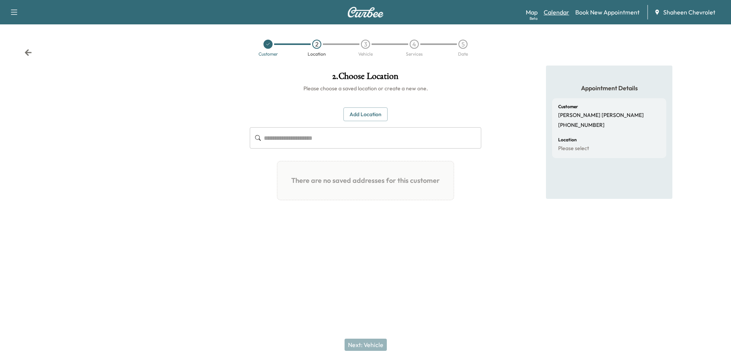
click at [553, 14] on link "Calendar" at bounding box center [557, 12] width 26 height 9
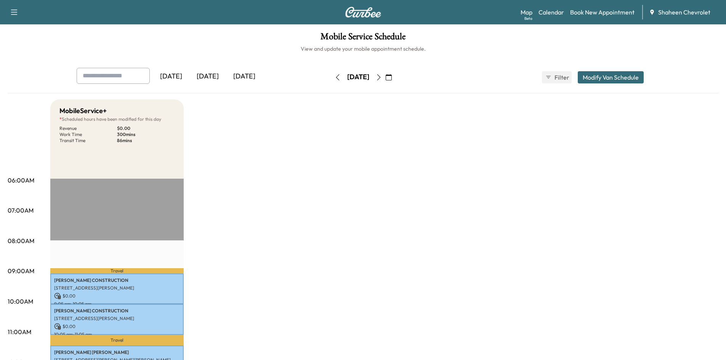
click at [36, 60] on div "Mobile Service Schedule View and update your mobile appointment schedule. [DATE…" at bounding box center [363, 351] width 726 height 654
click at [596, 8] on link "Book New Appointment" at bounding box center [602, 12] width 64 height 9
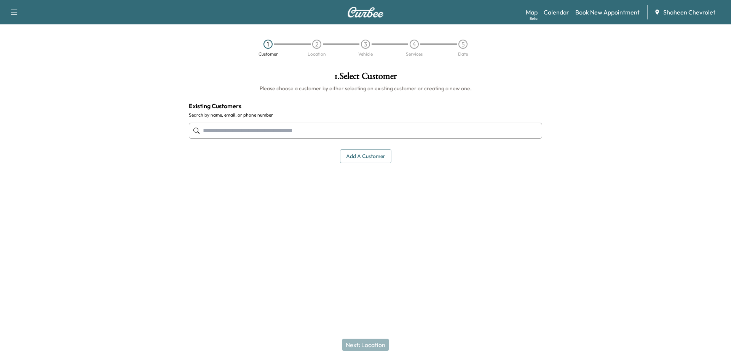
click at [335, 132] on input "text" at bounding box center [365, 131] width 353 height 16
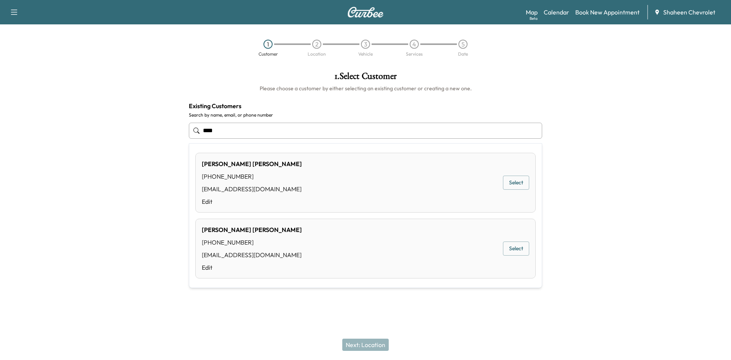
click at [529, 251] on button "Select" at bounding box center [516, 248] width 26 height 14
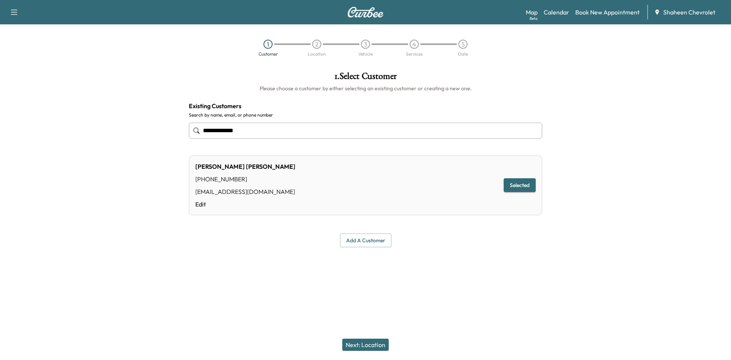
type input "**********"
click at [371, 343] on button "Next: Location" at bounding box center [365, 345] width 46 height 12
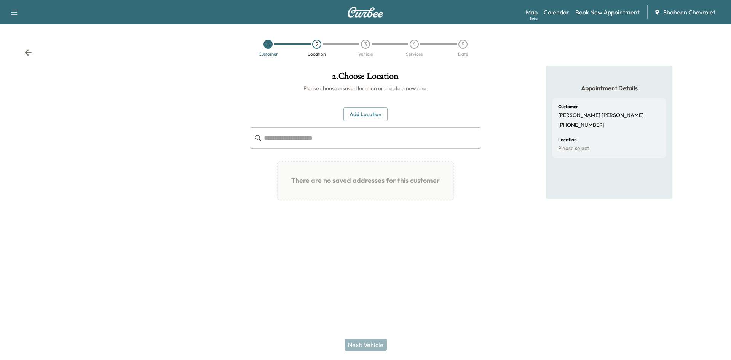
click at [298, 132] on input "text" at bounding box center [372, 137] width 217 height 21
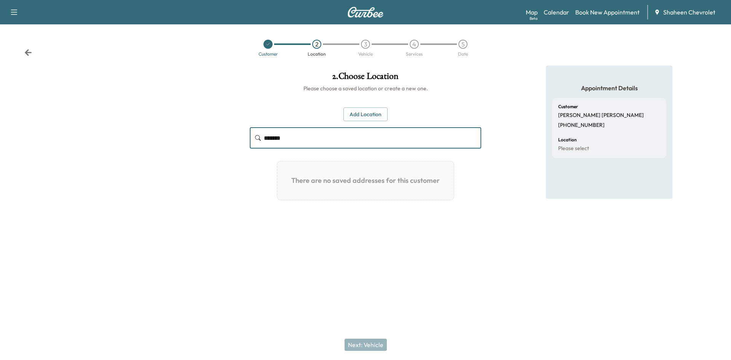
type input "*******"
click at [368, 113] on button "Add Location" at bounding box center [366, 114] width 44 height 14
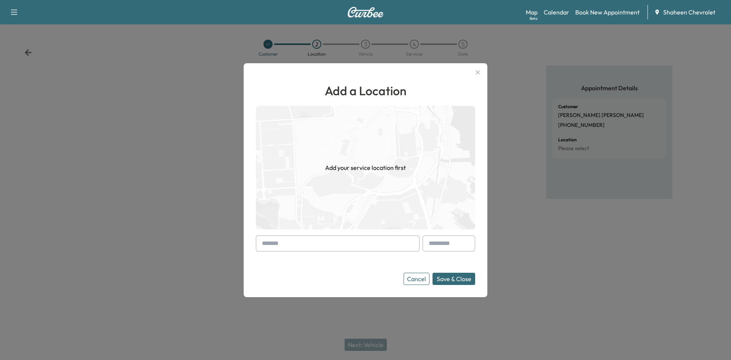
click at [302, 245] on input "text" at bounding box center [338, 243] width 164 height 16
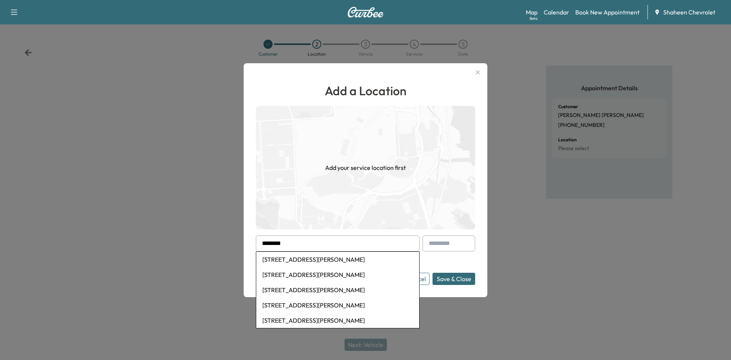
click at [307, 258] on li "[STREET_ADDRESS][PERSON_NAME]" at bounding box center [337, 259] width 163 height 15
type input "**********"
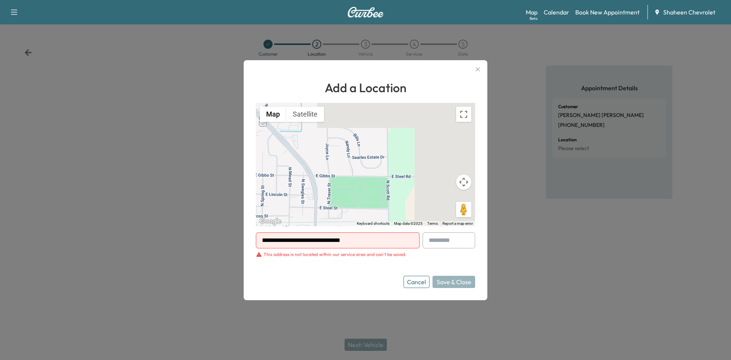
click at [425, 284] on button "Cancel" at bounding box center [417, 282] width 26 height 12
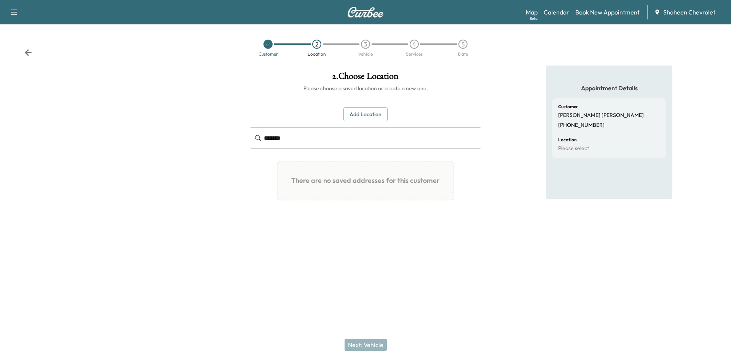
click at [212, 129] on div at bounding box center [122, 156] width 244 height 180
click at [551, 11] on link "Calendar" at bounding box center [557, 12] width 26 height 9
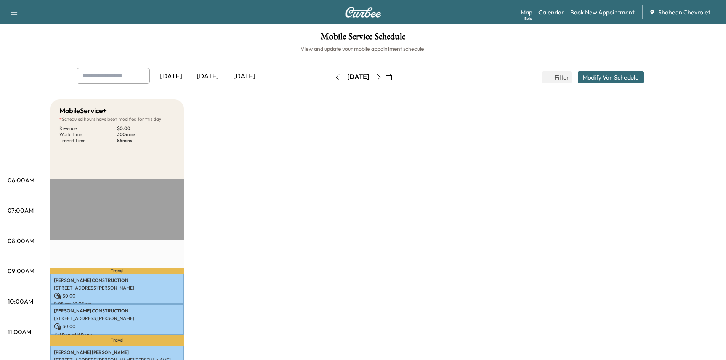
click at [382, 79] on icon "button" at bounding box center [379, 77] width 6 height 6
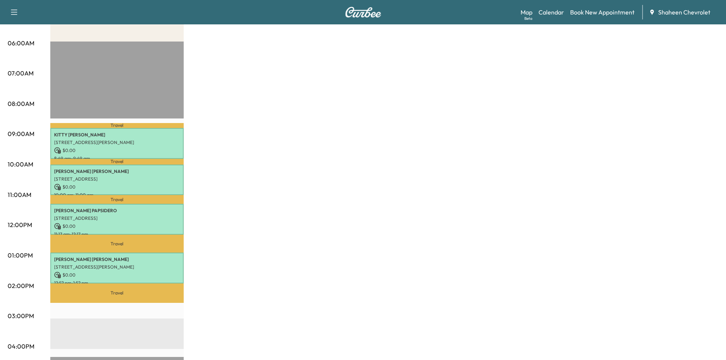
scroll to position [152, 0]
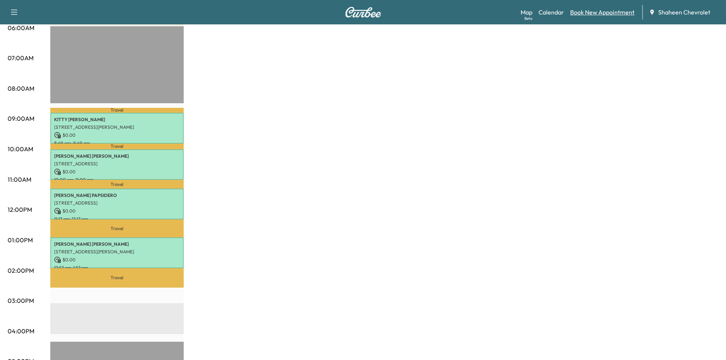
click at [582, 11] on link "Book New Appointment" at bounding box center [602, 12] width 64 height 9
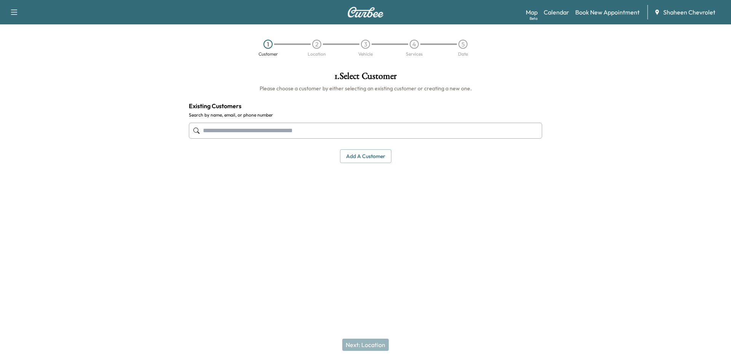
click at [301, 129] on input "text" at bounding box center [365, 131] width 353 height 16
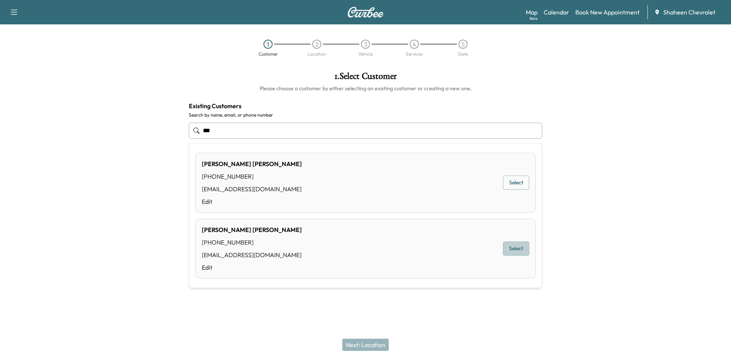
click at [527, 249] on button "Select" at bounding box center [516, 248] width 26 height 14
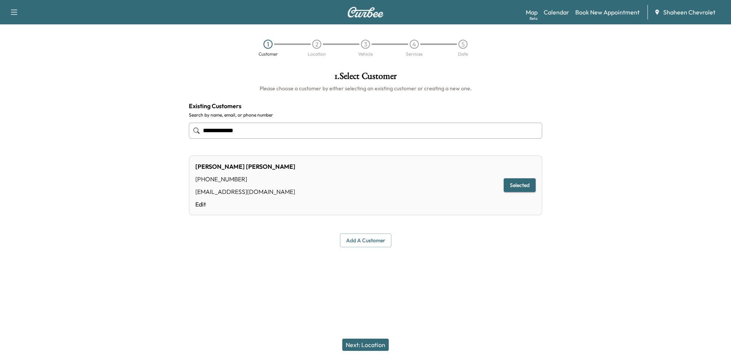
type input "**********"
click at [372, 347] on button "Next: Location" at bounding box center [365, 345] width 46 height 12
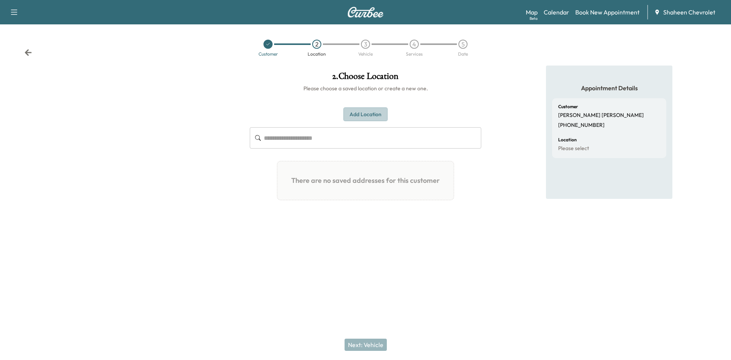
click at [366, 114] on button "Add Location" at bounding box center [366, 114] width 44 height 14
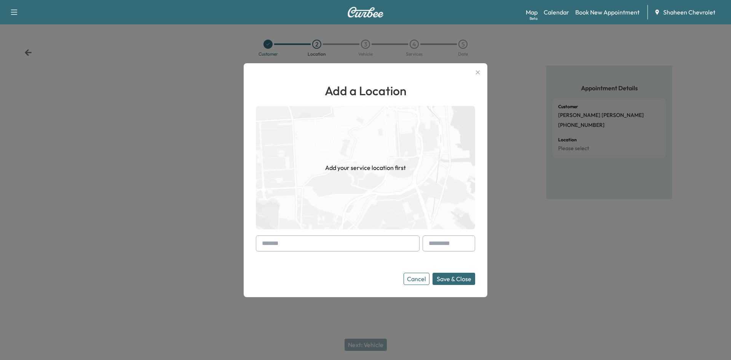
click at [303, 240] on input "text" at bounding box center [338, 243] width 164 height 16
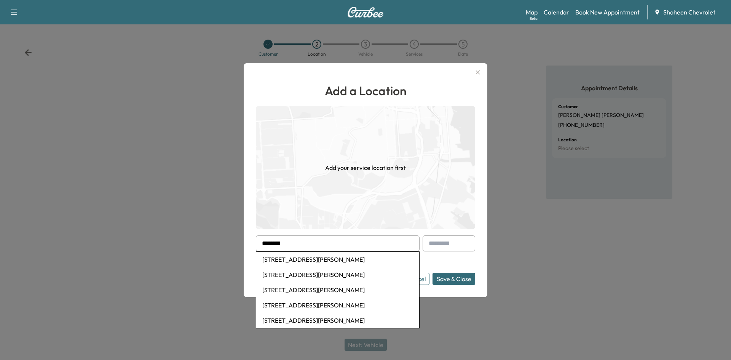
click at [303, 258] on li "[STREET_ADDRESS][PERSON_NAME]" at bounding box center [337, 259] width 163 height 15
type input "**********"
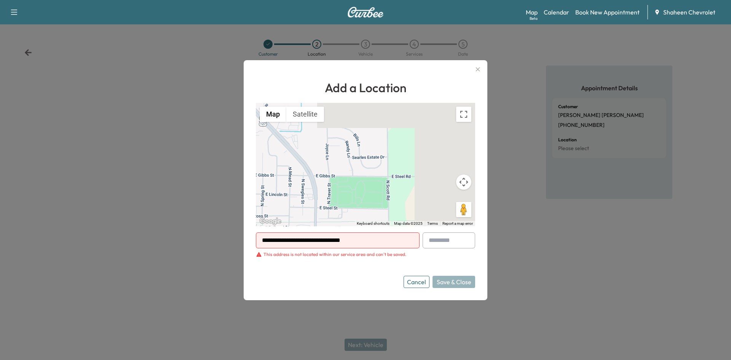
click at [420, 280] on button "Cancel" at bounding box center [417, 282] width 26 height 12
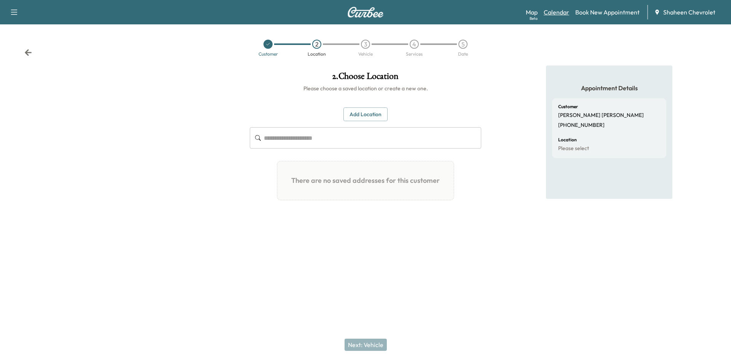
click at [561, 11] on link "Calendar" at bounding box center [557, 12] width 26 height 9
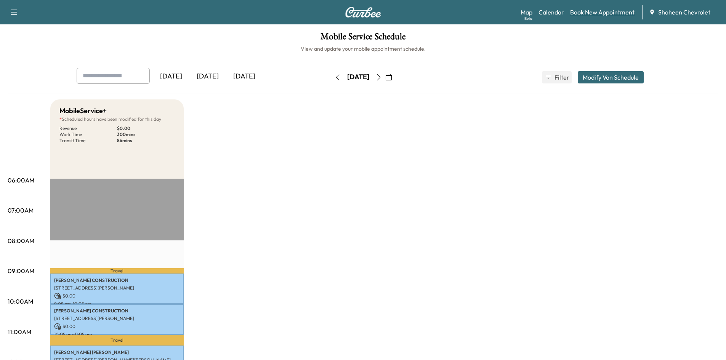
click at [602, 13] on link "Book New Appointment" at bounding box center [602, 12] width 64 height 9
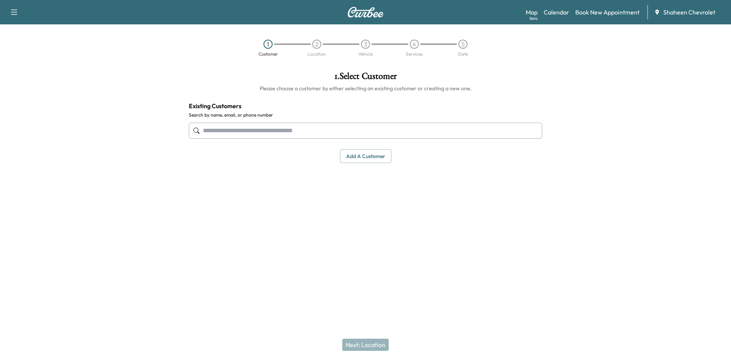
click at [343, 129] on input "text" at bounding box center [365, 131] width 353 height 16
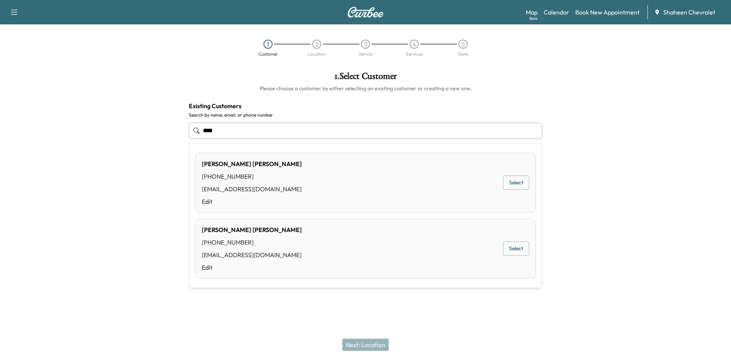
click at [343, 254] on div "[PERSON_NAME] [PHONE_NUMBER] [EMAIL_ADDRESS][DOMAIN_NAME] Edit Select" at bounding box center [365, 249] width 340 height 60
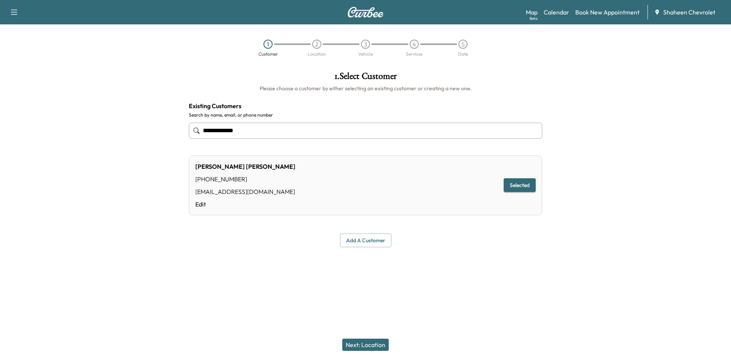
type input "**********"
click at [373, 345] on button "Next: Location" at bounding box center [365, 345] width 46 height 12
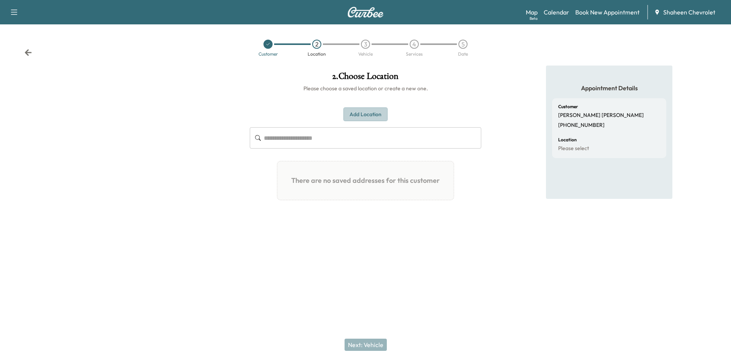
click at [354, 119] on button "Add Location" at bounding box center [366, 114] width 44 height 14
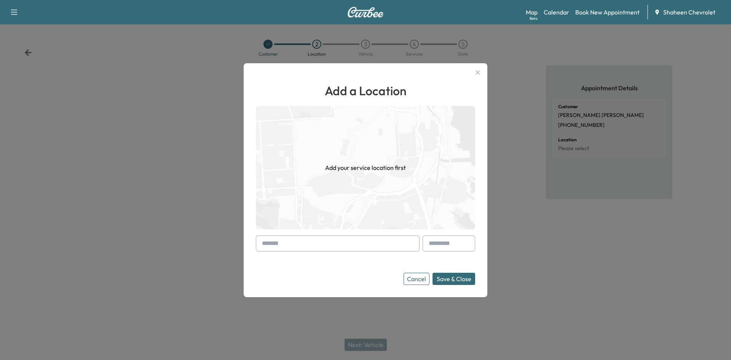
click at [307, 244] on input "text" at bounding box center [338, 243] width 164 height 16
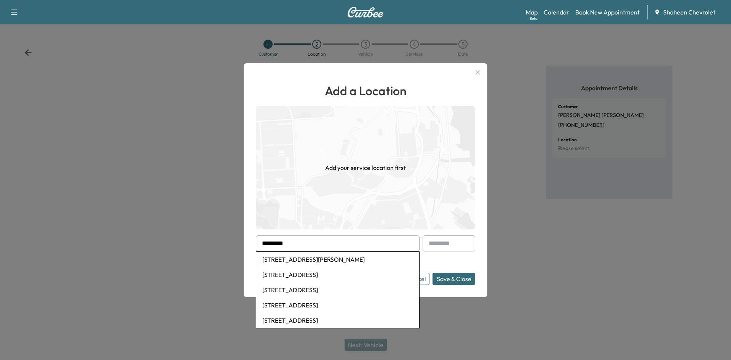
click at [320, 258] on li "[STREET_ADDRESS][PERSON_NAME]" at bounding box center [337, 259] width 163 height 15
type input "**********"
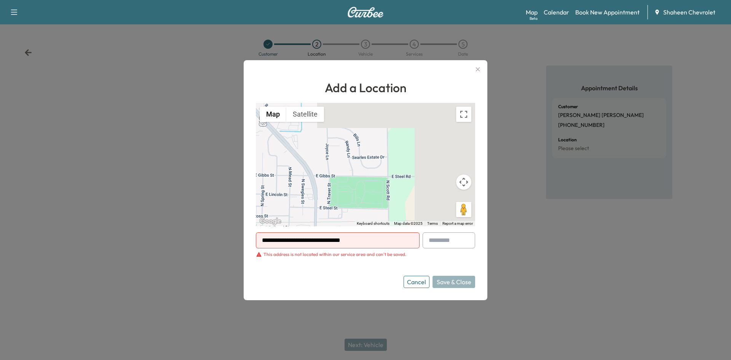
click at [481, 70] on icon "button" at bounding box center [477, 69] width 9 height 9
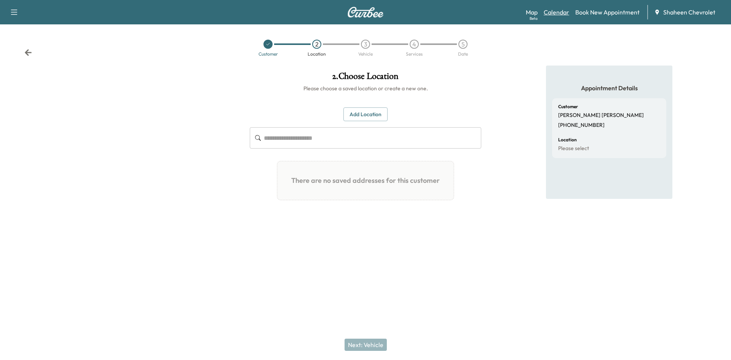
click at [553, 14] on link "Calendar" at bounding box center [557, 12] width 26 height 9
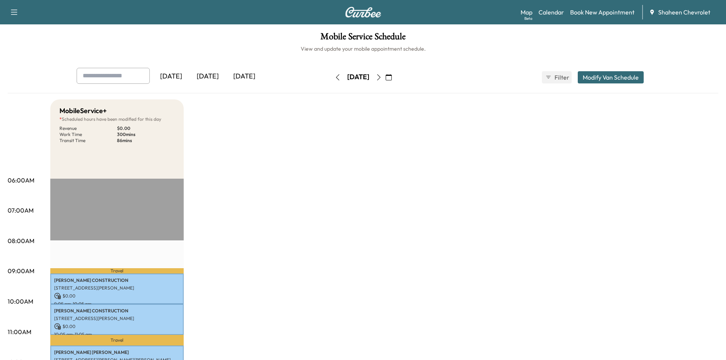
click at [385, 80] on button "button" at bounding box center [378, 77] width 13 height 12
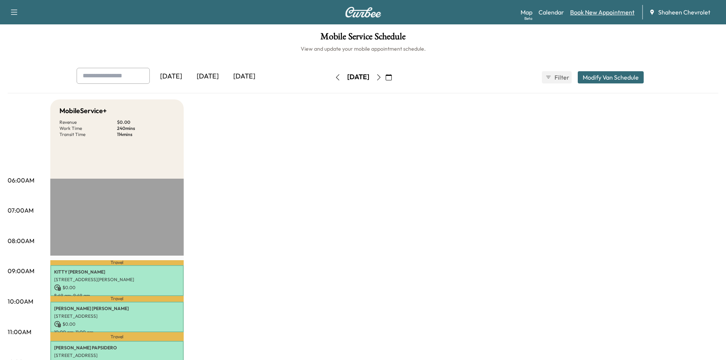
click at [594, 8] on link "Book New Appointment" at bounding box center [602, 12] width 64 height 9
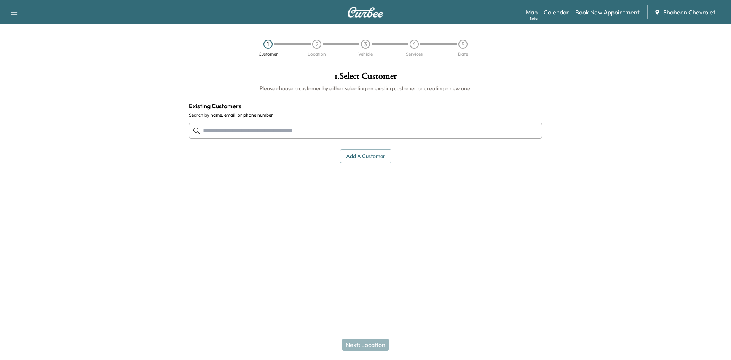
click at [345, 124] on input "text" at bounding box center [365, 131] width 353 height 16
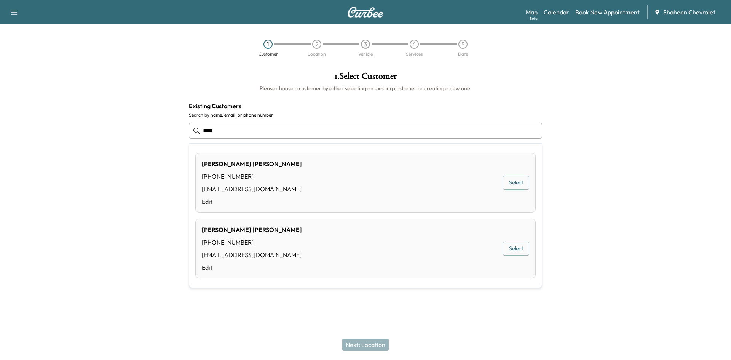
click at [515, 249] on button "Select" at bounding box center [516, 248] width 26 height 14
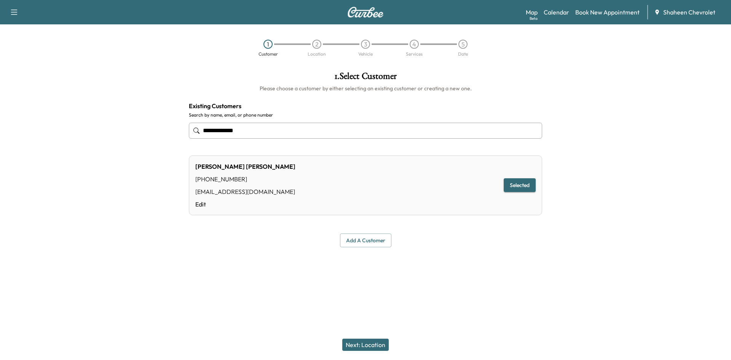
type input "**********"
click at [358, 342] on button "Next: Location" at bounding box center [365, 345] width 46 height 12
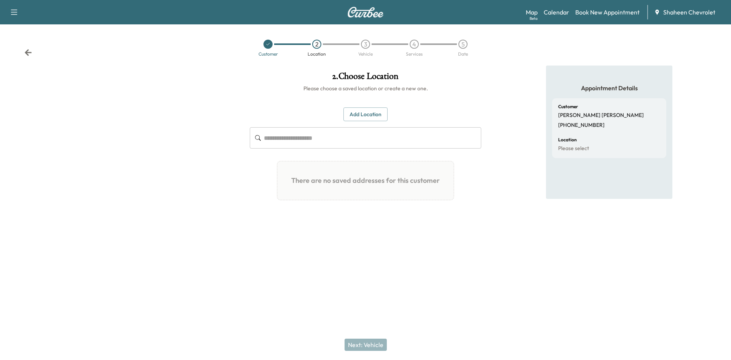
click at [281, 135] on input "text" at bounding box center [372, 137] width 217 height 21
click at [350, 114] on button "Add Location" at bounding box center [366, 114] width 44 height 14
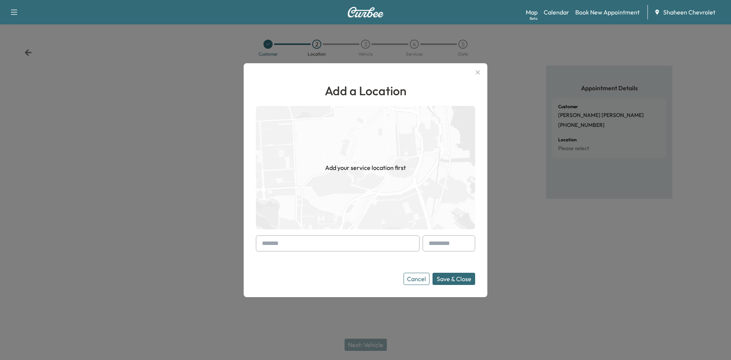
click at [317, 243] on input "text" at bounding box center [338, 243] width 164 height 16
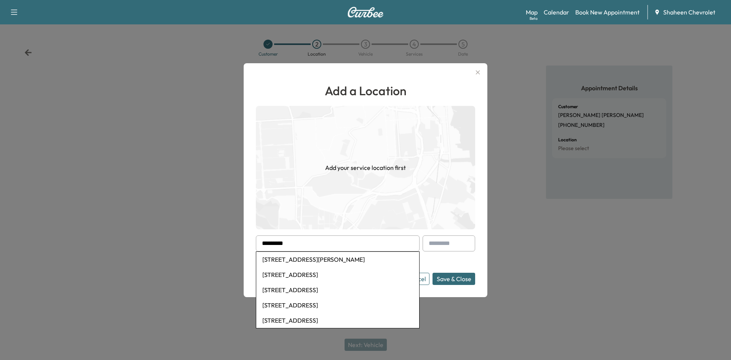
click at [304, 260] on li "[STREET_ADDRESS][PERSON_NAME]" at bounding box center [337, 259] width 163 height 15
type input "**********"
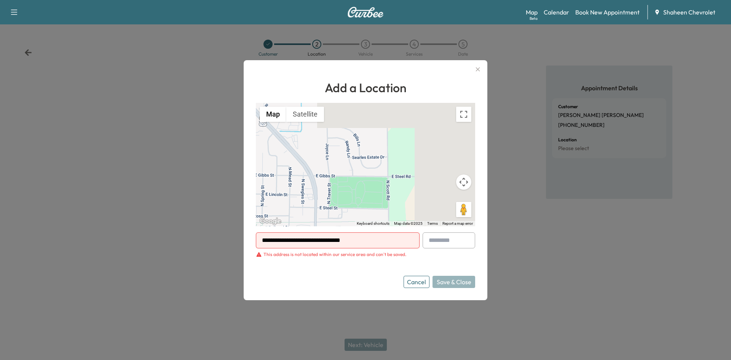
click at [477, 69] on icon "button" at bounding box center [477, 69] width 9 height 9
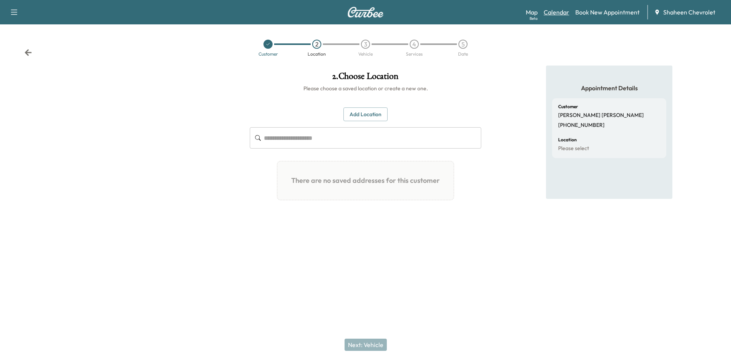
click at [562, 16] on link "Calendar" at bounding box center [557, 12] width 26 height 9
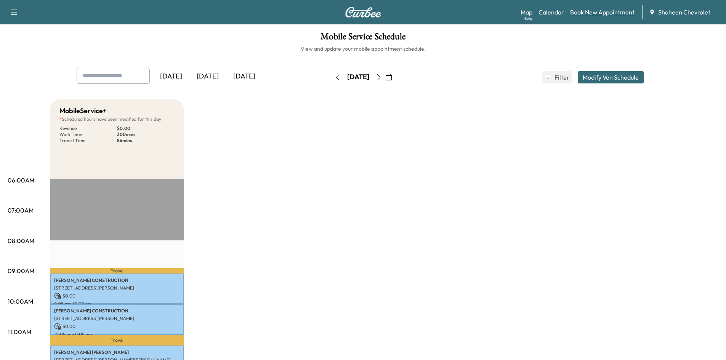
click at [583, 14] on link "Book New Appointment" at bounding box center [602, 12] width 64 height 9
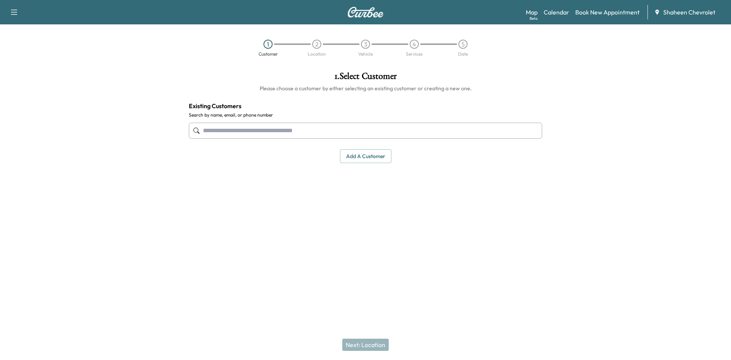
click at [291, 135] on input "text" at bounding box center [365, 131] width 353 height 16
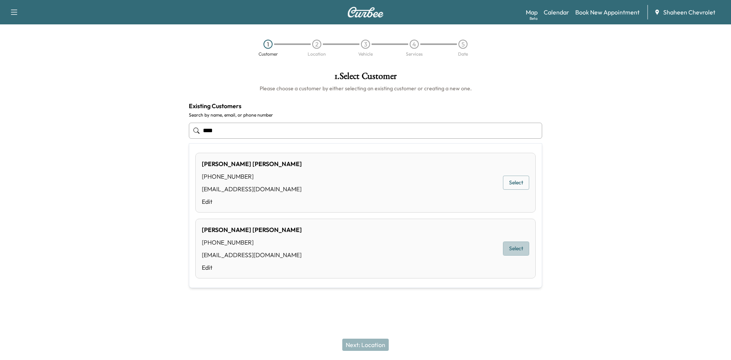
click at [522, 245] on button "Select" at bounding box center [516, 248] width 26 height 14
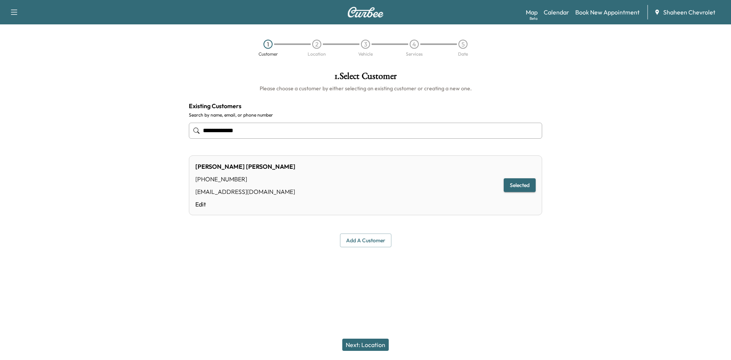
type input "**********"
drag, startPoint x: 355, startPoint y: 245, endPoint x: 302, endPoint y: 259, distance: 55.5
click at [302, 259] on div "**********" at bounding box center [365, 180] width 731 height 360
click at [369, 345] on button "Next: Location" at bounding box center [365, 345] width 46 height 12
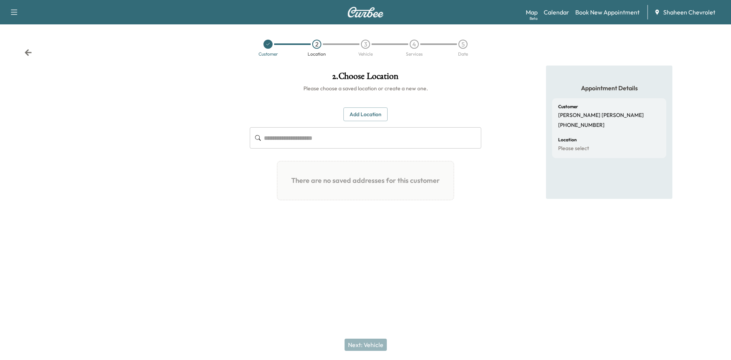
click at [364, 121] on div "Add Location ​ There are no saved addresses for this customer Add a Location Ad…" at bounding box center [366, 156] width 232 height 99
click at [364, 116] on button "Add Location" at bounding box center [366, 114] width 44 height 14
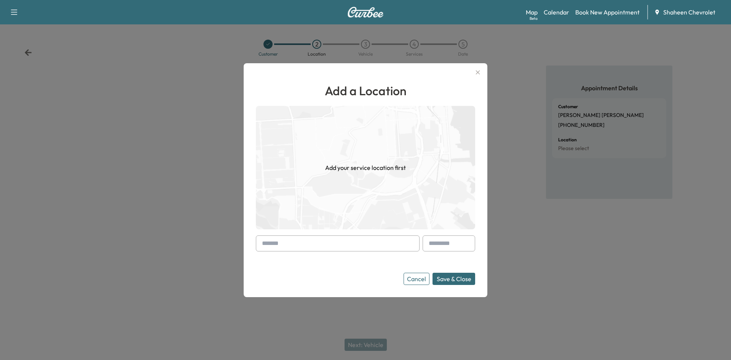
click at [321, 240] on input "text" at bounding box center [338, 243] width 164 height 16
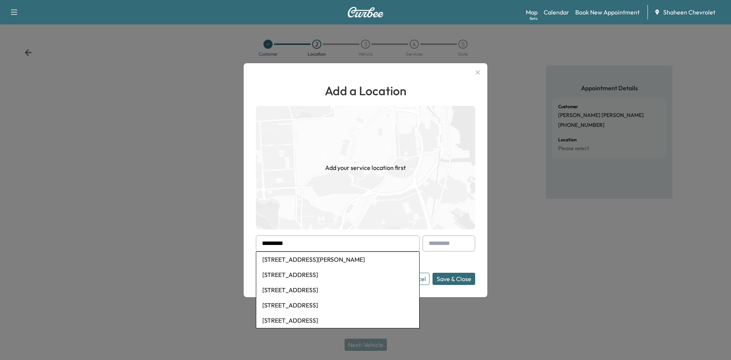
click at [312, 262] on li "[STREET_ADDRESS][PERSON_NAME]" at bounding box center [337, 259] width 163 height 15
type input "**********"
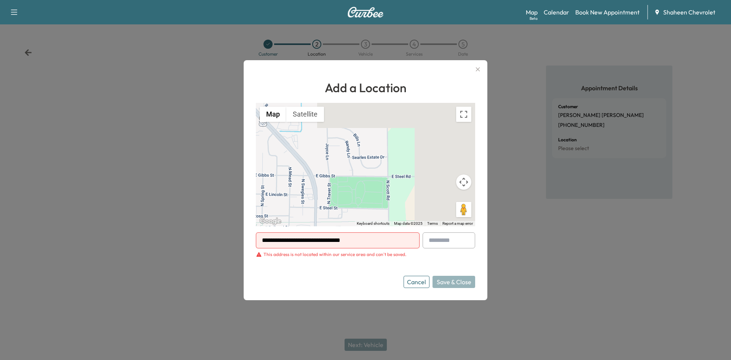
click at [424, 283] on button "Cancel" at bounding box center [417, 282] width 26 height 12
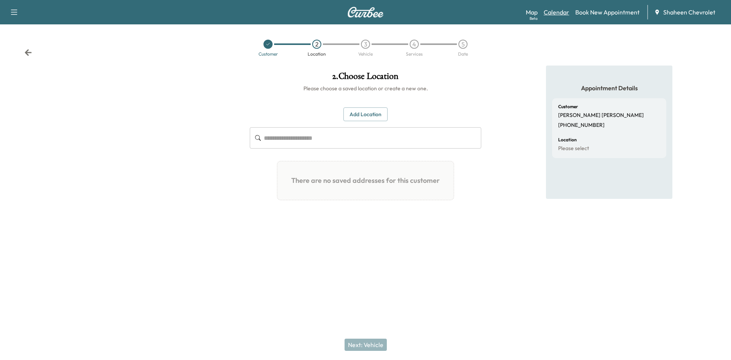
click at [548, 13] on link "Calendar" at bounding box center [557, 12] width 26 height 9
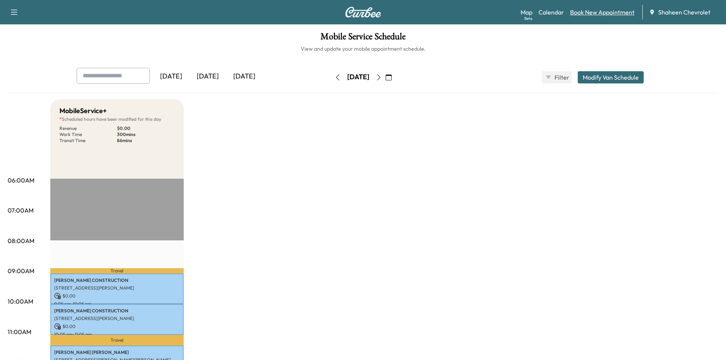
click at [585, 8] on link "Book New Appointment" at bounding box center [602, 12] width 64 height 9
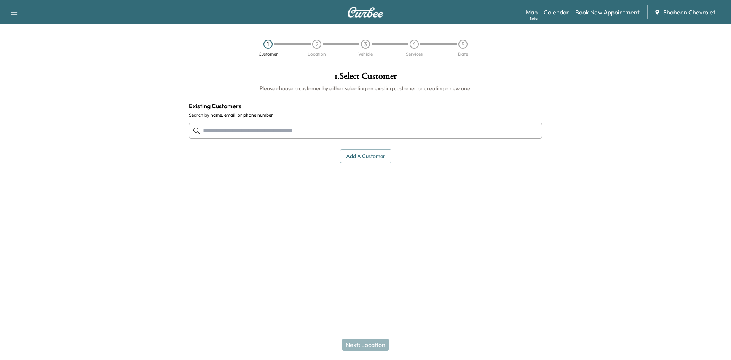
click at [281, 128] on input "text" at bounding box center [365, 131] width 353 height 16
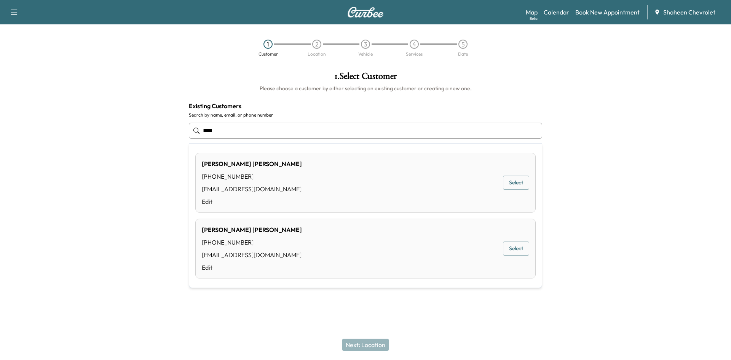
click at [400, 245] on div "[PERSON_NAME] [PHONE_NUMBER] [EMAIL_ADDRESS][DOMAIN_NAME] Edit Select" at bounding box center [365, 249] width 340 height 60
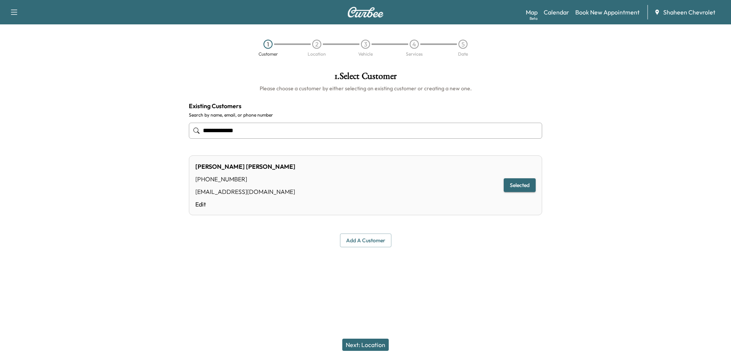
type input "**********"
click at [370, 350] on button "Next: Location" at bounding box center [365, 345] width 46 height 12
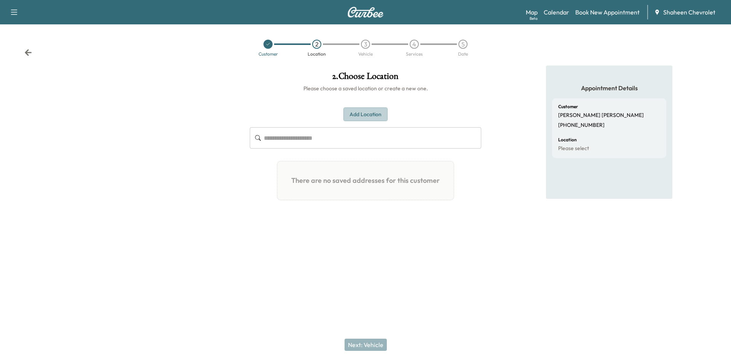
click at [363, 109] on button "Add Location" at bounding box center [366, 114] width 44 height 14
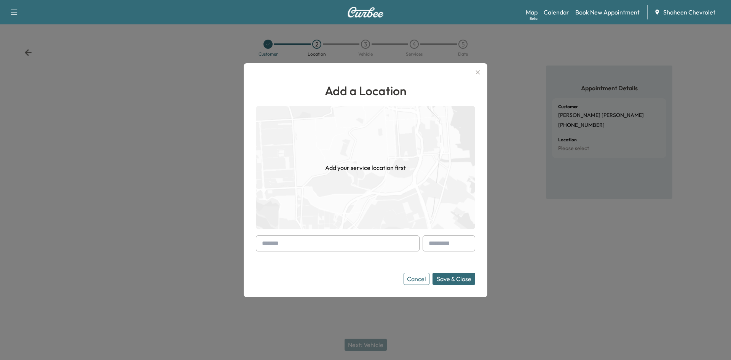
click at [281, 245] on input "text" at bounding box center [338, 243] width 164 height 16
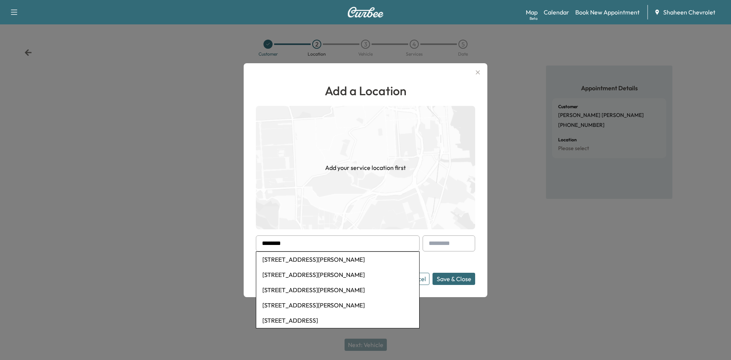
click at [302, 263] on li "[STREET_ADDRESS][PERSON_NAME]" at bounding box center [337, 259] width 163 height 15
type input "**********"
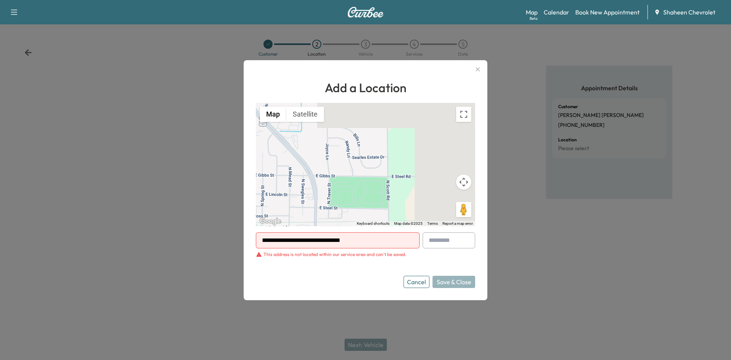
click at [476, 68] on icon "button" at bounding box center [478, 69] width 4 height 4
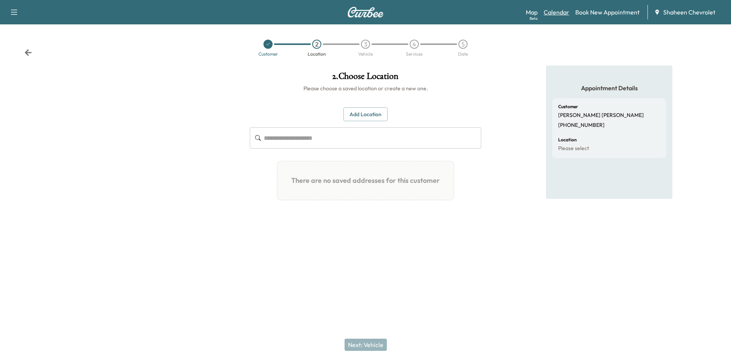
click at [558, 11] on link "Calendar" at bounding box center [557, 12] width 26 height 9
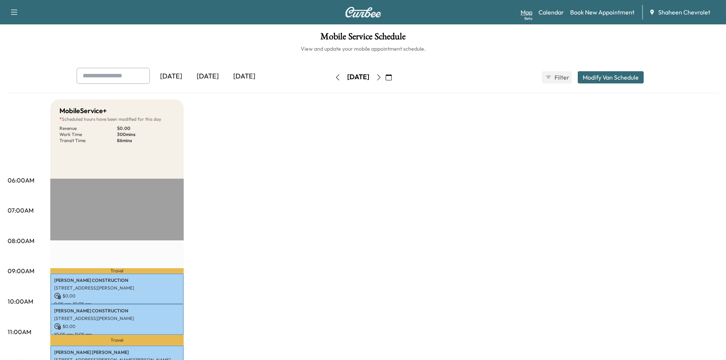
click at [531, 14] on link "Map Beta" at bounding box center [526, 12] width 12 height 9
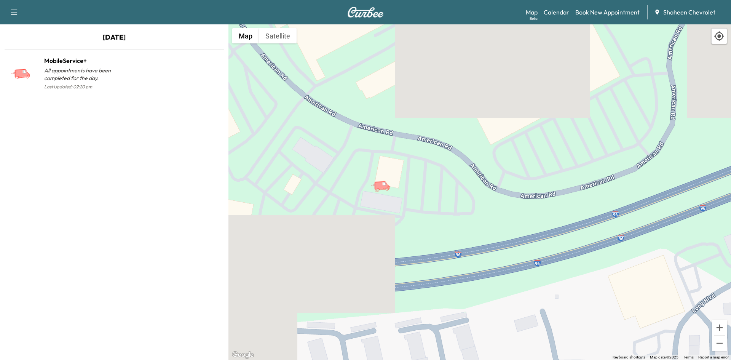
click at [567, 13] on link "Calendar" at bounding box center [557, 12] width 26 height 9
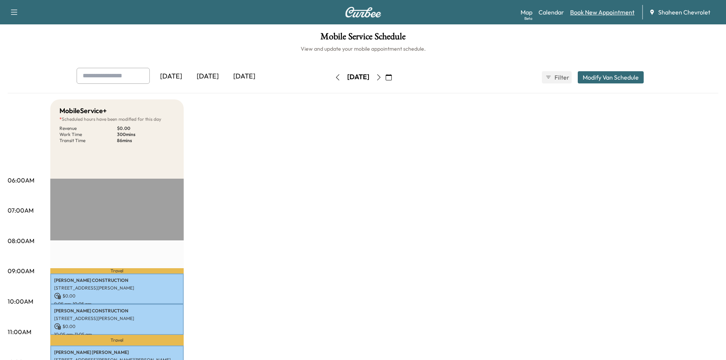
click at [597, 12] on link "Book New Appointment" at bounding box center [602, 12] width 64 height 9
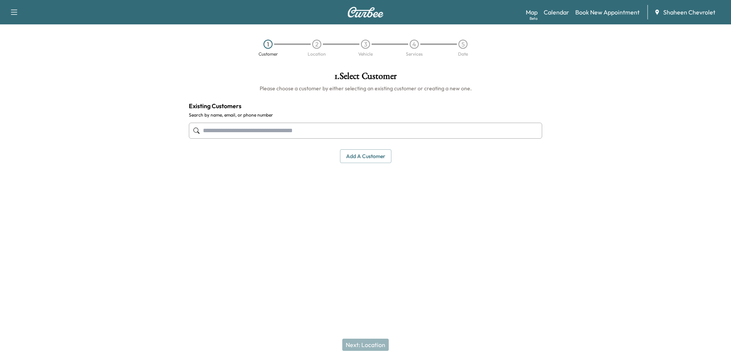
click at [329, 132] on input "text" at bounding box center [365, 131] width 353 height 16
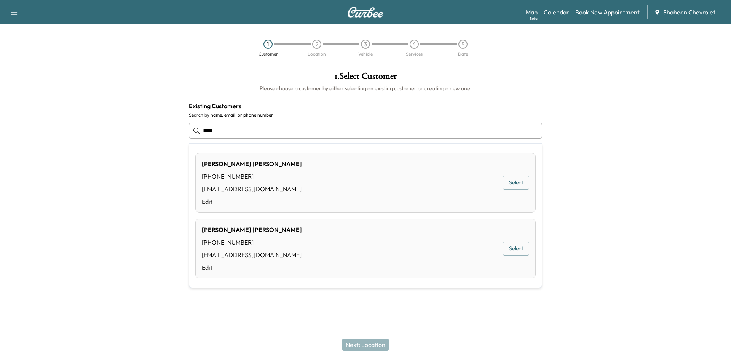
click at [361, 250] on div "[PERSON_NAME] [PHONE_NUMBER] [EMAIL_ADDRESS][DOMAIN_NAME] Edit Select" at bounding box center [365, 249] width 340 height 60
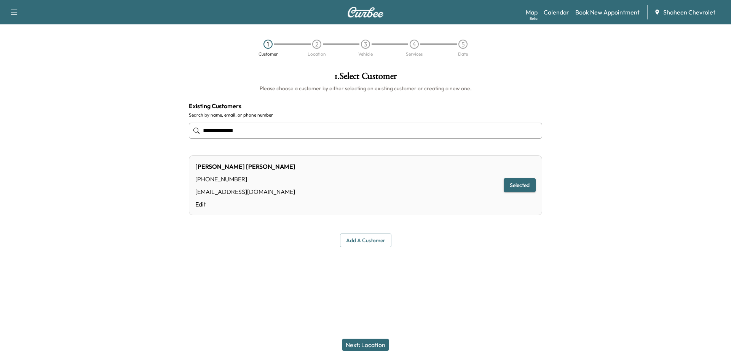
type input "**********"
click at [361, 343] on button "Next: Location" at bounding box center [365, 345] width 46 height 12
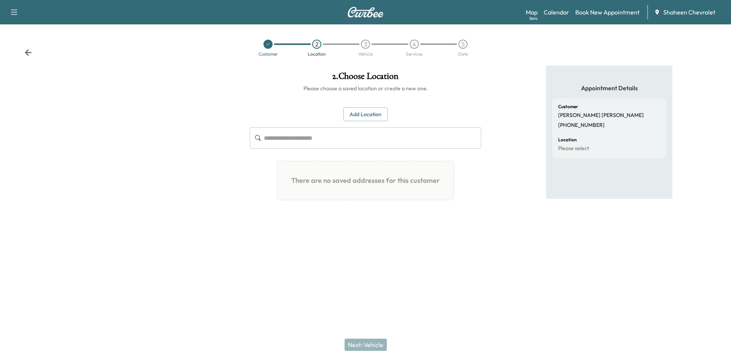
click at [360, 117] on button "Add Location" at bounding box center [366, 114] width 44 height 14
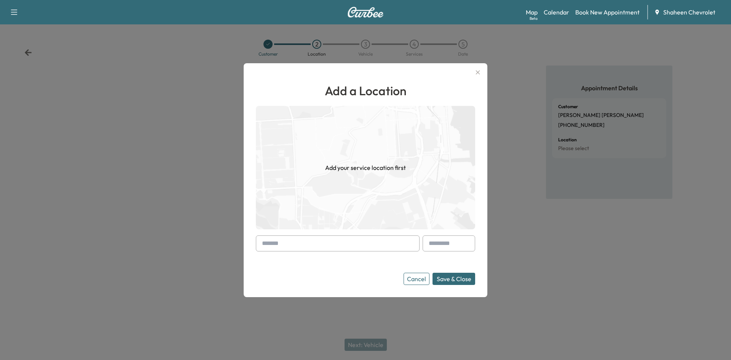
click at [296, 240] on input "text" at bounding box center [338, 243] width 164 height 16
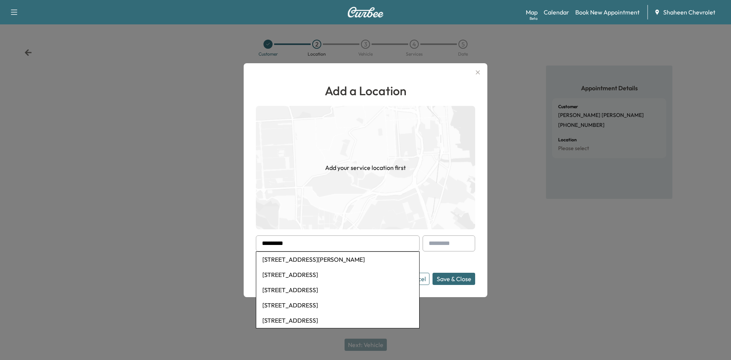
click at [304, 264] on li "[STREET_ADDRESS][PERSON_NAME]" at bounding box center [337, 259] width 163 height 15
type input "**********"
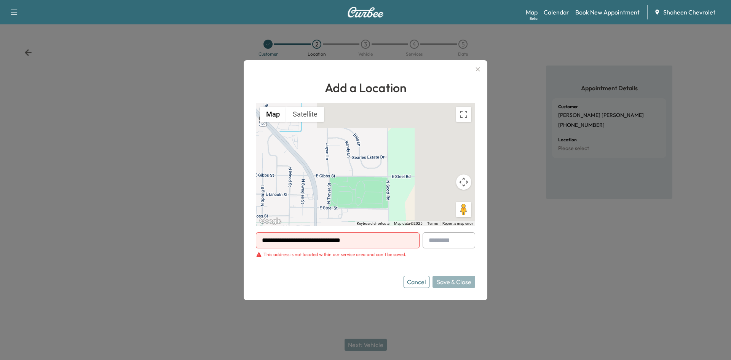
click at [115, 135] on div at bounding box center [365, 180] width 731 height 360
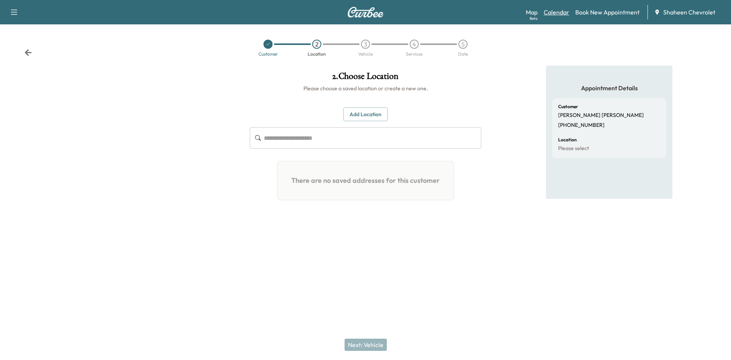
click at [551, 11] on link "Calendar" at bounding box center [557, 12] width 26 height 9
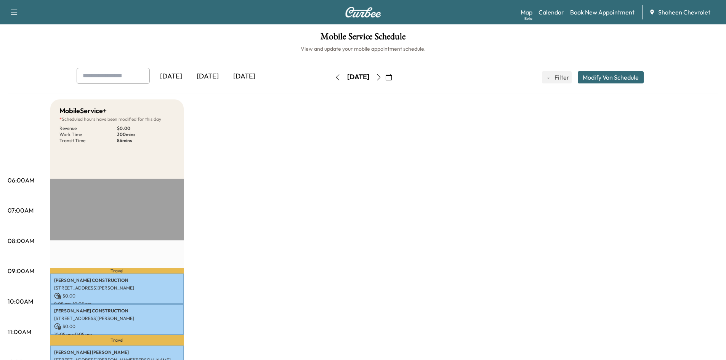
click at [588, 14] on link "Book New Appointment" at bounding box center [602, 12] width 64 height 9
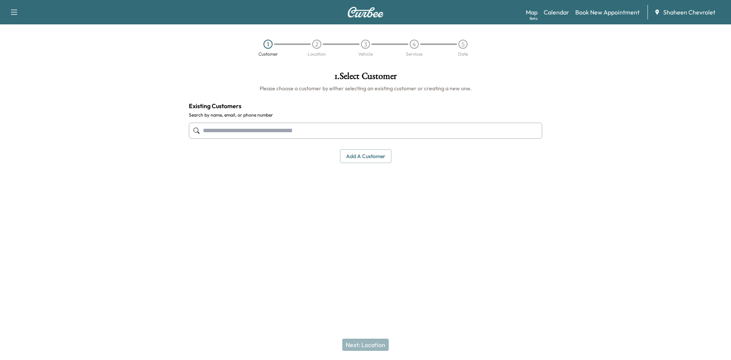
click at [312, 133] on input "text" at bounding box center [365, 131] width 353 height 16
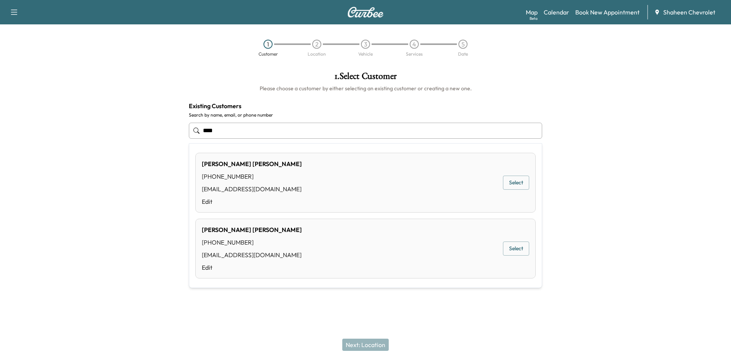
click at [414, 249] on div "[PERSON_NAME] [PHONE_NUMBER] [EMAIL_ADDRESS][DOMAIN_NAME] Edit Select" at bounding box center [365, 249] width 340 height 60
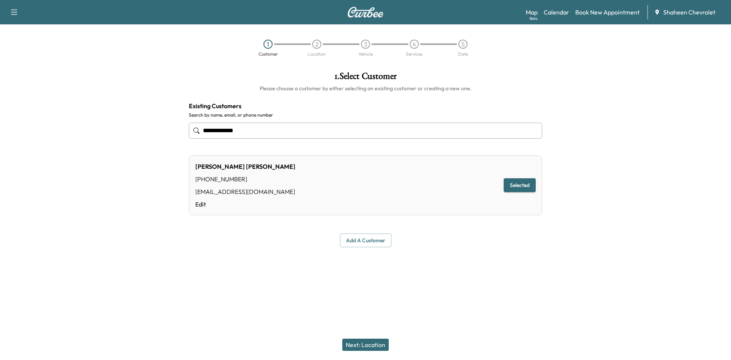
type input "**********"
click at [374, 345] on button "Next: Location" at bounding box center [365, 345] width 46 height 12
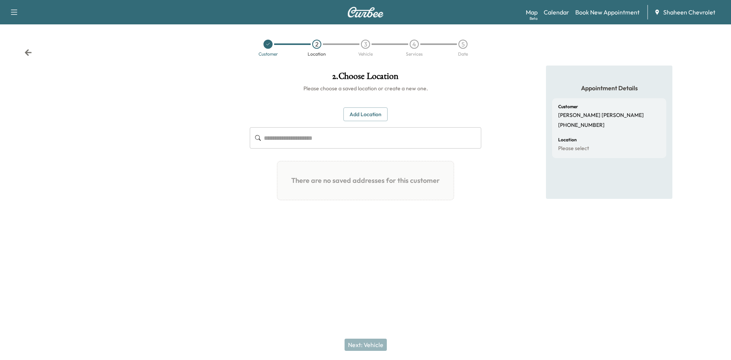
click at [360, 113] on button "Add Location" at bounding box center [366, 114] width 44 height 14
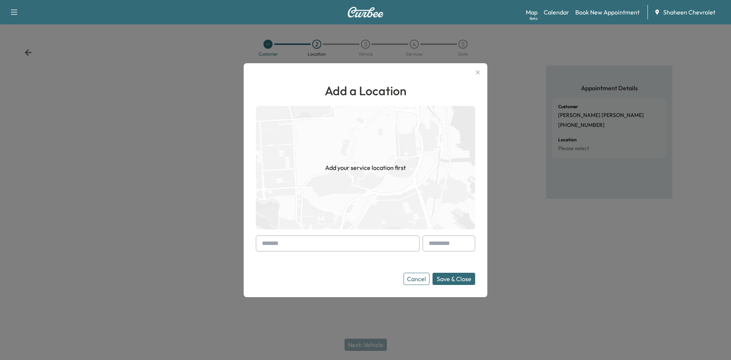
click at [322, 243] on input "text" at bounding box center [338, 243] width 164 height 16
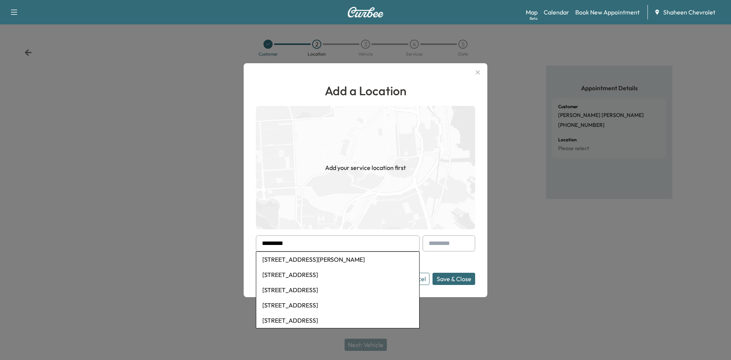
click at [311, 256] on li "[STREET_ADDRESS][PERSON_NAME]" at bounding box center [337, 259] width 163 height 15
type input "**********"
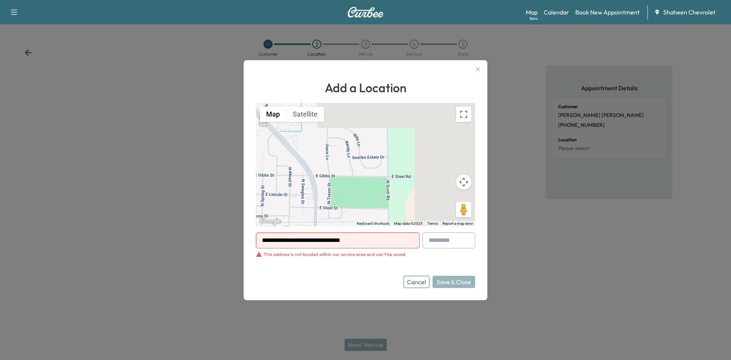
click at [140, 159] on div at bounding box center [365, 180] width 731 height 360
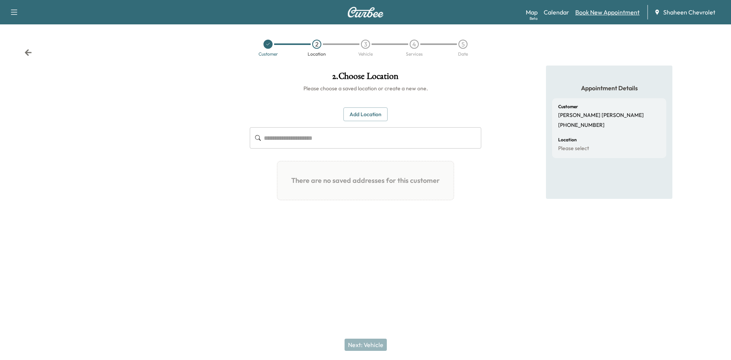
click at [610, 12] on link "Book New Appointment" at bounding box center [607, 12] width 64 height 9
click at [556, 10] on link "Calendar" at bounding box center [557, 12] width 26 height 9
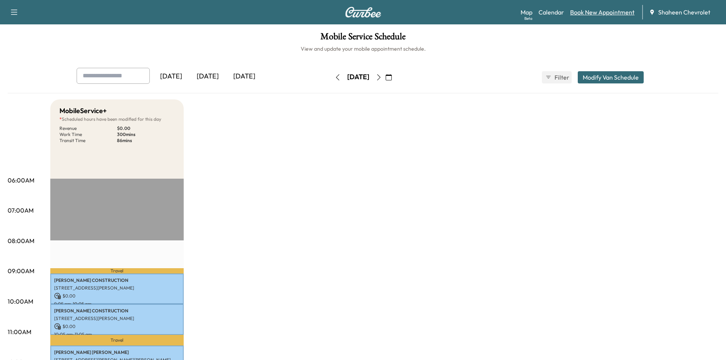
click at [596, 12] on link "Book New Appointment" at bounding box center [602, 12] width 64 height 9
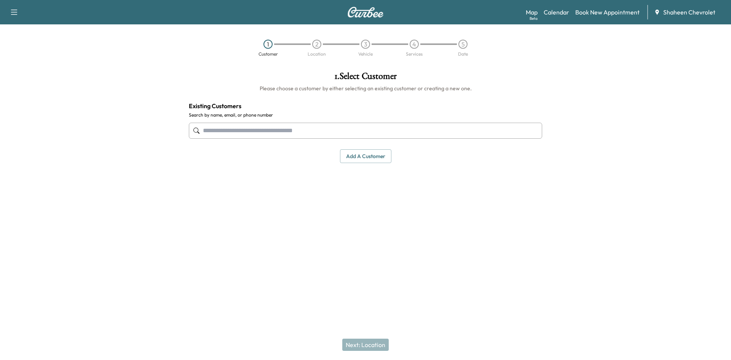
click at [311, 130] on input "text" at bounding box center [365, 131] width 353 height 16
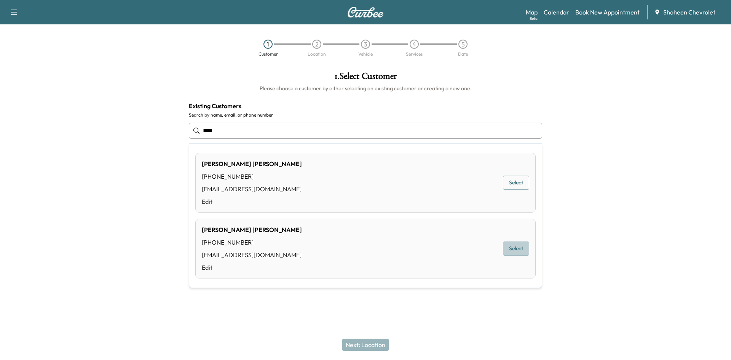
click at [511, 244] on button "Select" at bounding box center [516, 248] width 26 height 14
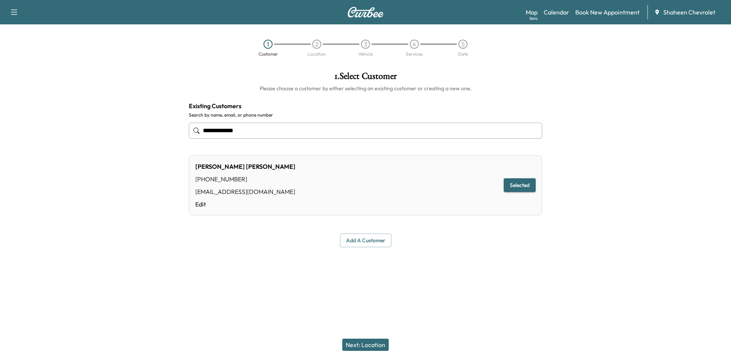
type input "**********"
click at [371, 347] on button "Next: Location" at bounding box center [365, 345] width 46 height 12
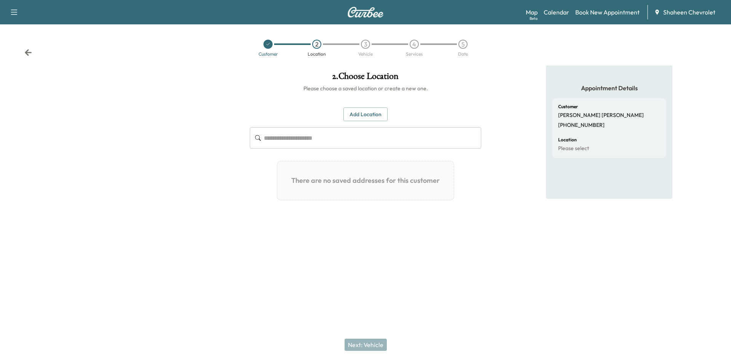
click at [374, 120] on button "Add Location" at bounding box center [366, 114] width 44 height 14
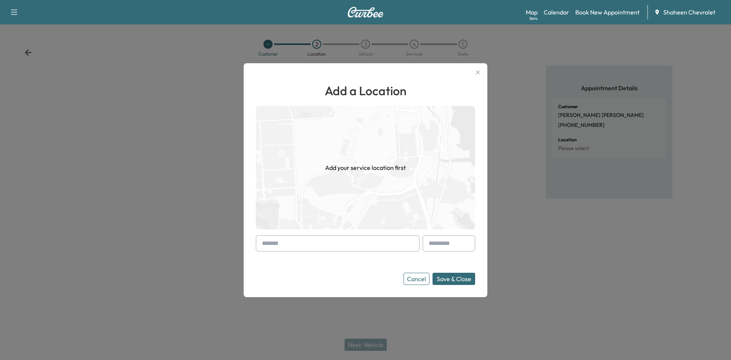
click at [315, 243] on input "text" at bounding box center [338, 243] width 164 height 16
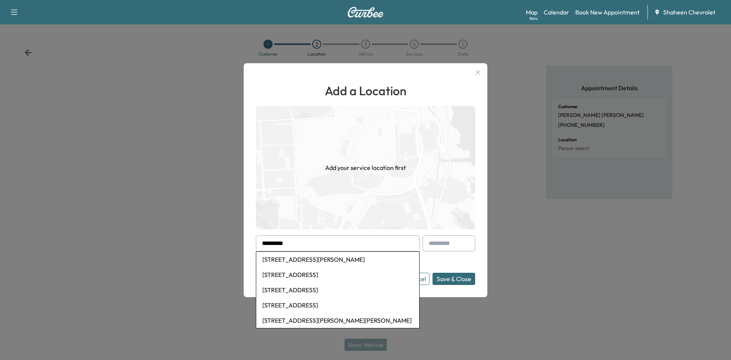
click at [318, 257] on li "[STREET_ADDRESS][PERSON_NAME]" at bounding box center [337, 259] width 163 height 15
type input "**********"
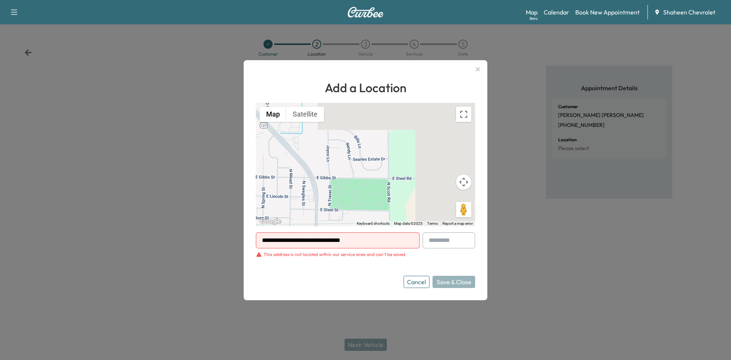
drag, startPoint x: 201, startPoint y: 78, endPoint x: 247, endPoint y: 62, distance: 47.8
click at [201, 78] on div at bounding box center [365, 180] width 731 height 360
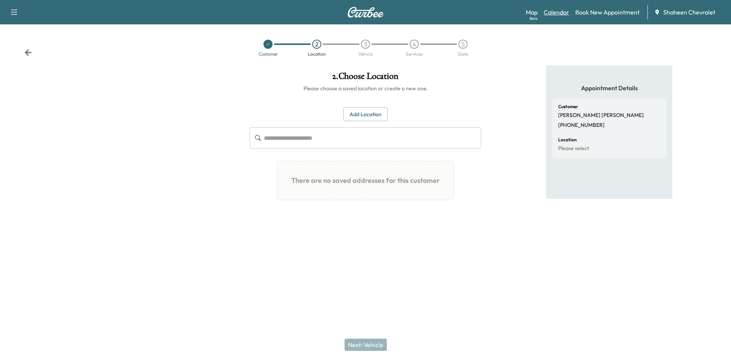
click at [563, 11] on link "Calendar" at bounding box center [557, 12] width 26 height 9
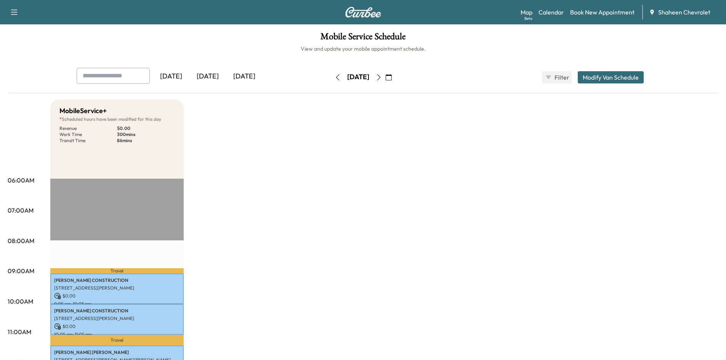
click at [382, 78] on icon "button" at bounding box center [379, 77] width 6 height 6
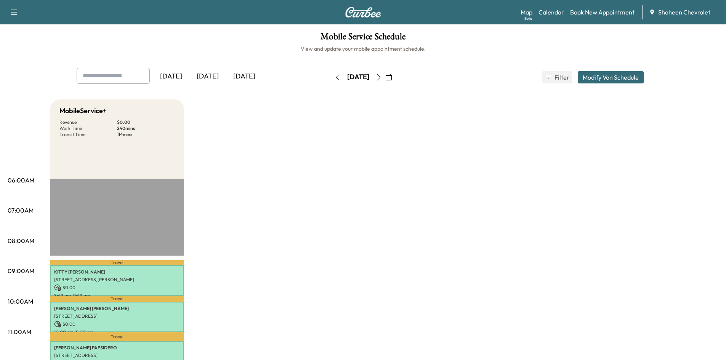
click at [15, 11] on icon "button" at bounding box center [14, 12] width 9 height 9
click at [32, 40] on button "Log Out" at bounding box center [27, 43] width 29 height 12
